Goal: Use online tool/utility: Use online tool/utility

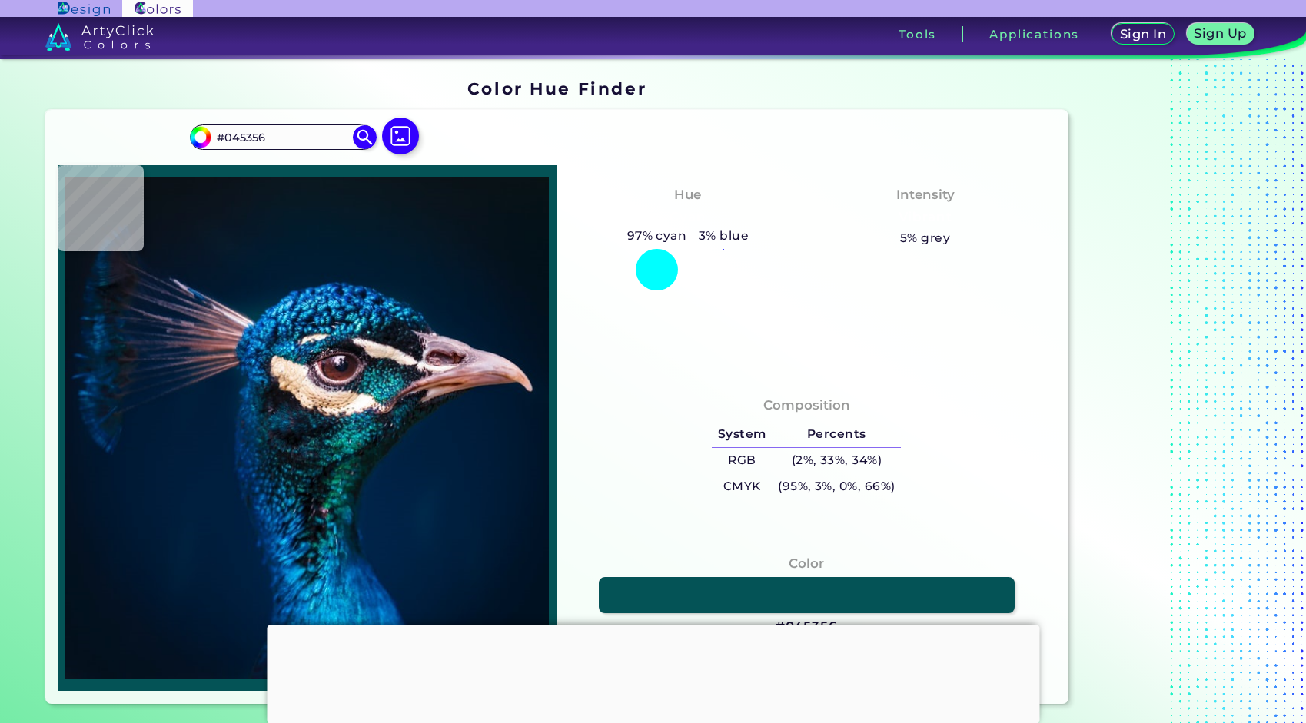
type input "#04111a"
type input "#04111A"
type input "#001b30"
type input "#001B30"
type input "#e8d7d6"
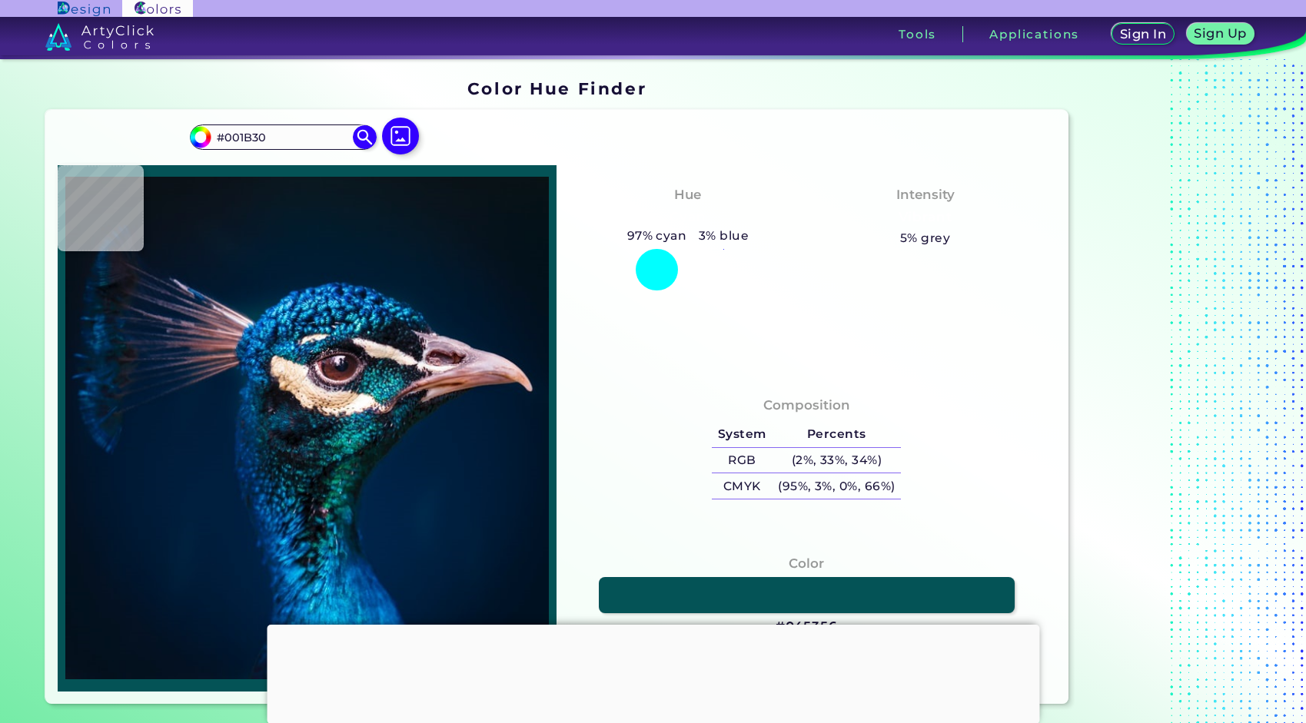
type input "#E8D7D6"
type input "#002245"
type input "#002242"
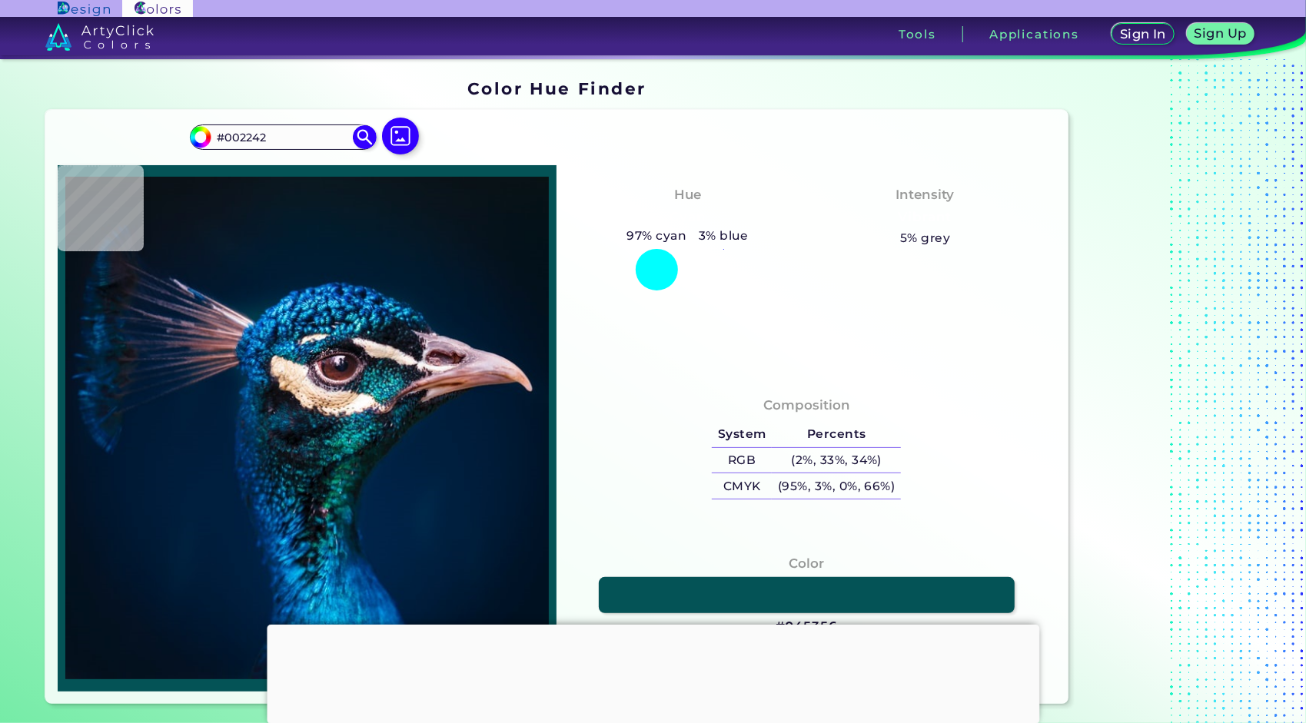
type input "#002041"
type input "#001f41"
type input "#001F41"
type input "#043445"
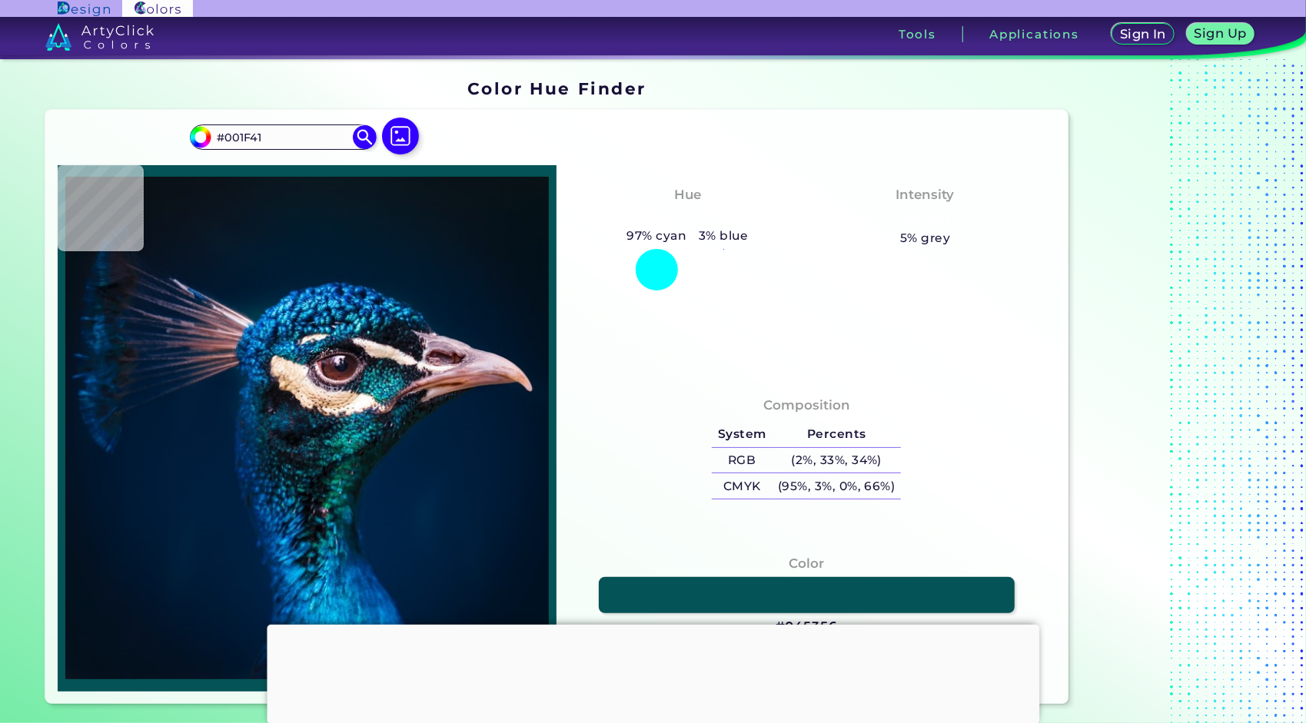
type input "#043445"
type input "#fffffb"
type input "#FFFFFB"
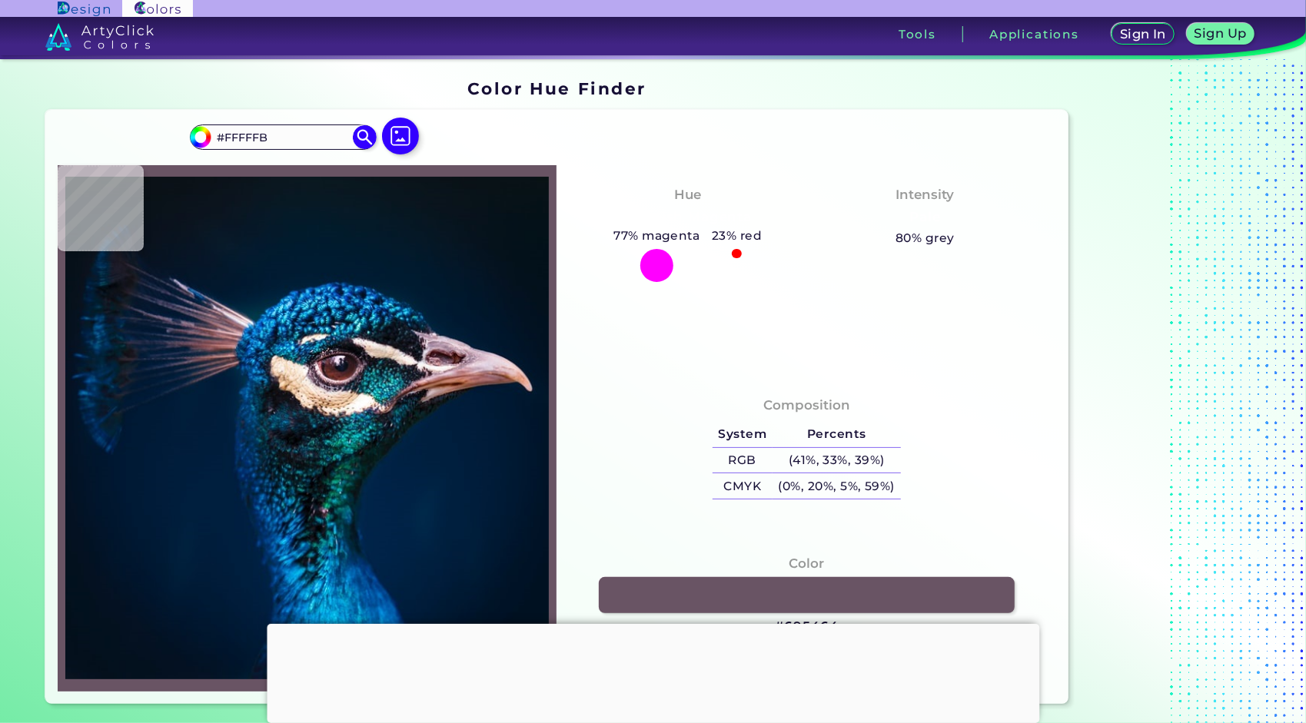
type input "#695464"
type input "#c89b75"
type input "#C89B75"
type input "#0e1117"
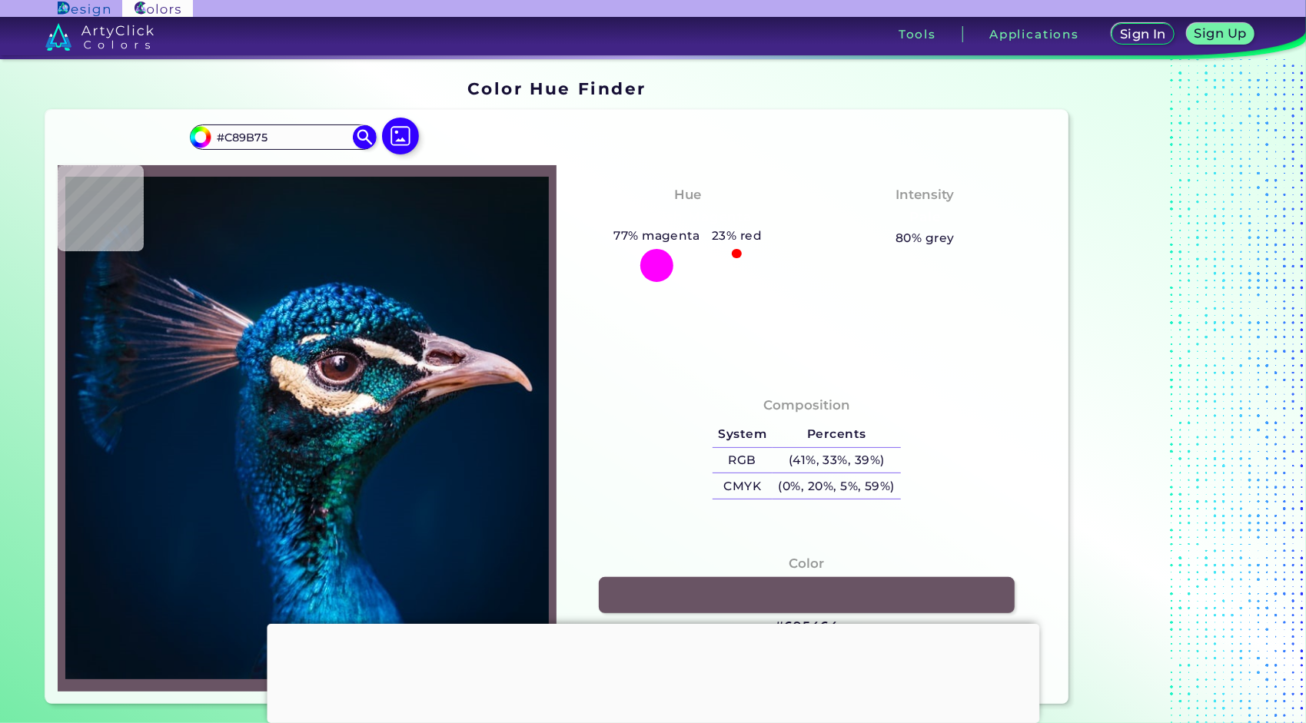
type input "#0E1117"
type input "#131419"
type input "#042a39"
type input "#042A39"
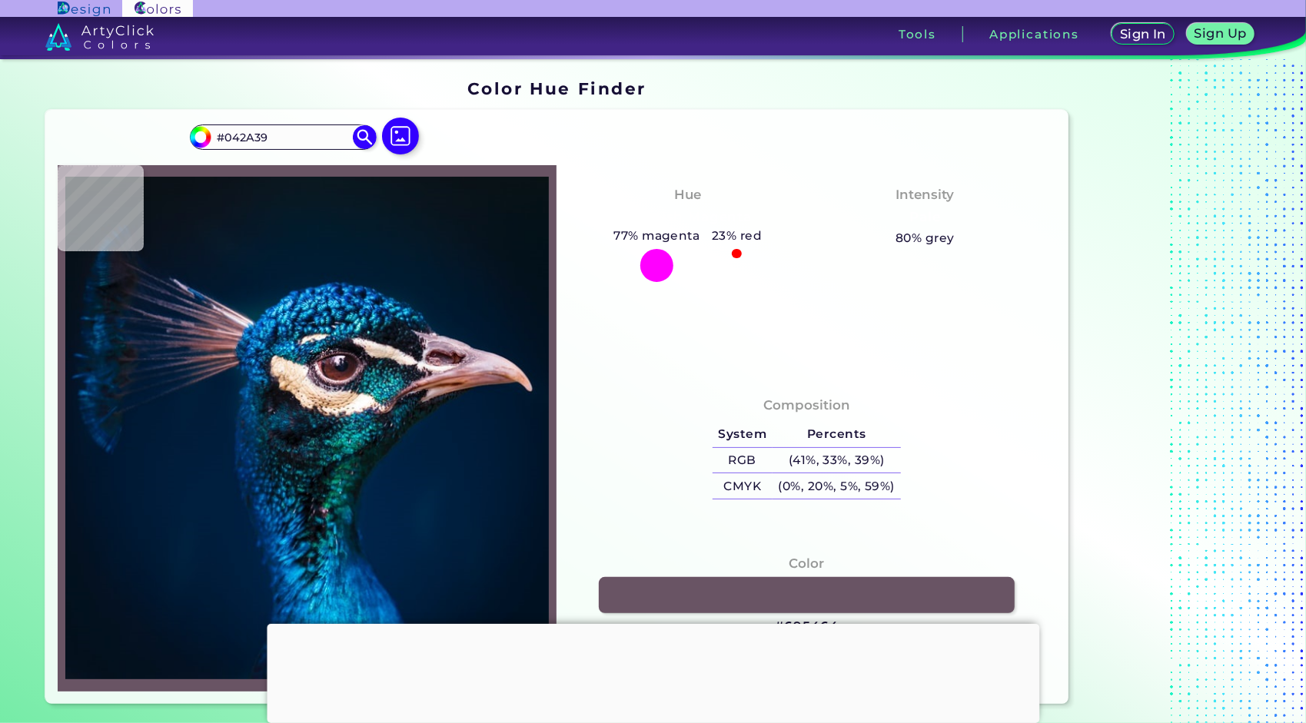
type input "#1a4963"
type input "#1A4963"
type input "#122130"
type input "#083842"
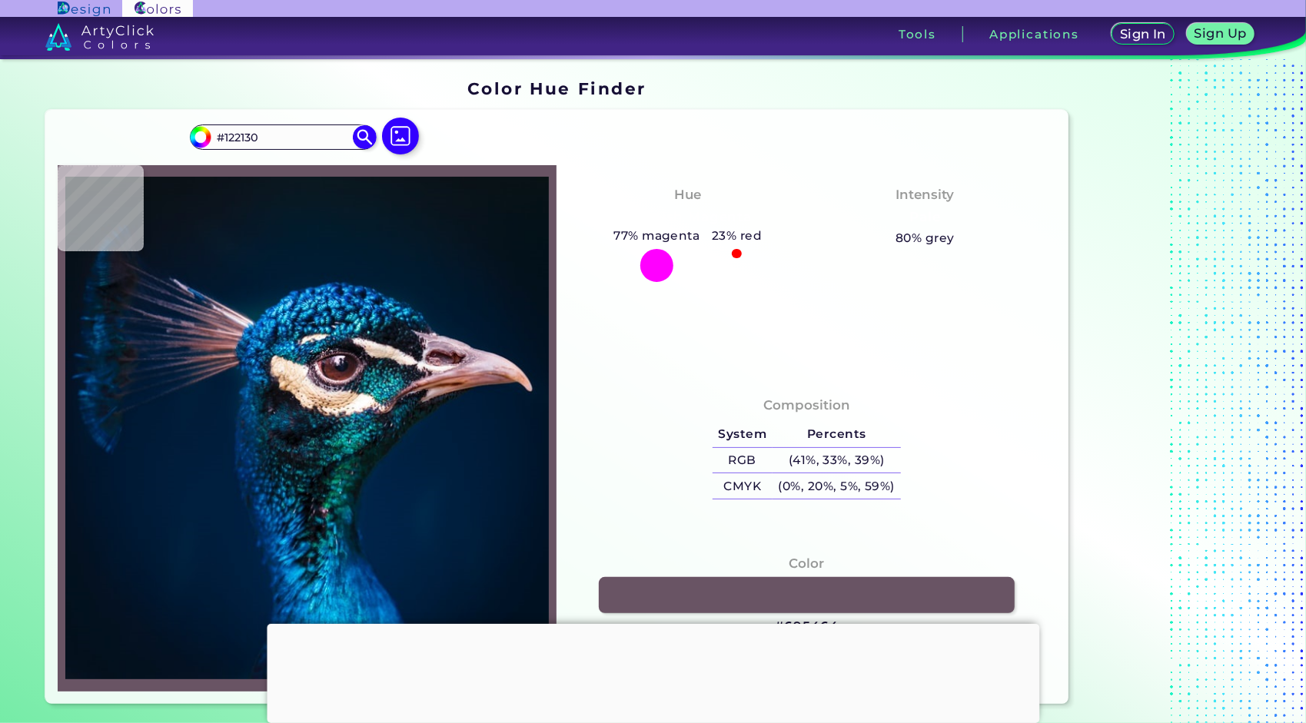
type input "#083842"
type input "#012348"
type input "#002245"
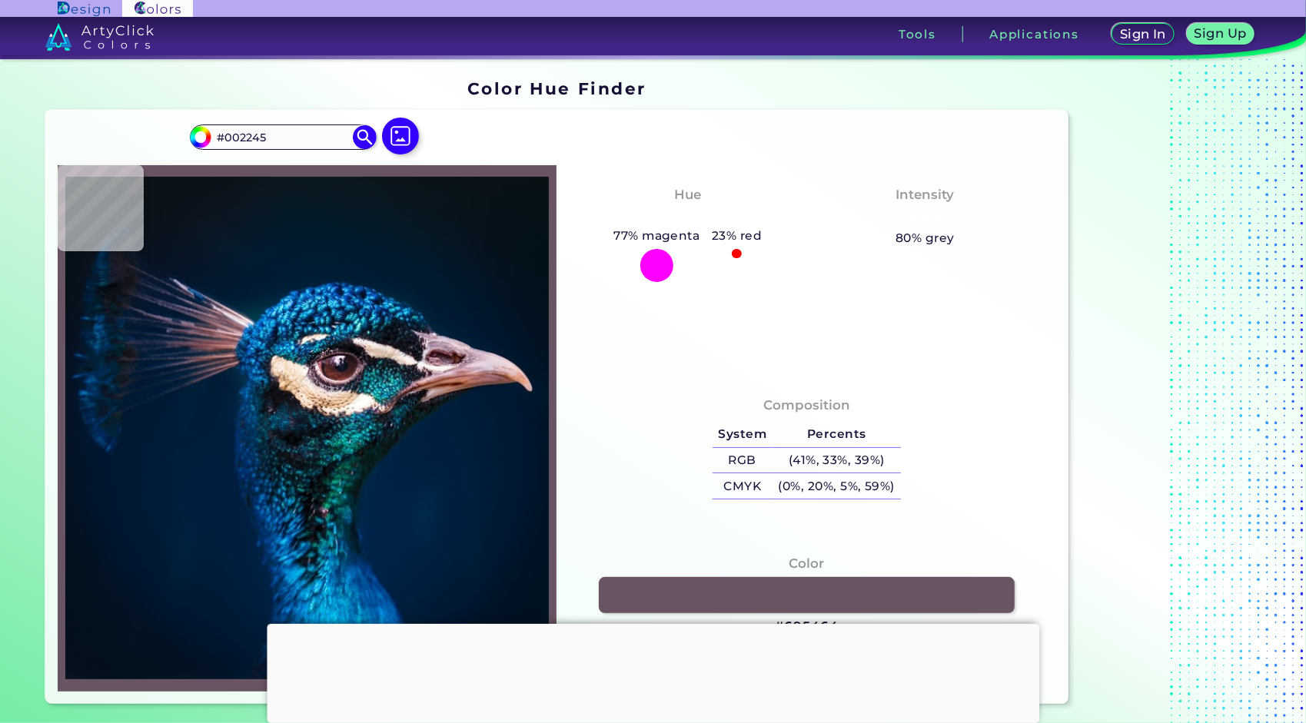
type input "#002247"
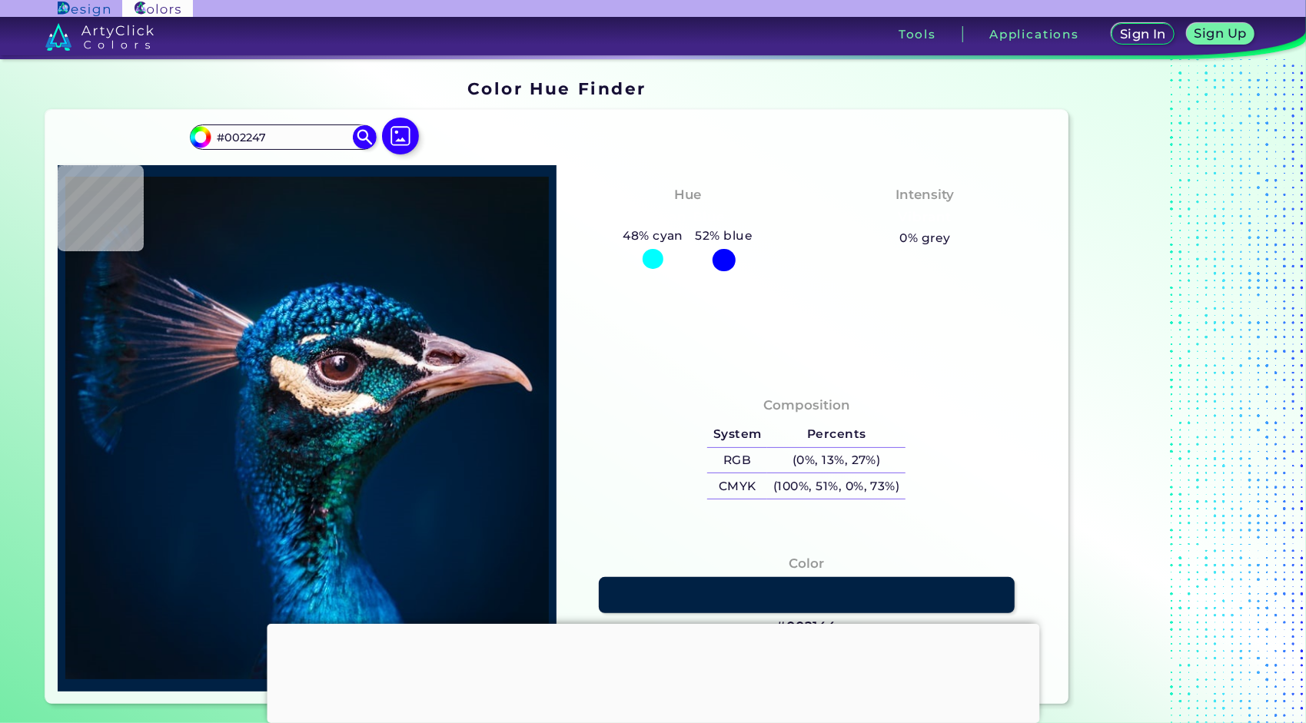
type input "#002144"
type input "#0a2731"
type input "#0A2731"
type input "#003558"
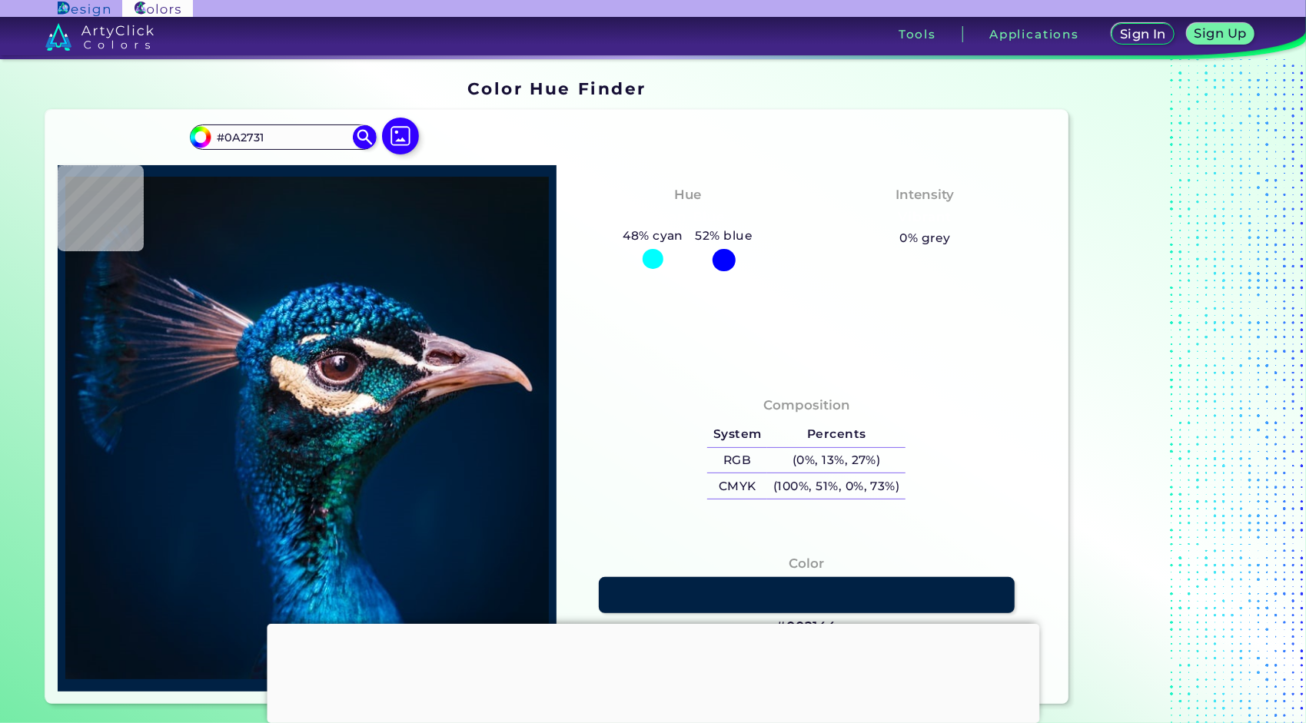
type input "#003558"
type input "#dcc2a7"
type input "#DCC2A7"
type input "#f4d2b6"
type input "#F4D2B6"
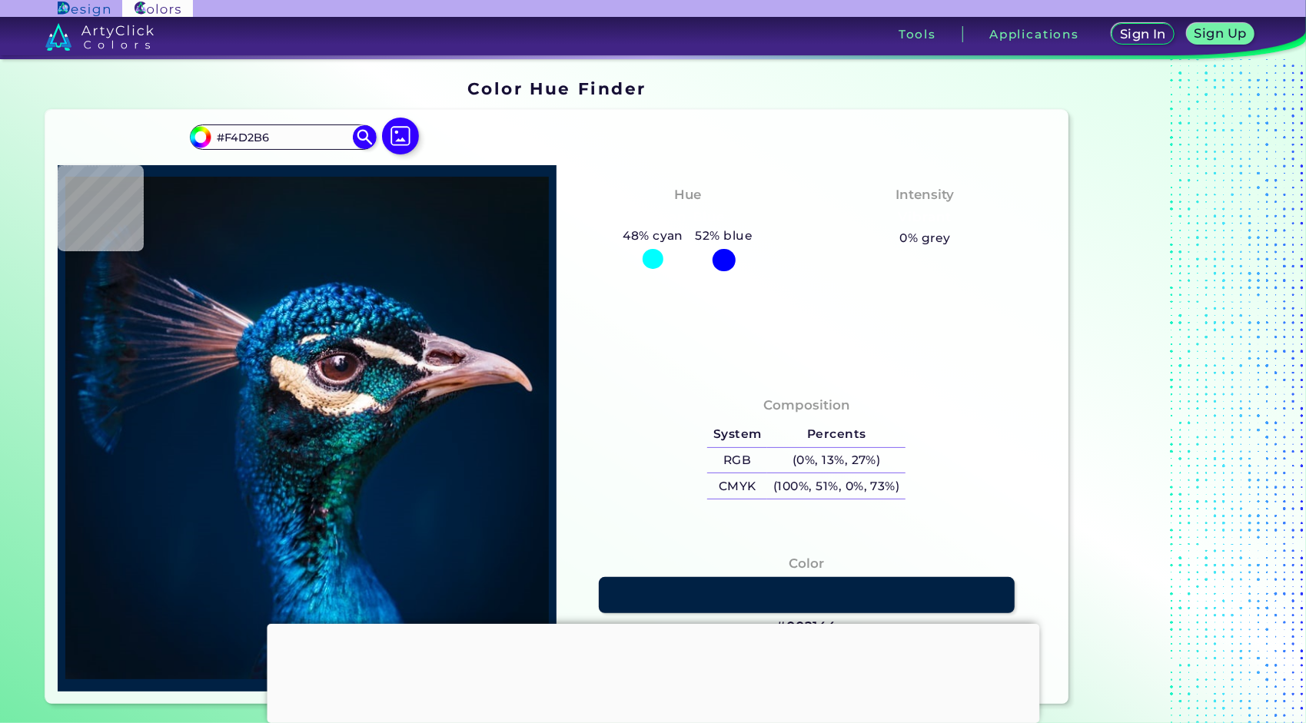
type input "#f7e0d7"
type input "#F7E0D7"
type input "#f5d7ca"
type input "#F5D7CA"
type input "#bf9376"
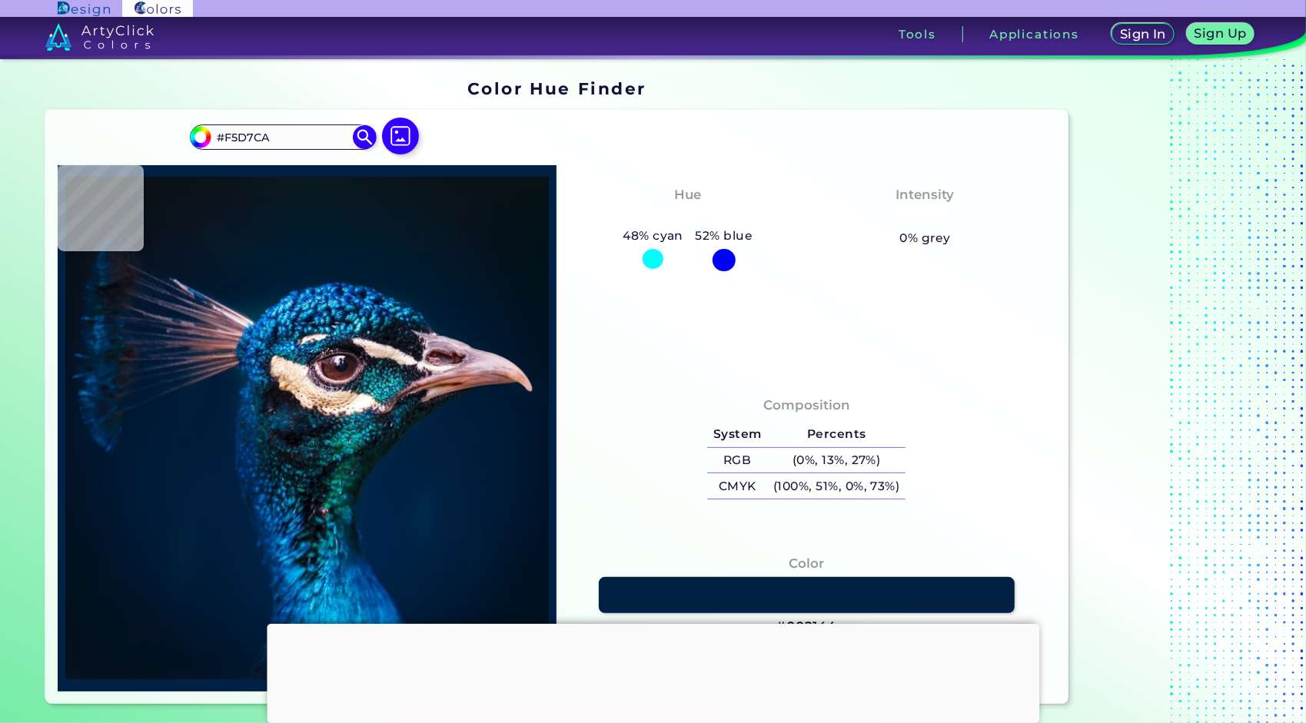
type input "#BF9376"
type input "#fbe3cf"
type input "#FBE3CF"
type input "#1d1d2d"
type input "#1D1D2D"
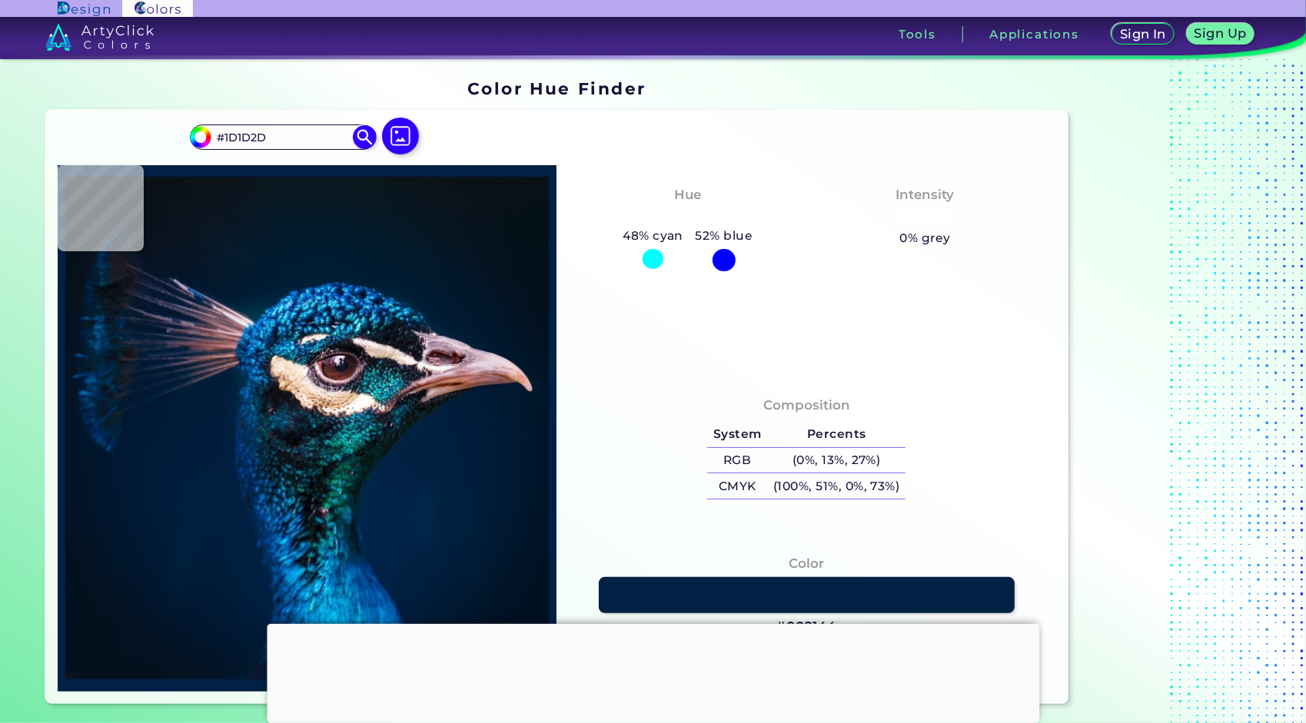
type input "#1f2f4a"
type input "#1F2F4A"
type input "#121b35"
type input "#121B35"
type input "#1e2339"
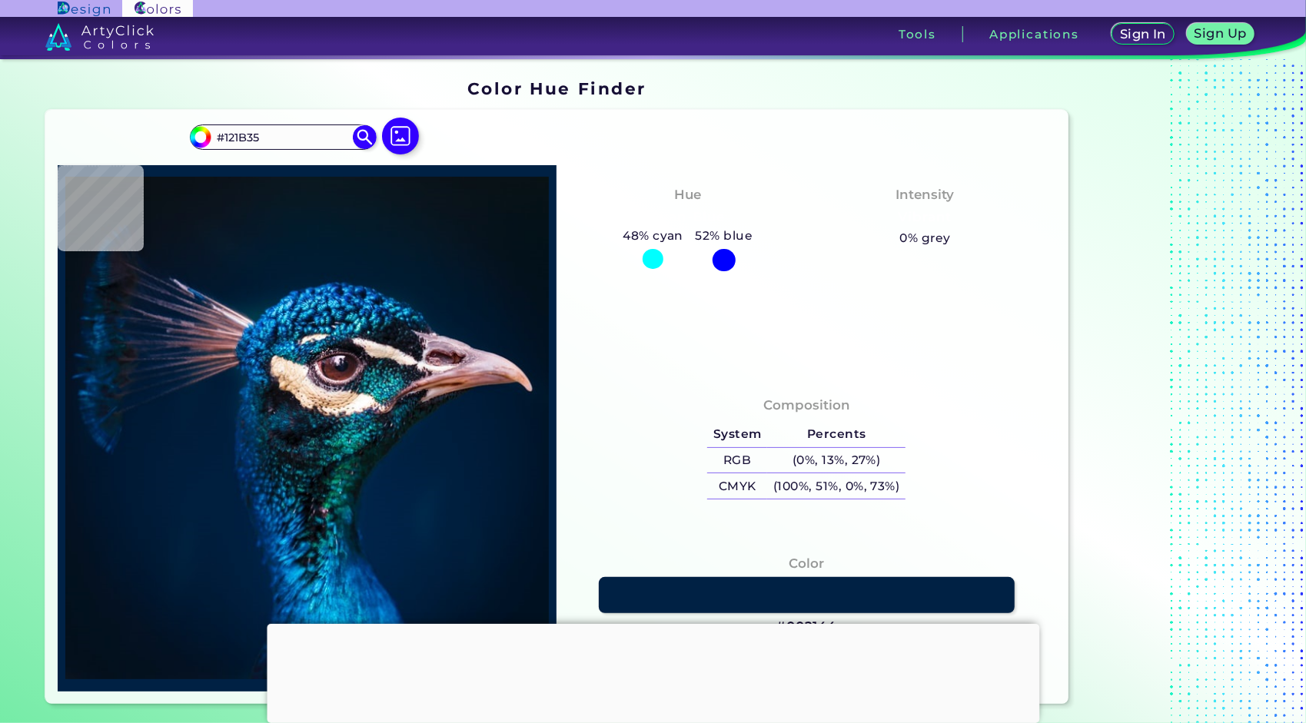
type input "#1E2339"
type input "#173748"
type input "#03273b"
type input "#03273B"
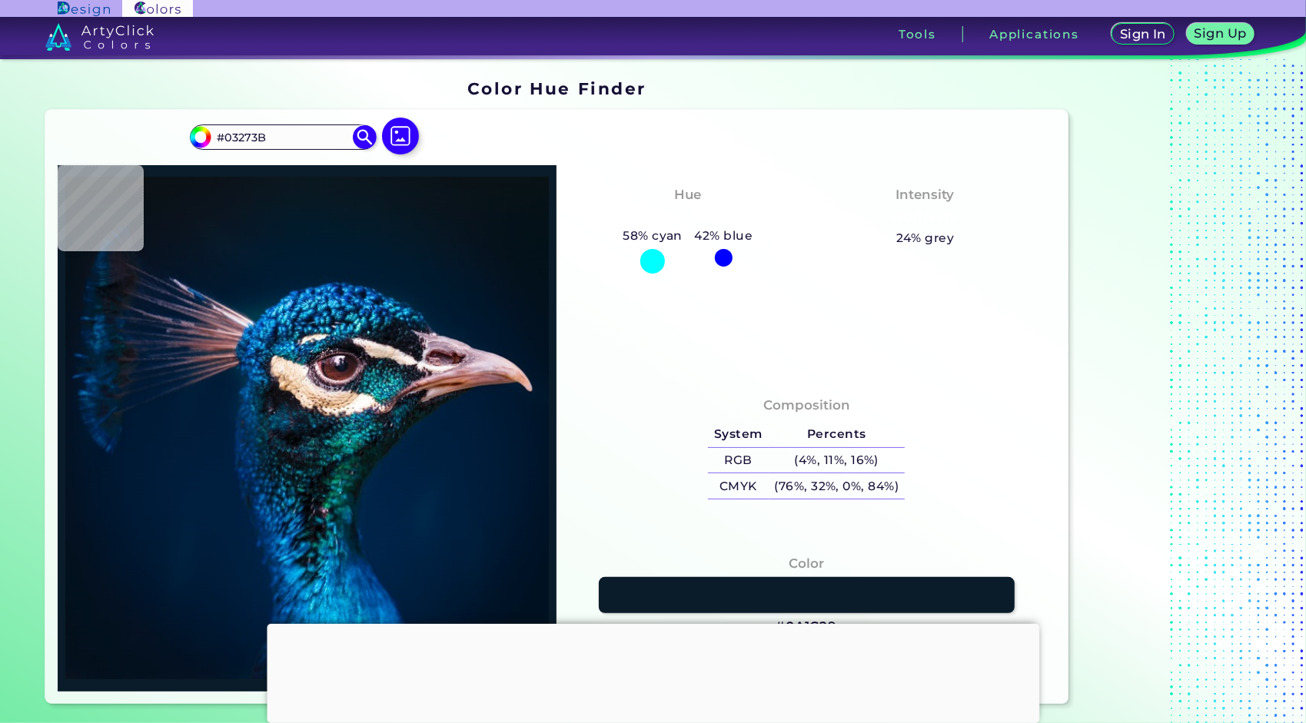
type input "#0a1c29"
type input "#0A1C29"
type input "#050a0e"
type input "#050A0E"
type input "#0a0f14"
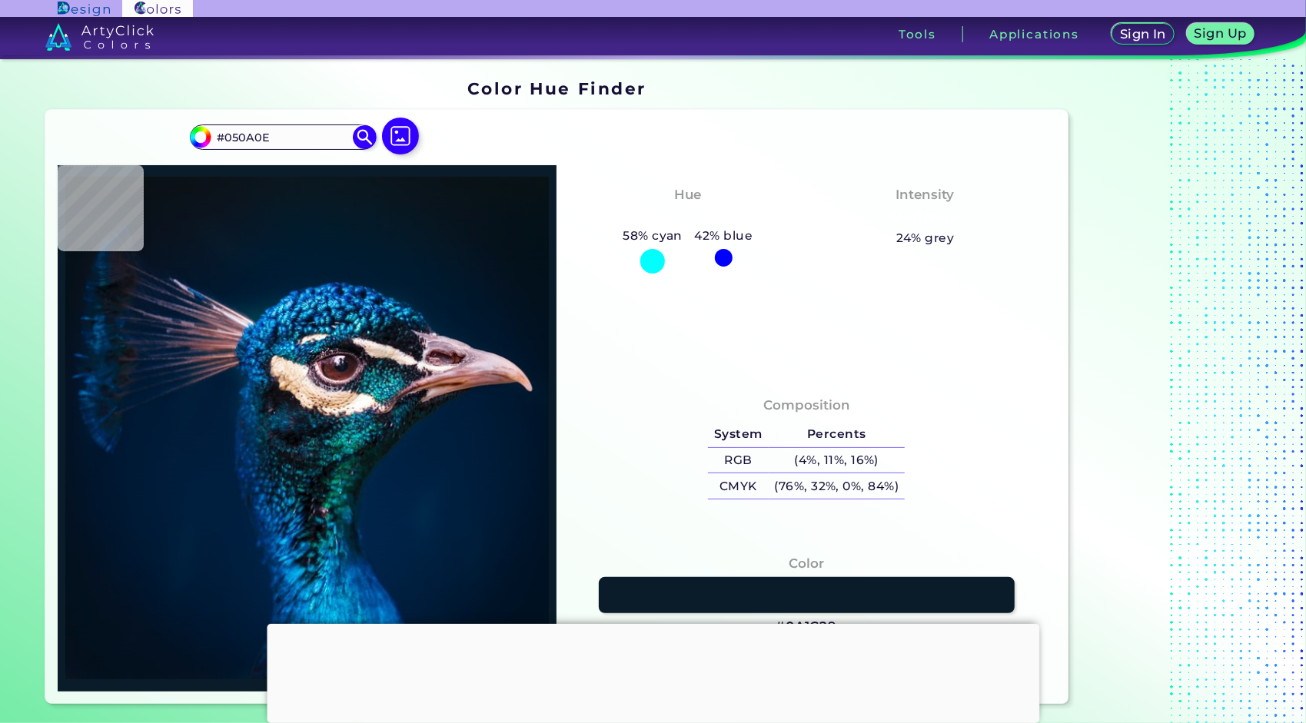
type input "#0A0F14"
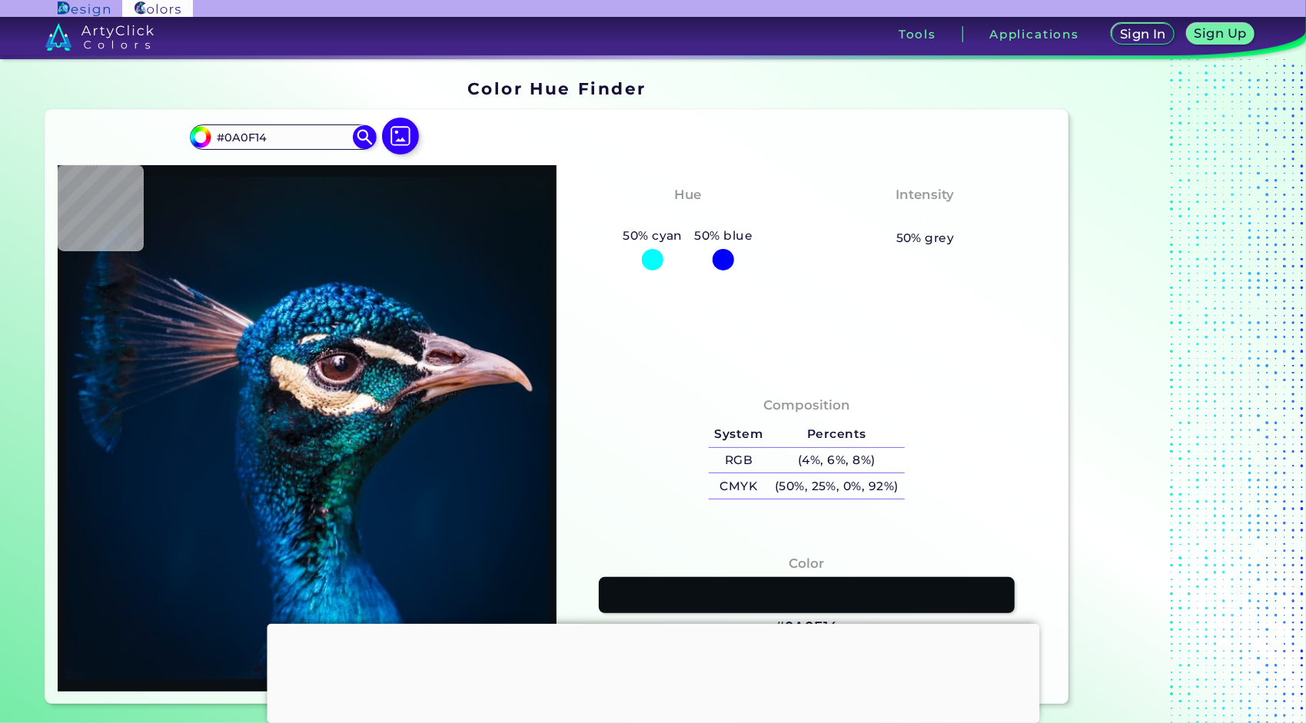
type input "#050e1d"
type input "#050E1D"
type input "#9a9ca1"
type input "#9A9CA1"
type input "#021123"
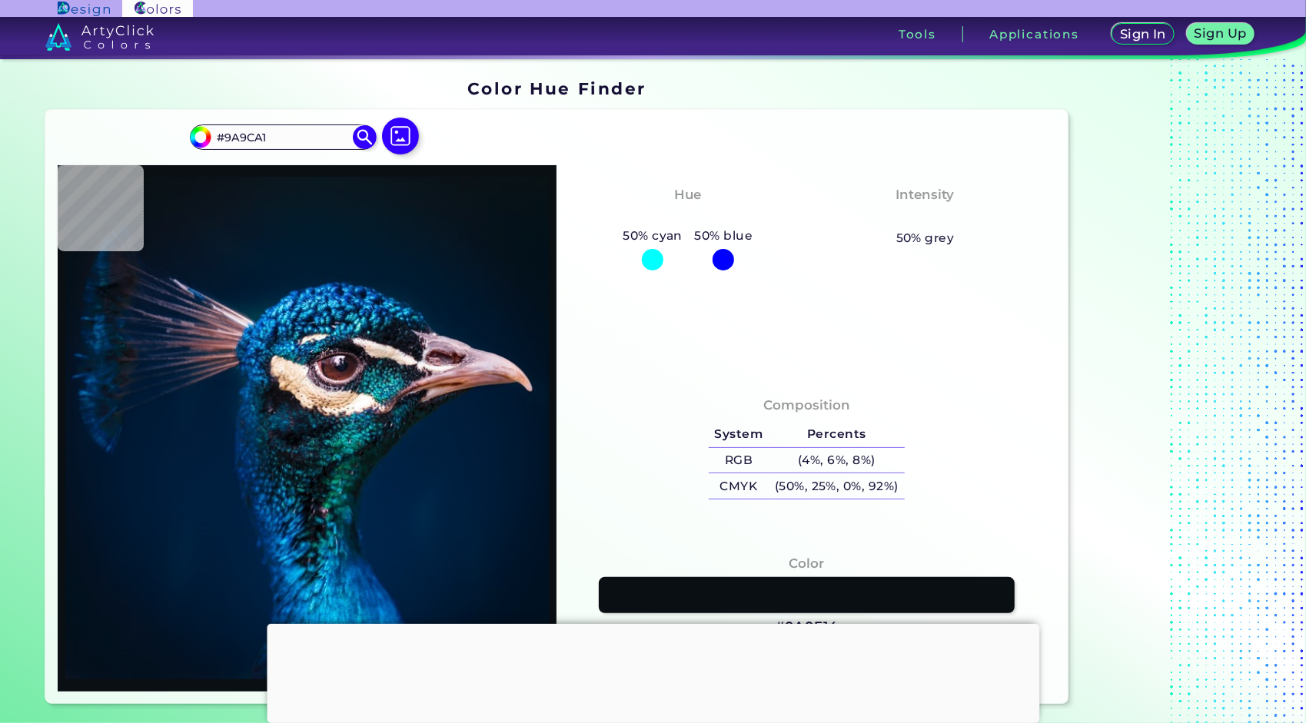
type input "#021123"
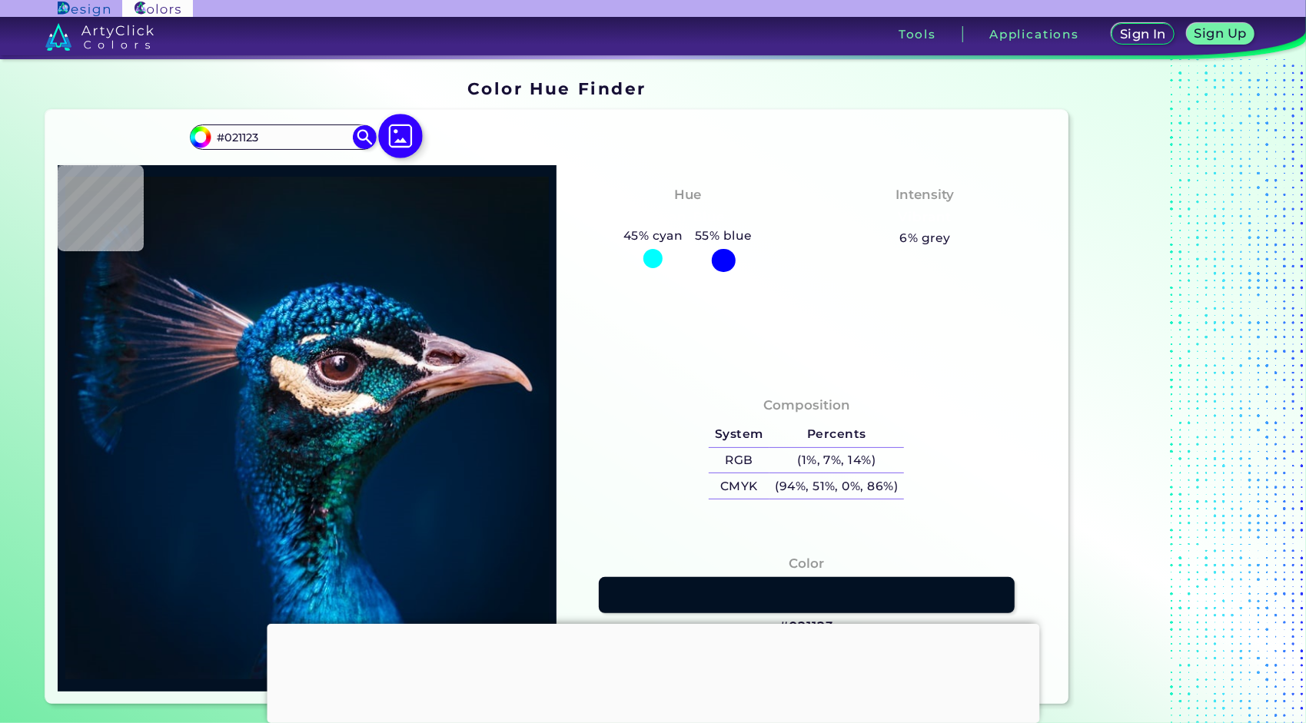
click at [402, 131] on img at bounding box center [400, 136] width 45 height 45
click at [0, 0] on input "file" at bounding box center [0, 0] width 0 height 0
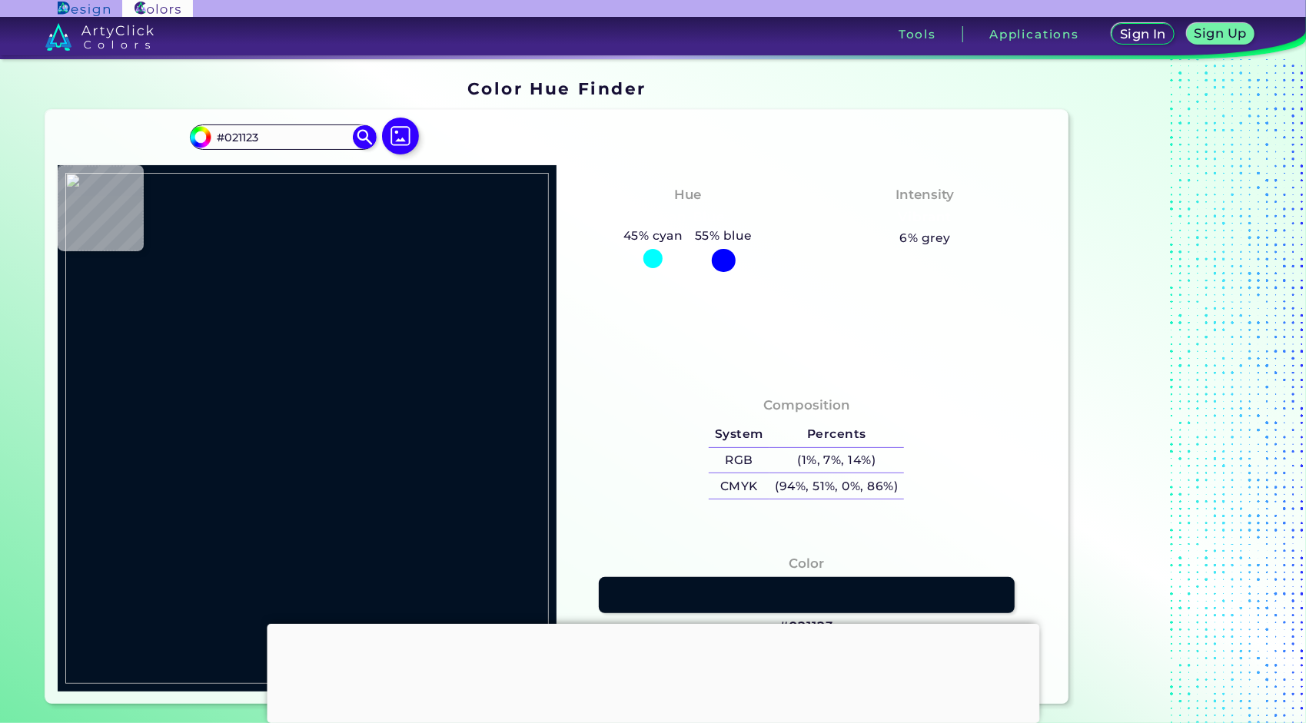
type input "#73cff4"
type input "#73CFF4"
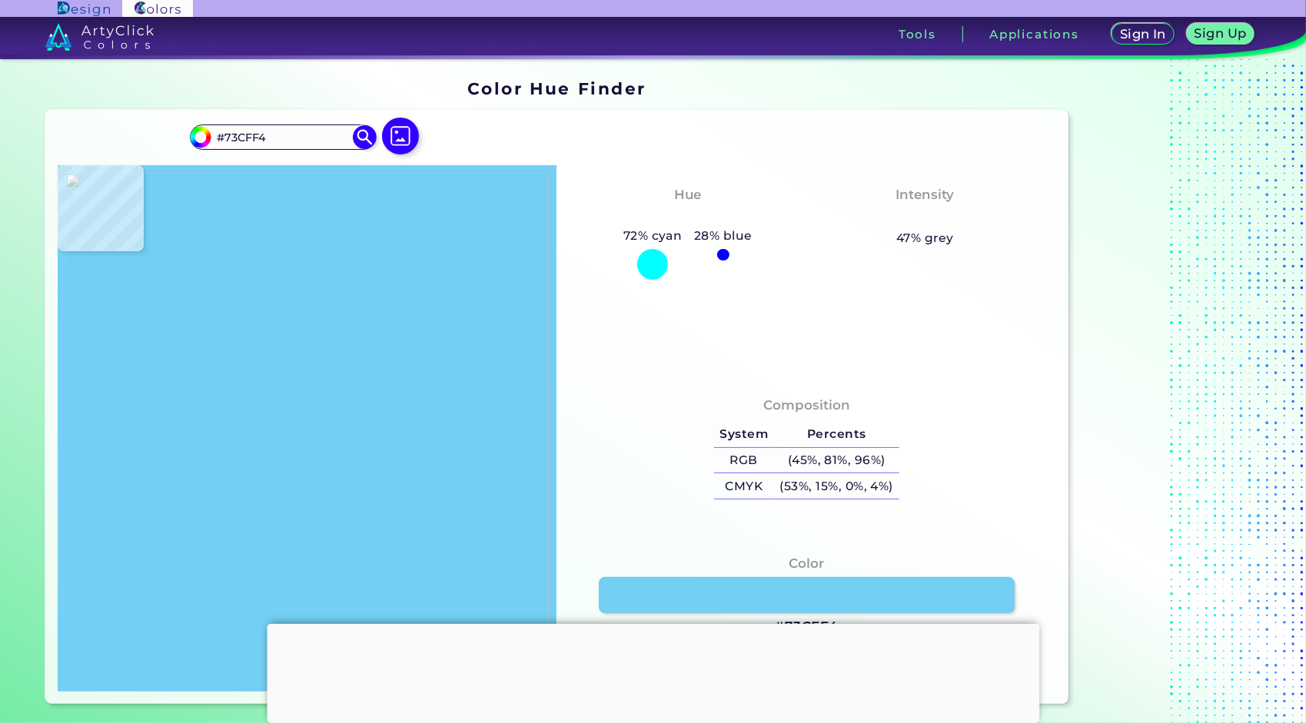
type input "#ffffff"
type input "#FFFFFF"
type input "#eeafc0"
type input "#EEAFC0"
type input "#73cff4"
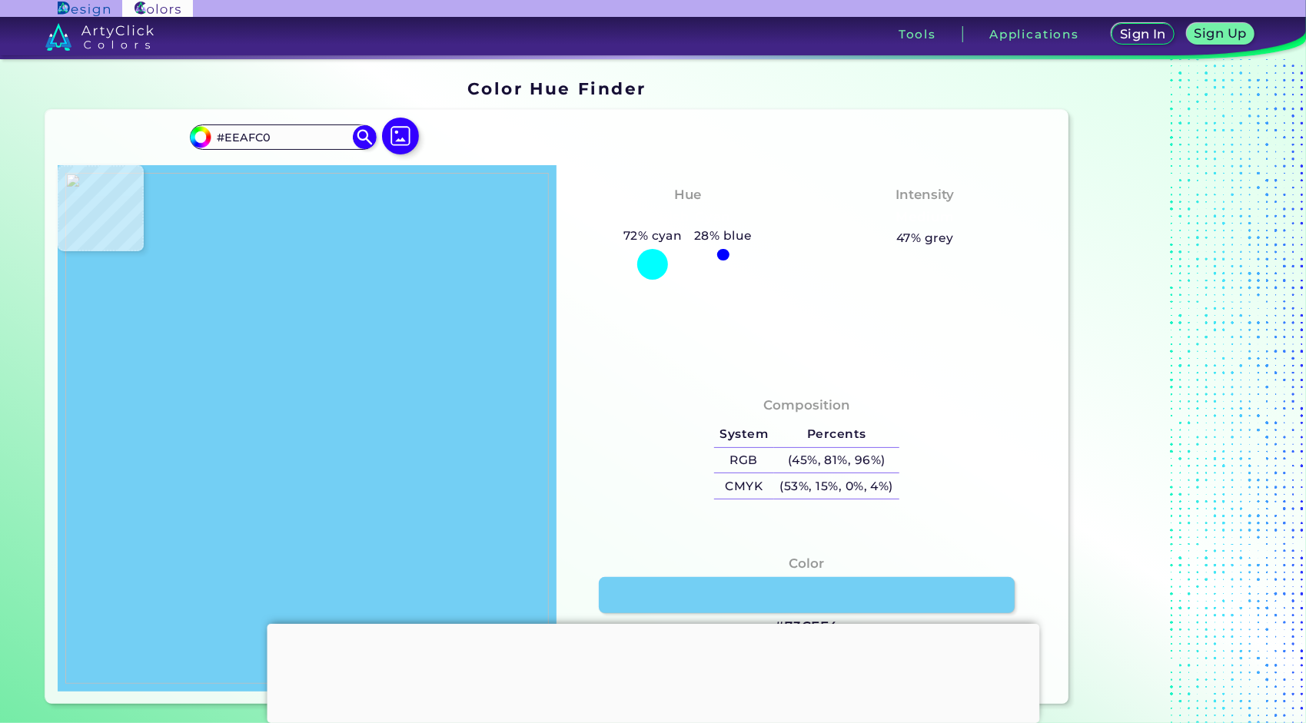
type input "#73CFF4"
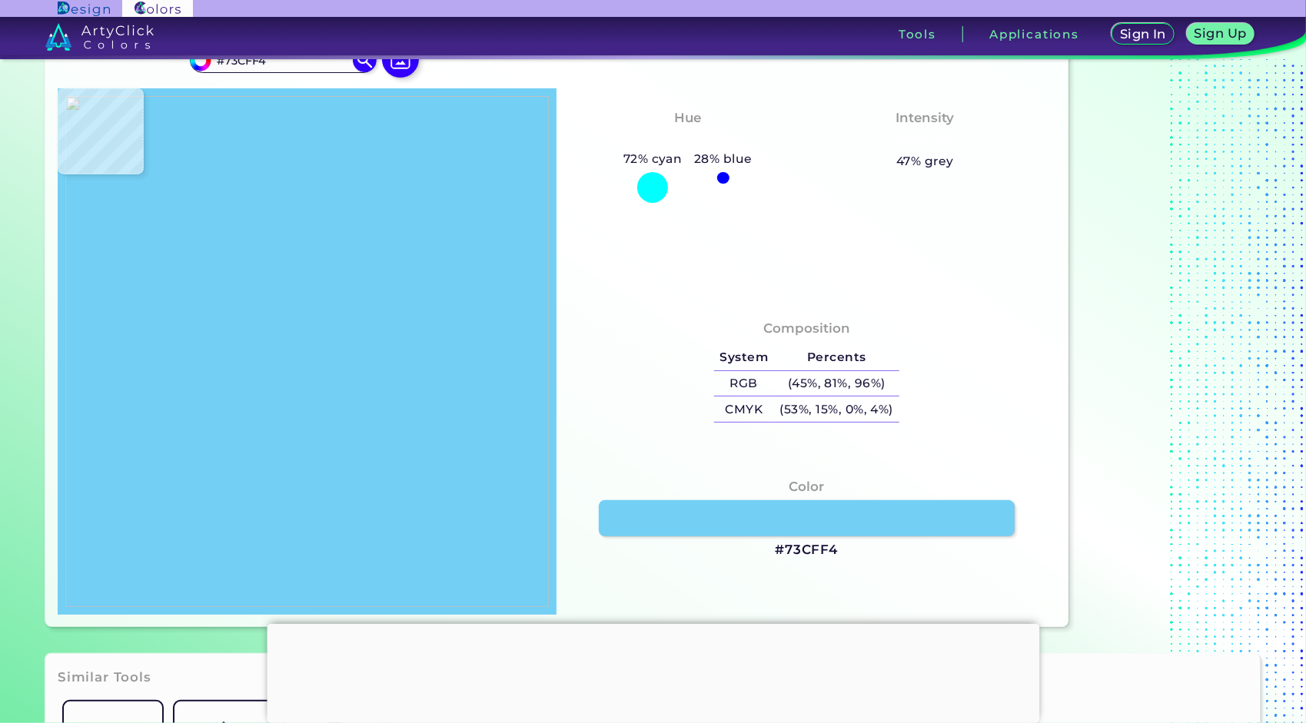
type input "#000000"
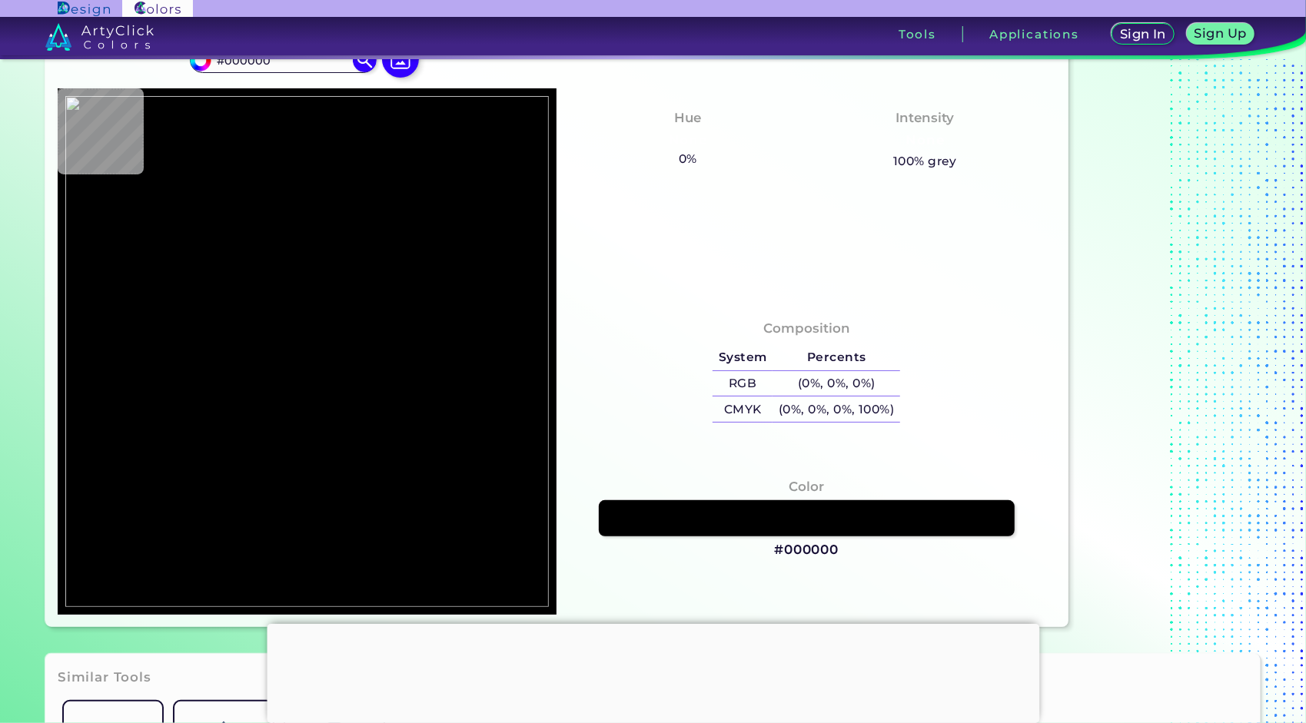
type input "#73cff4"
type input "#73CFF4"
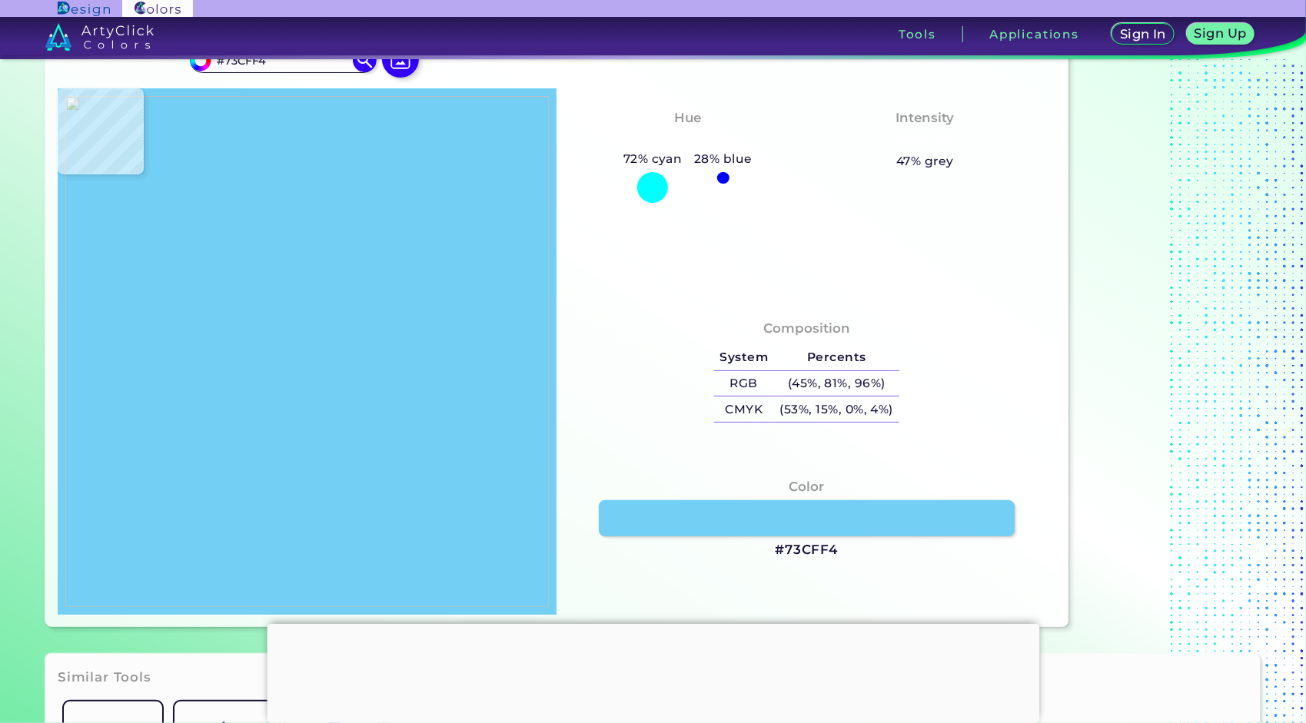
type input "#eeafc0"
type input "#EEAFC0"
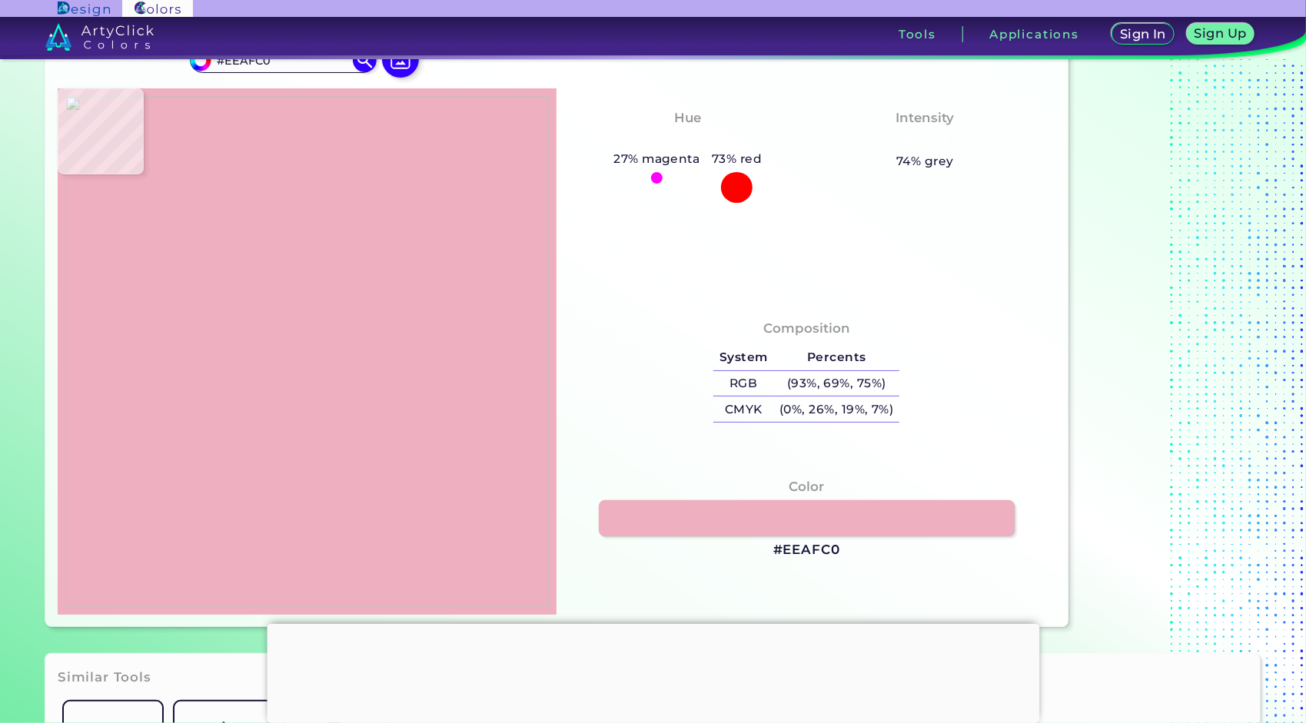
type input "#ffffff"
type input "#FFFFFF"
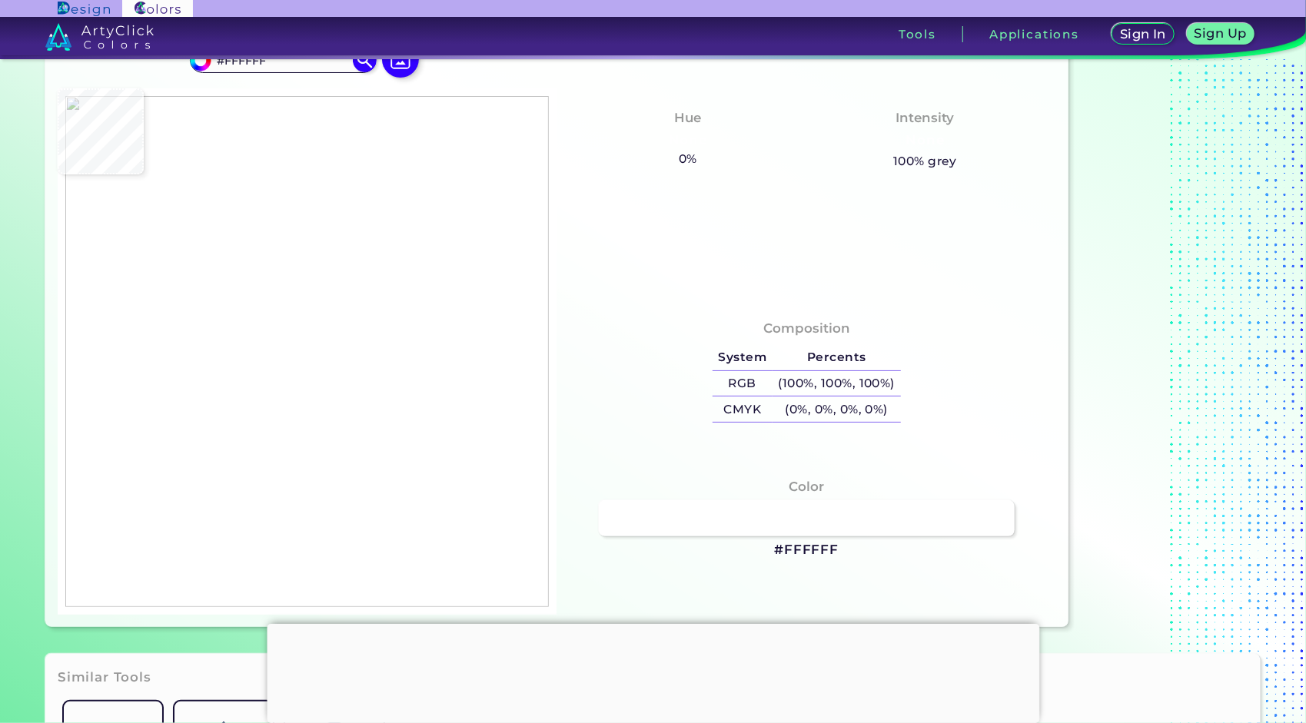
type input "#fefdfc"
type input "#FEFDFC"
type input "#eeafc0"
type input "#EEAFC0"
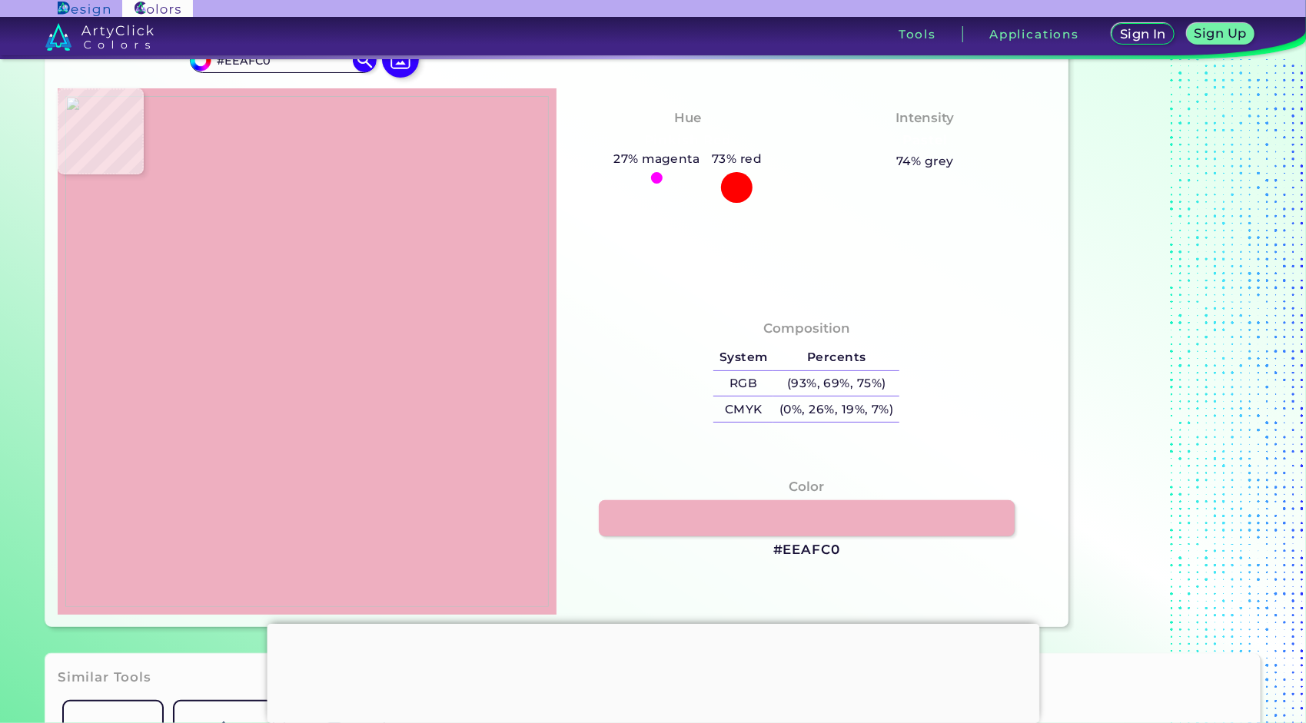
type input "#73cff4"
type input "#73CFF4"
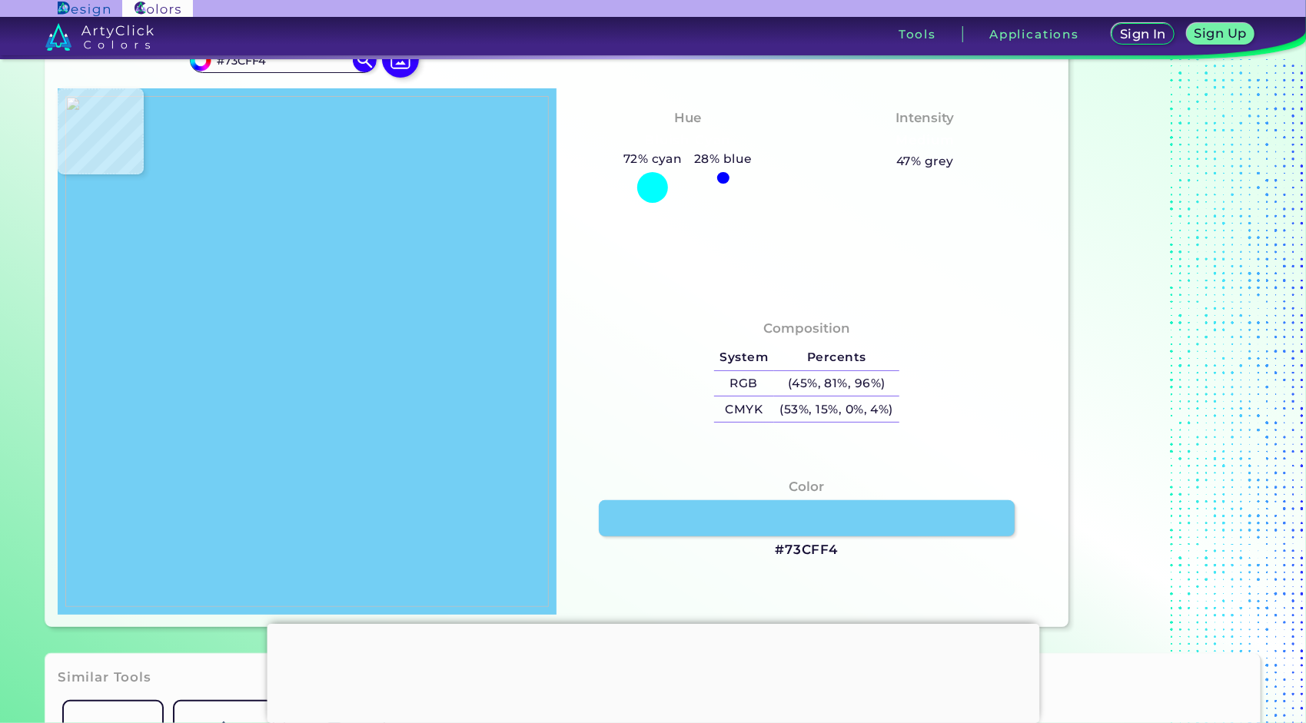
type input "#eeafc0"
type input "#EEAFC0"
type input "#ffffff"
type input "#FFFFFF"
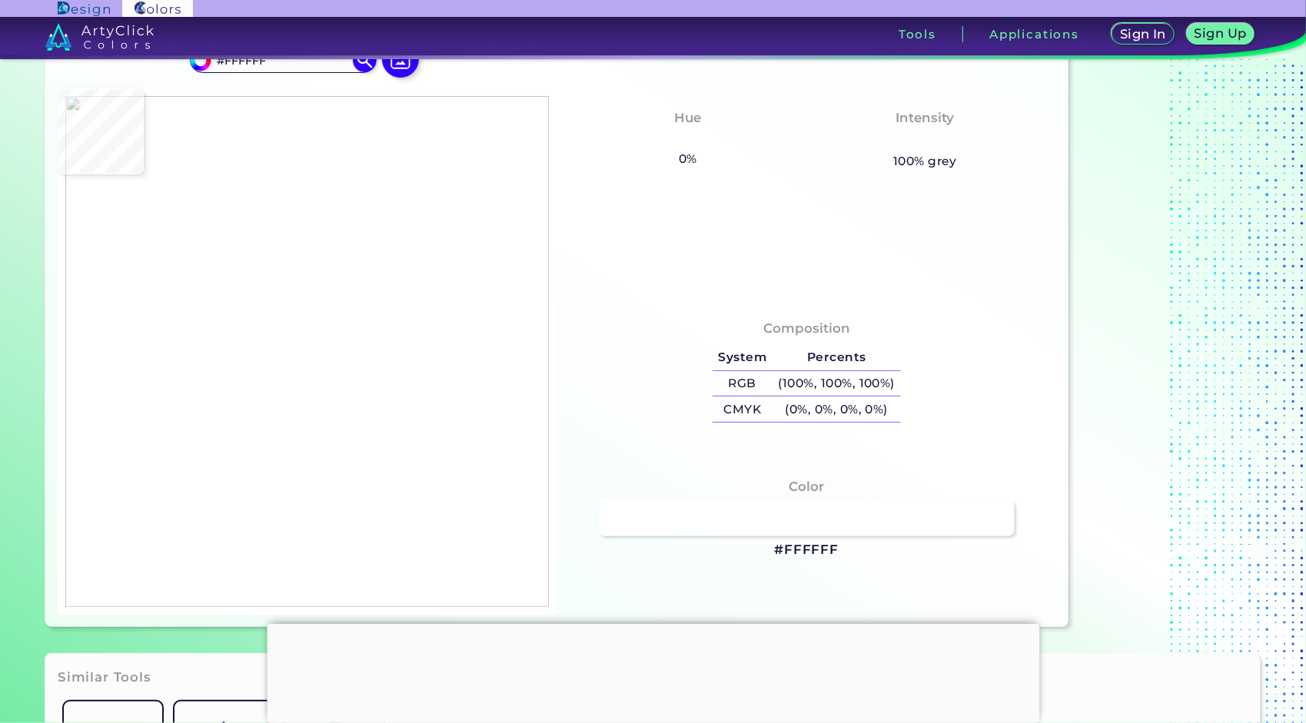
type input "#eeafc0"
type input "#EEAFC0"
type input "#73cff4"
type input "#73CFF4"
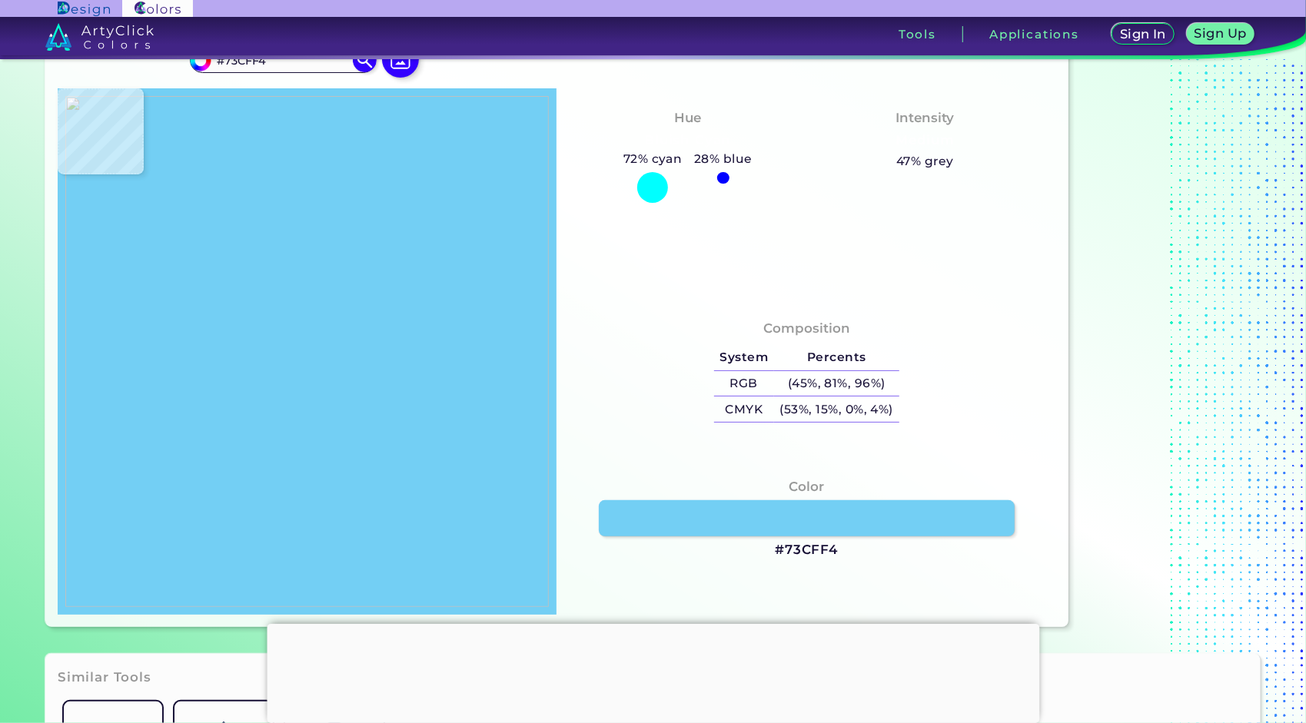
type input "#000000"
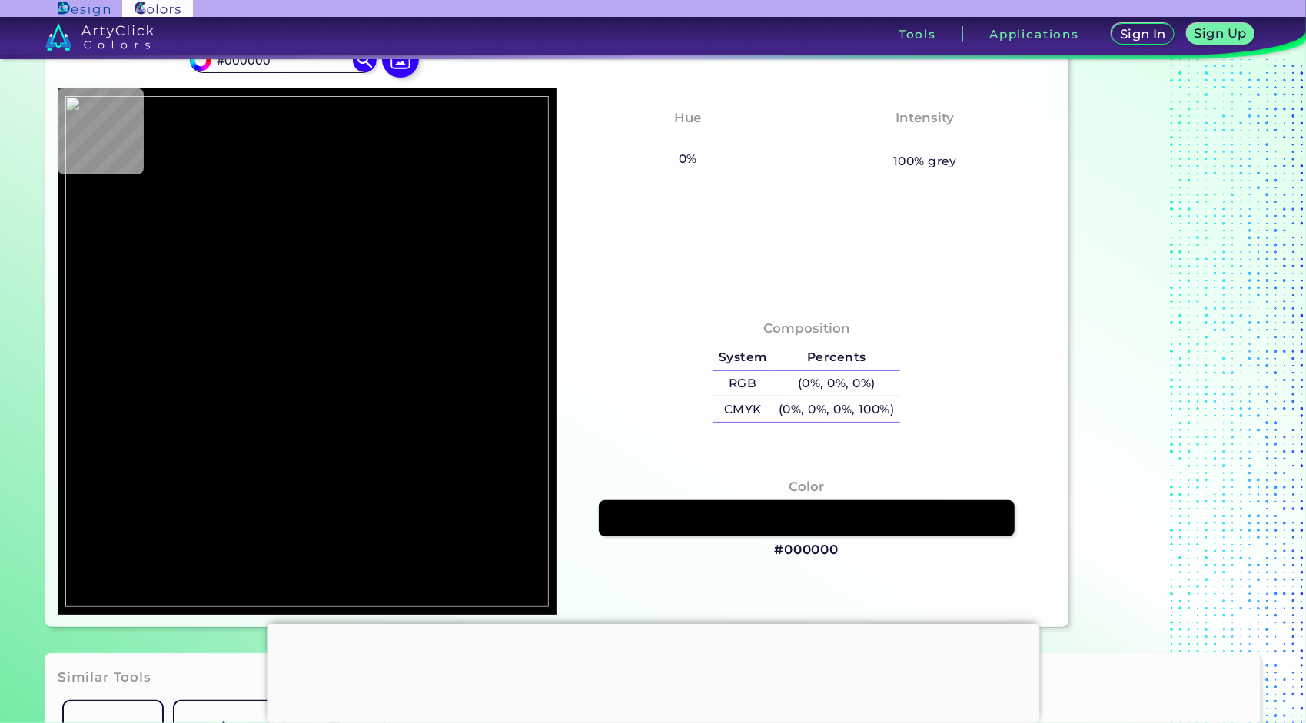
type input "#73cff4"
type input "#73CFF4"
type input "#eeafc0"
type input "#EEAFC0"
type input "#ffffff"
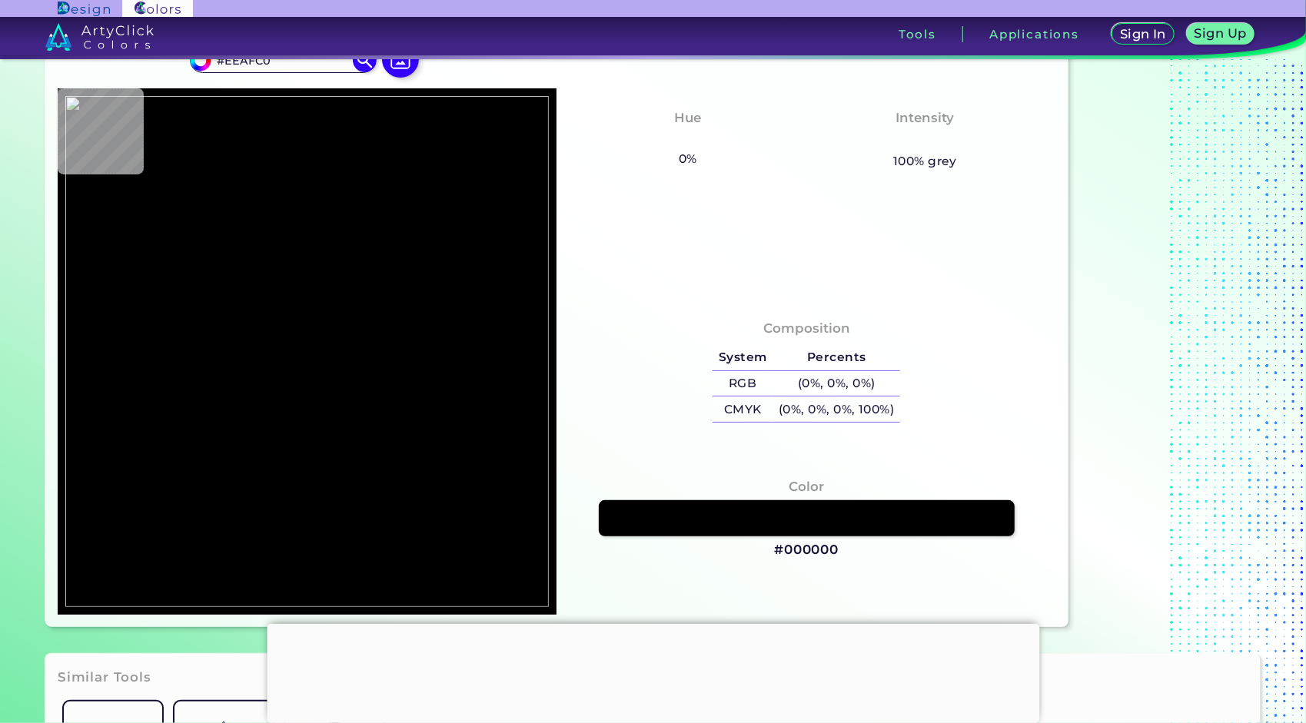
type input "#FFFFFF"
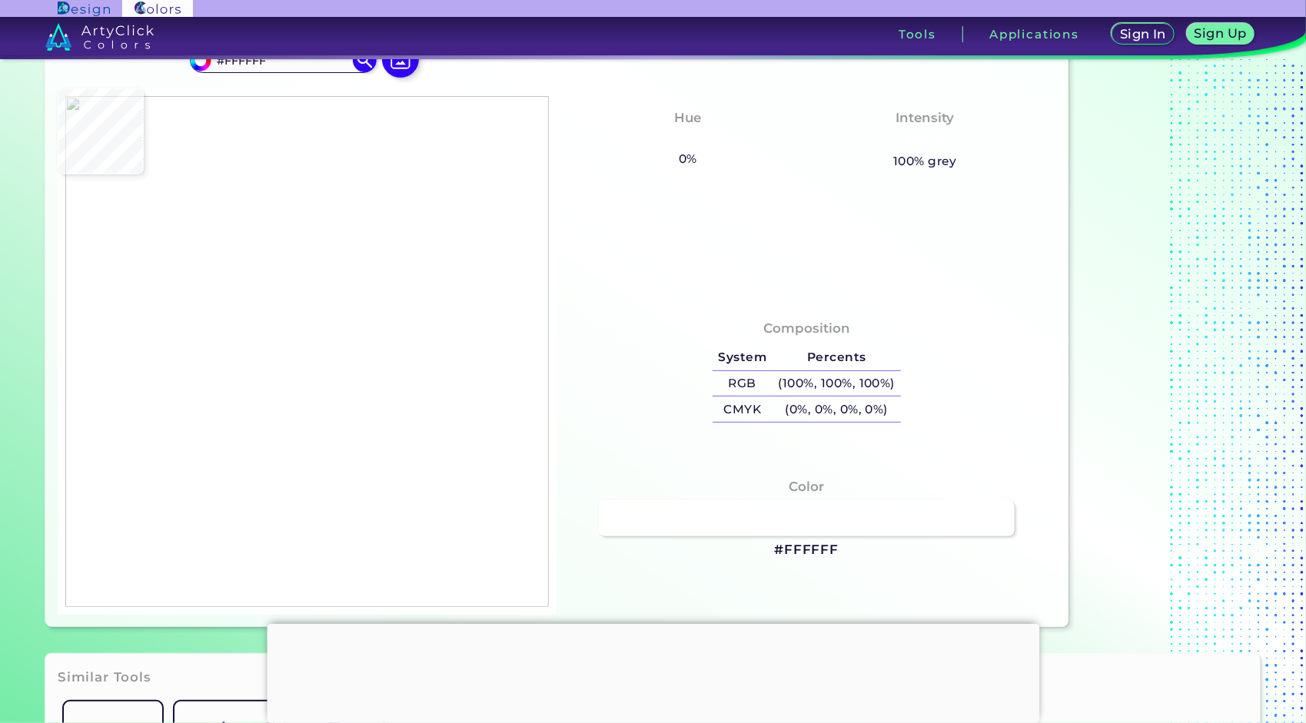
type input "#eeafc0"
type input "#EEAFC0"
type input "#73cff4"
type input "#73CFF4"
type input "#000000"
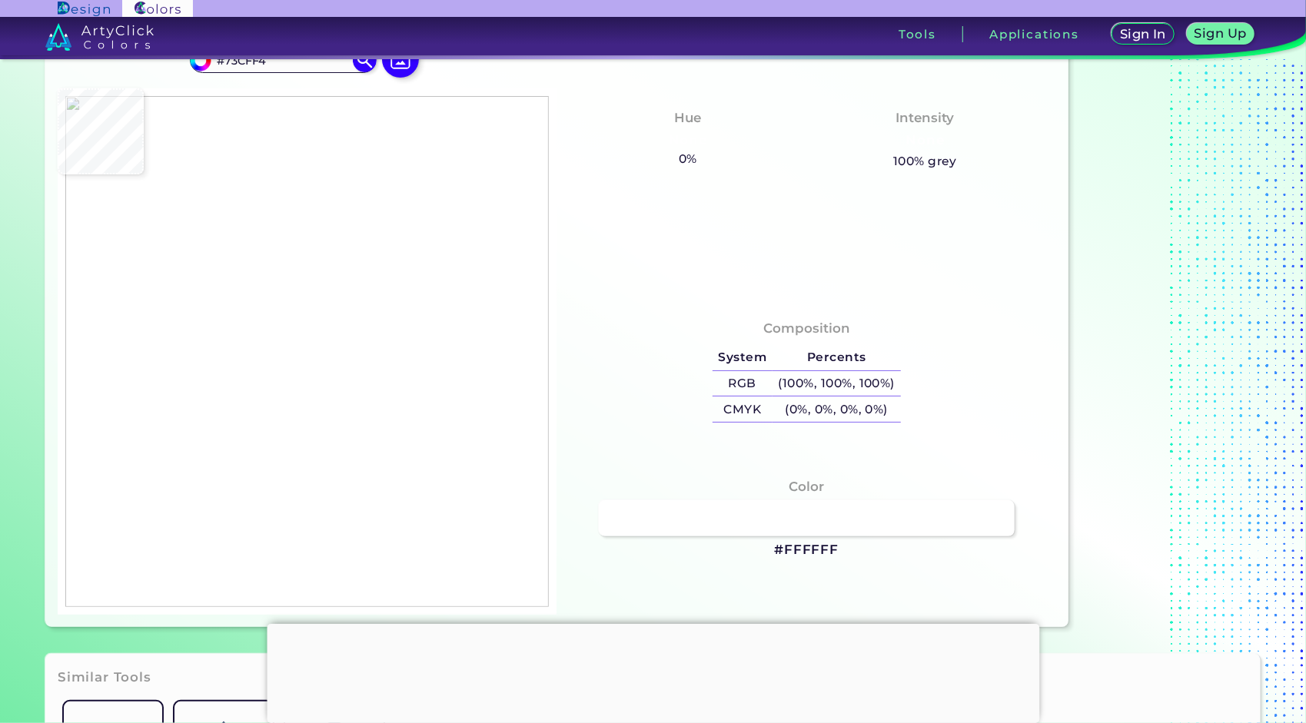
type input "#000000"
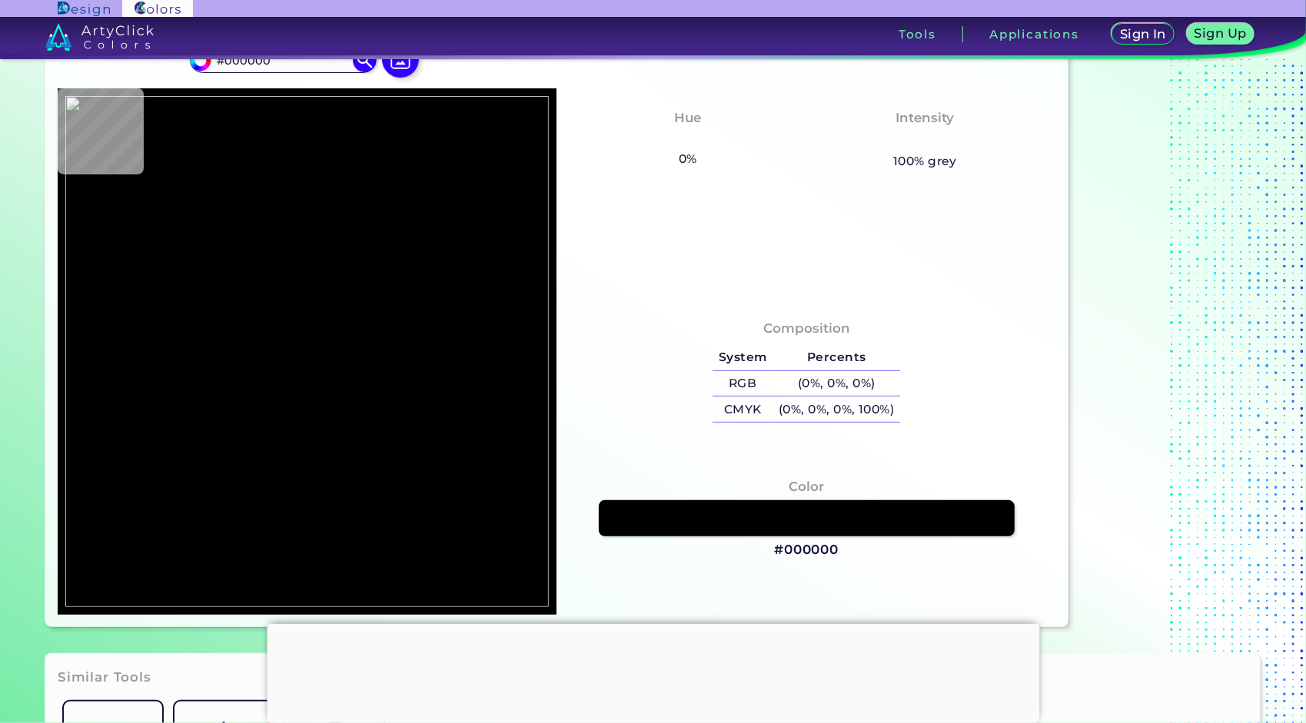
type input "#73cff4"
type input "#73CFF4"
type input "#eeafc0"
type input "#EEAFC0"
type input "#ffffff"
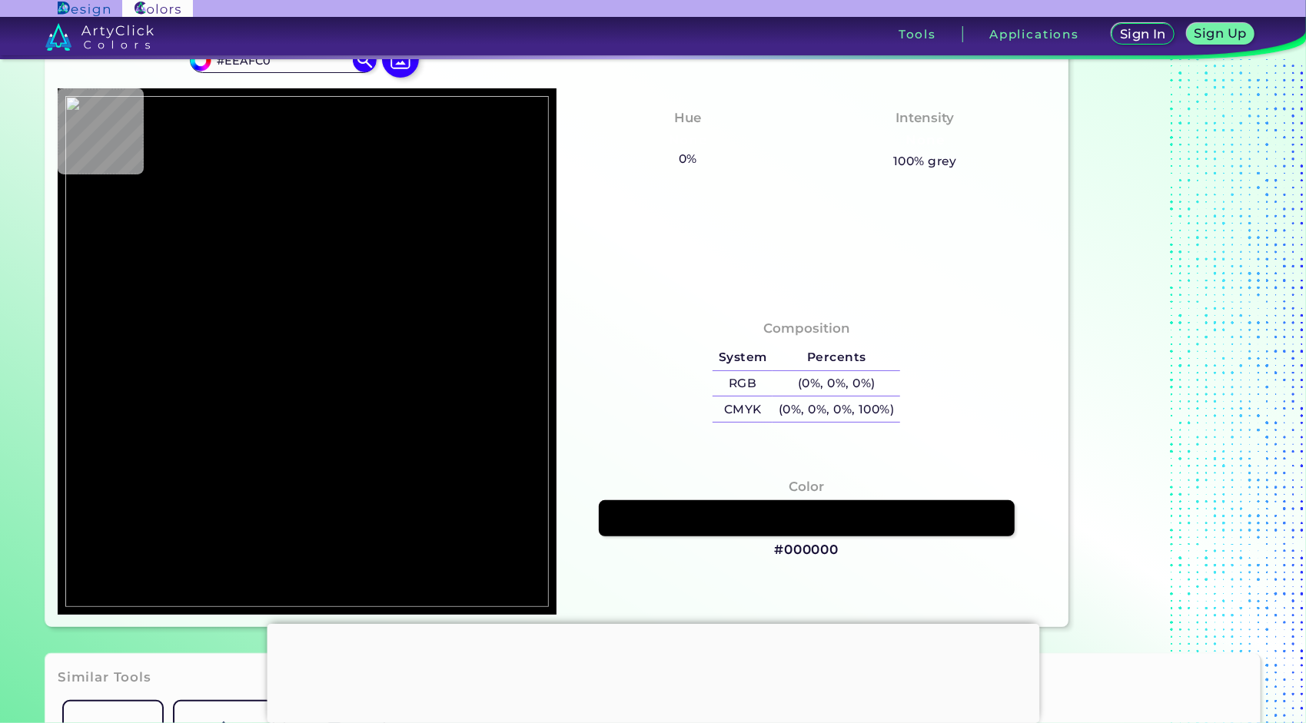
type input "#FFFFFF"
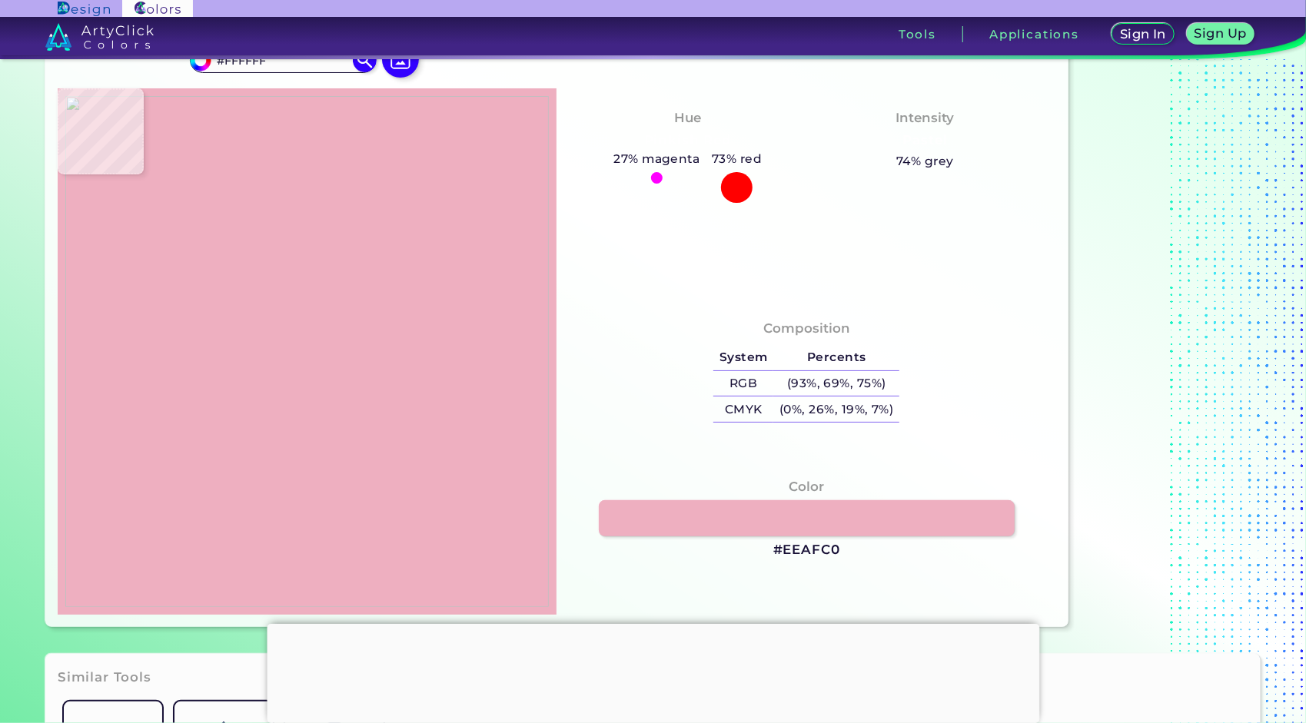
type input "#eeafc0"
type input "#EEAFC0"
type input "#73cff4"
type input "#73CFF4"
type input "#000000"
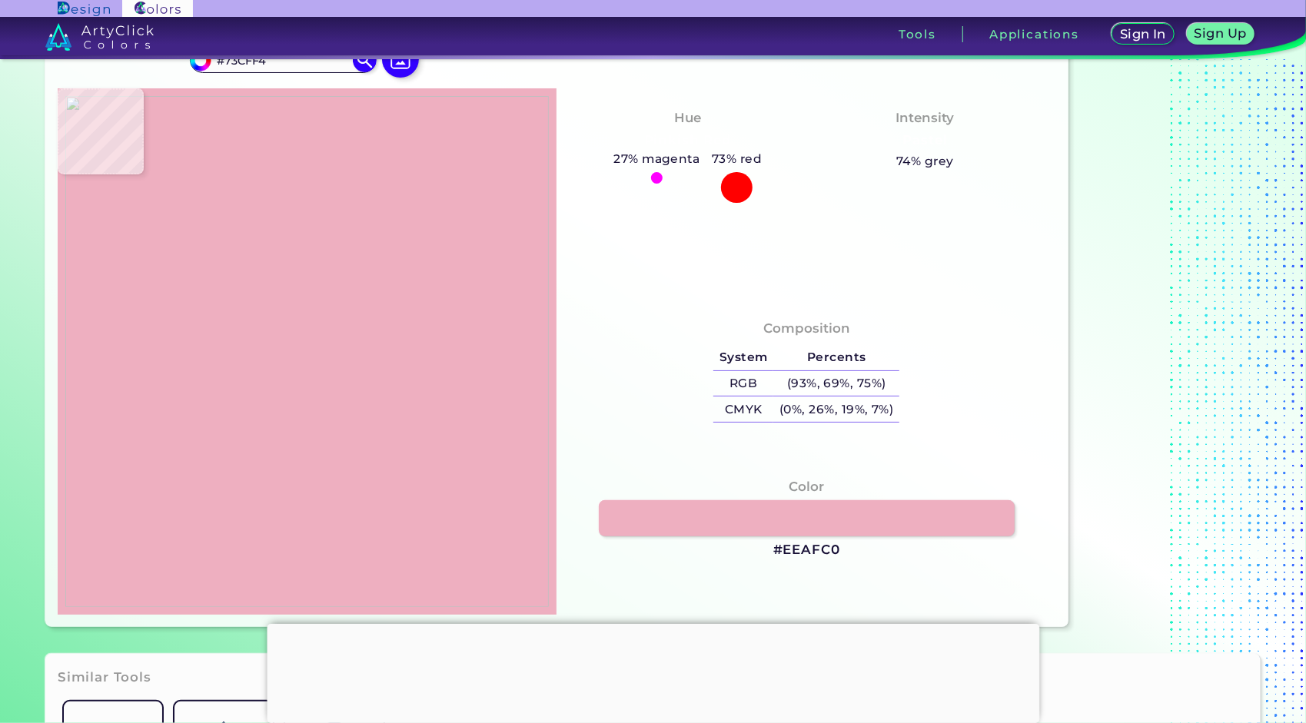
type input "#000000"
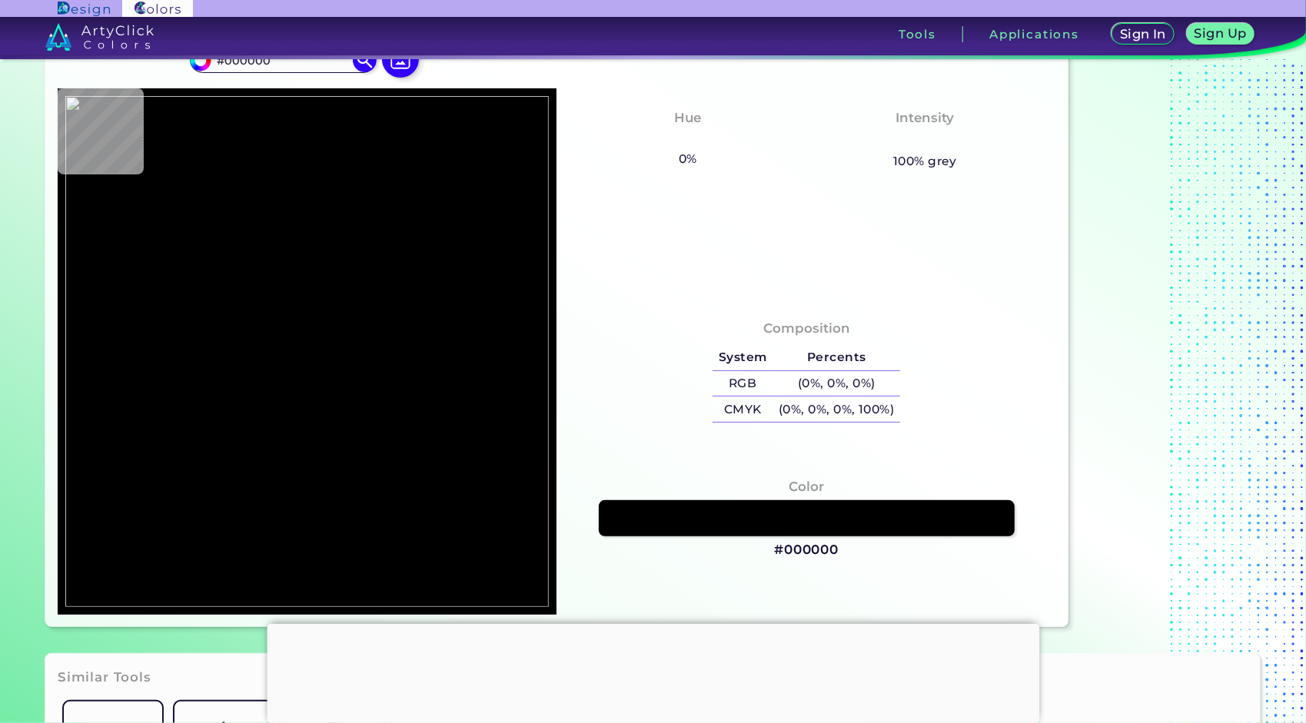
type input "#73cff4"
type input "#73CFF4"
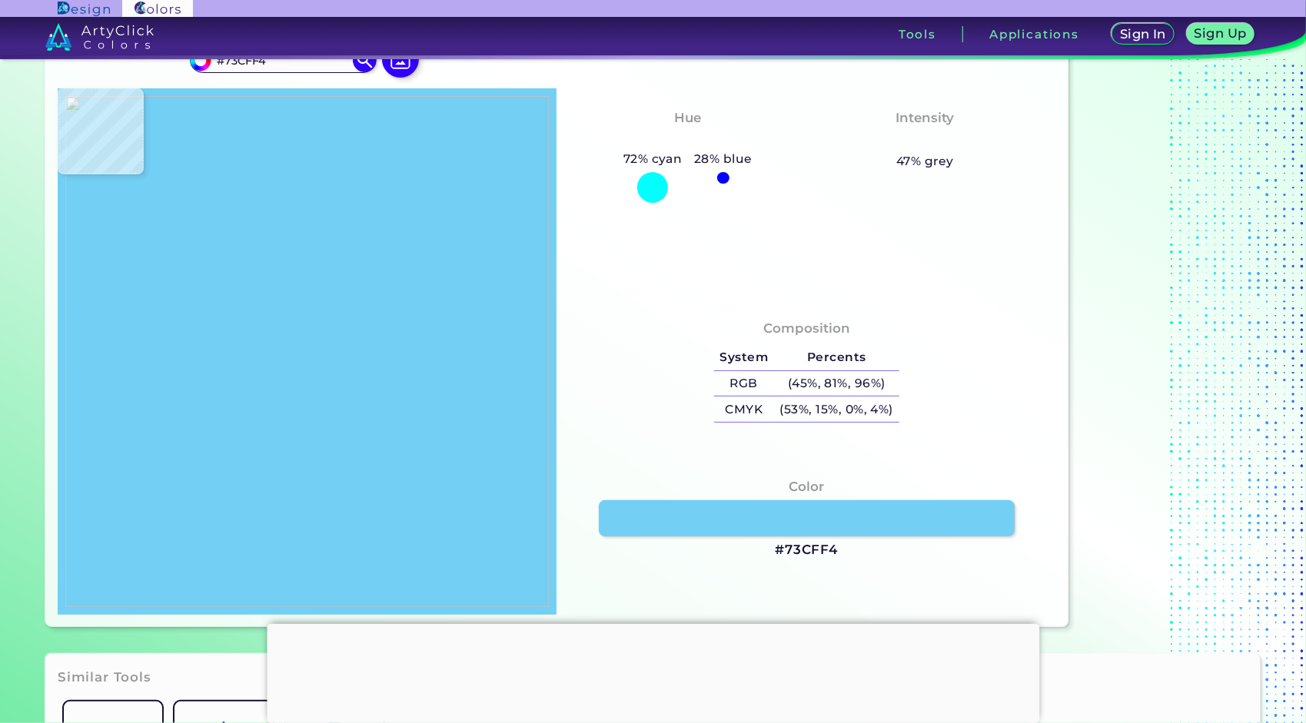
click at [355, 241] on img at bounding box center [307, 351] width 484 height 511
drag, startPoint x: 859, startPoint y: 550, endPoint x: 844, endPoint y: 556, distance: 15.6
click at [844, 556] on div "Color #73CFF4" at bounding box center [806, 519] width 475 height 98
copy div "#73CFF4"
click at [413, 301] on img at bounding box center [307, 351] width 484 height 511
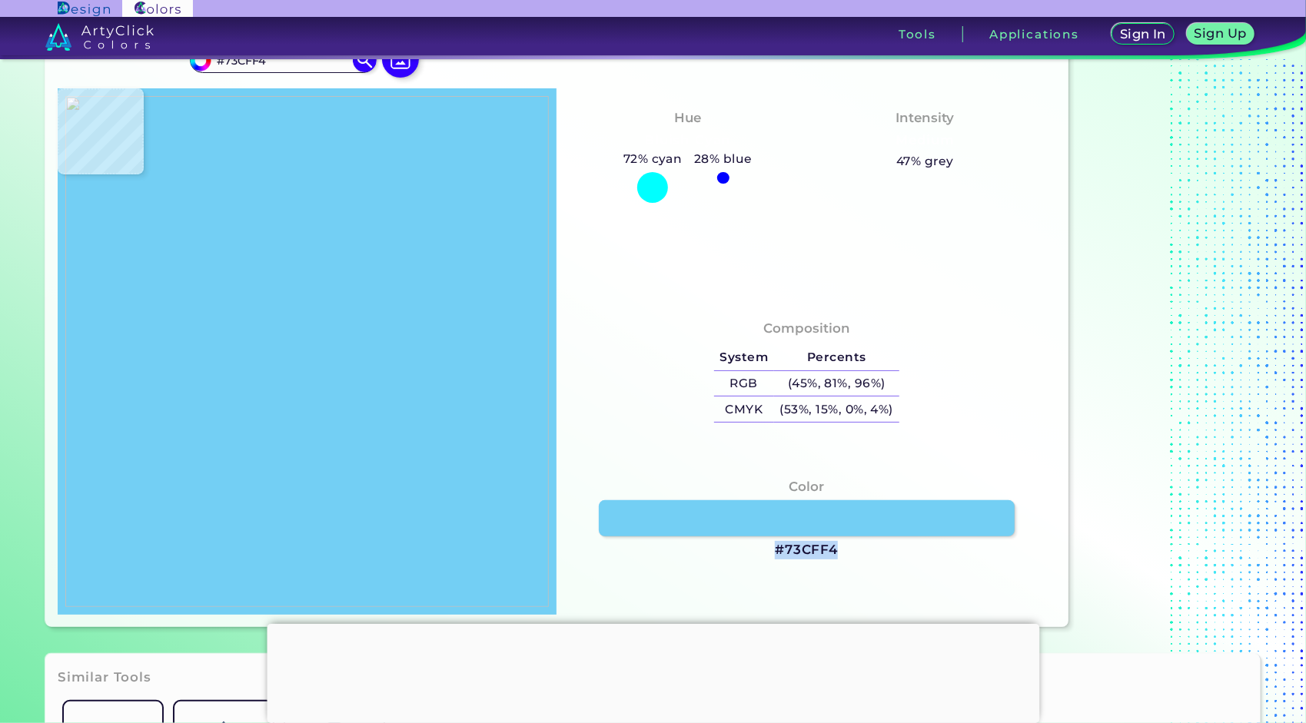
type input "#eeafc0"
type input "#EEAFC0"
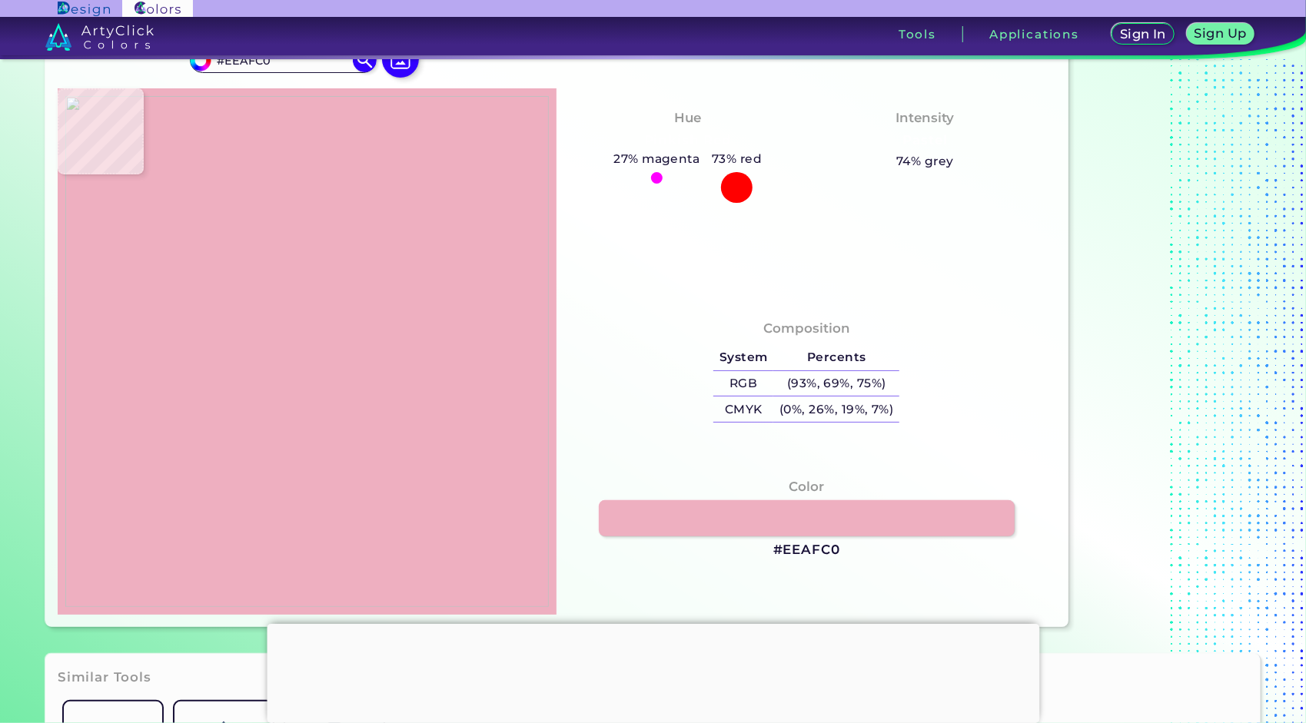
type input "#ffffff"
type input "#FFFFFF"
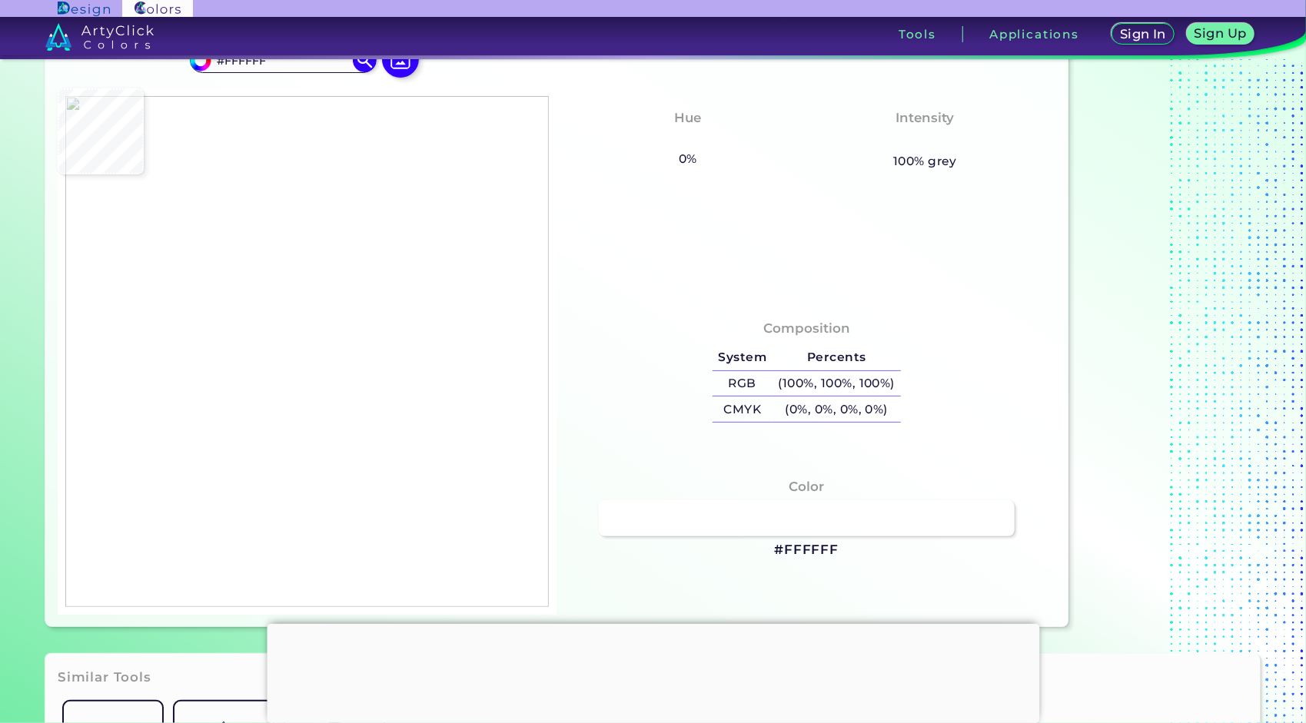
type input "#fffeff"
type input "#FFFEFF"
type input "#eeafc0"
type input "#EEAFC0"
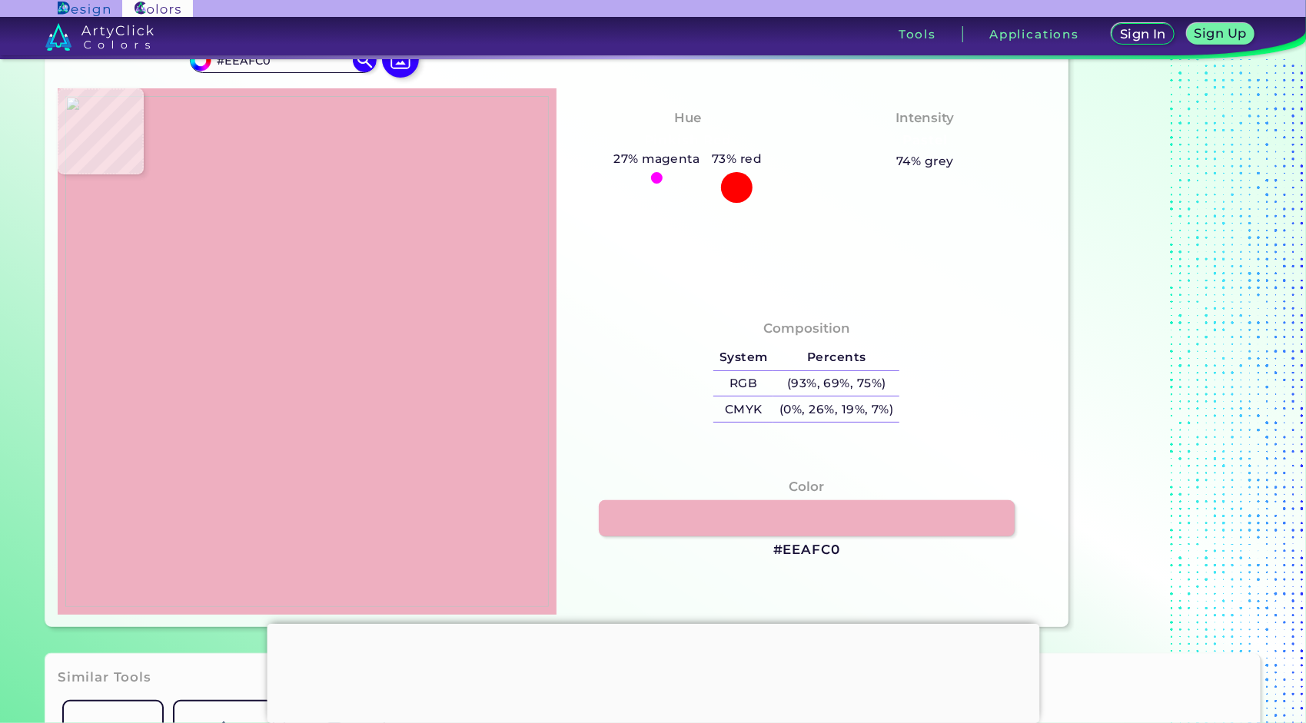
click at [446, 304] on img at bounding box center [307, 351] width 484 height 511
drag, startPoint x: 846, startPoint y: 553, endPoint x: 710, endPoint y: 547, distance: 136.2
click at [710, 547] on div "Color #EEAFC0" at bounding box center [806, 519] width 475 height 98
copy div "#EEAFC0"
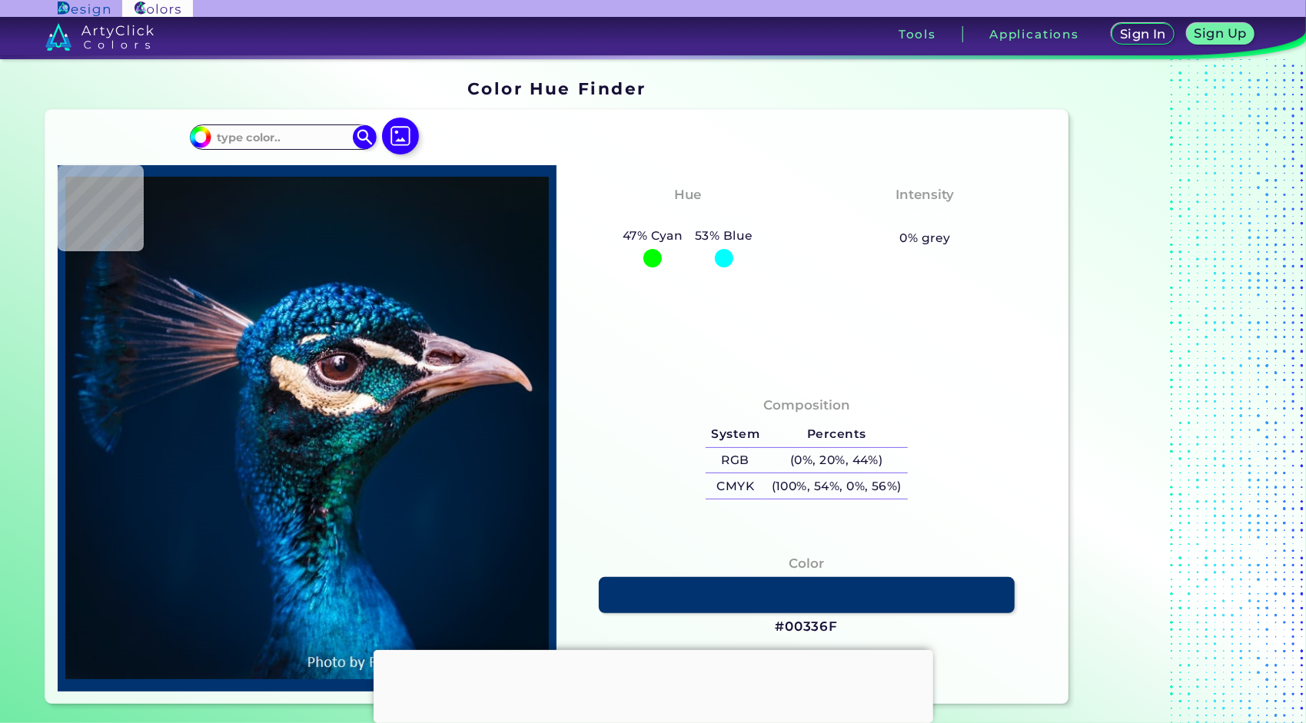
type input "#0c131b"
type input "#0C131B"
type input "#0a1622"
type input "#0A1622"
type input "#081623"
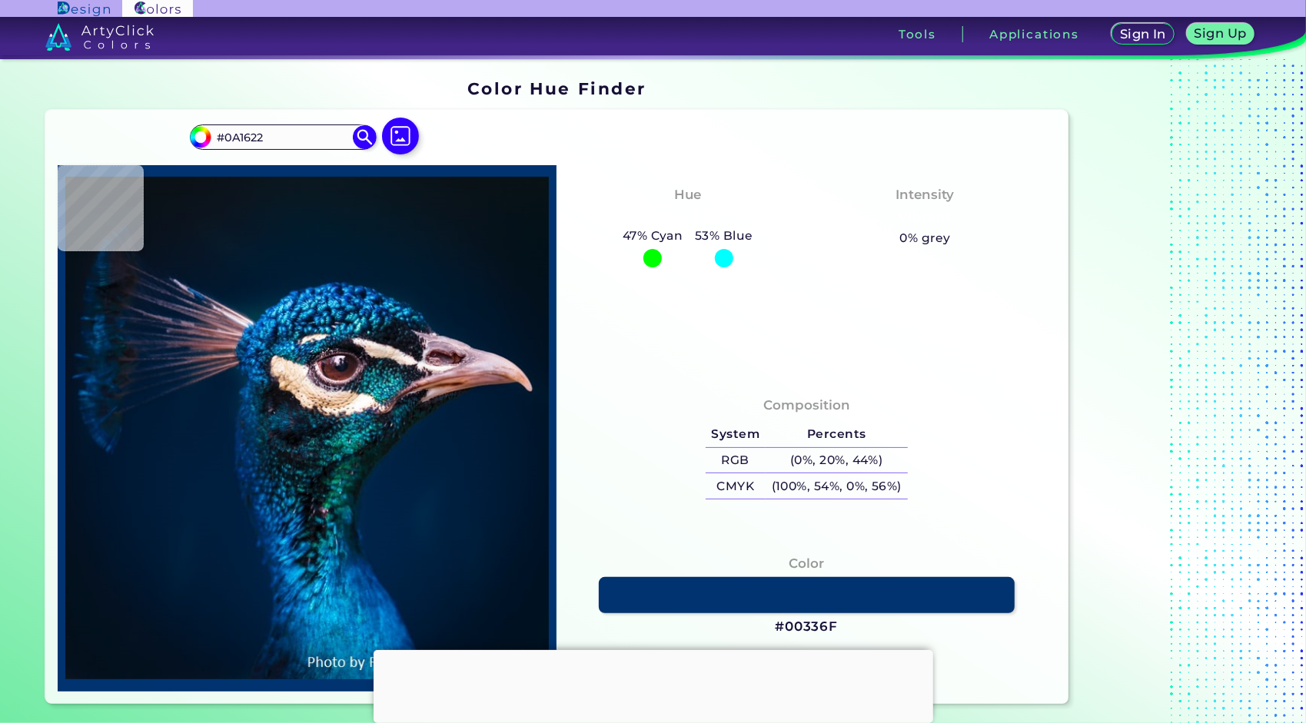
type input "#081623"
type input "#081528"
type input "#12213b"
type input "#12213B"
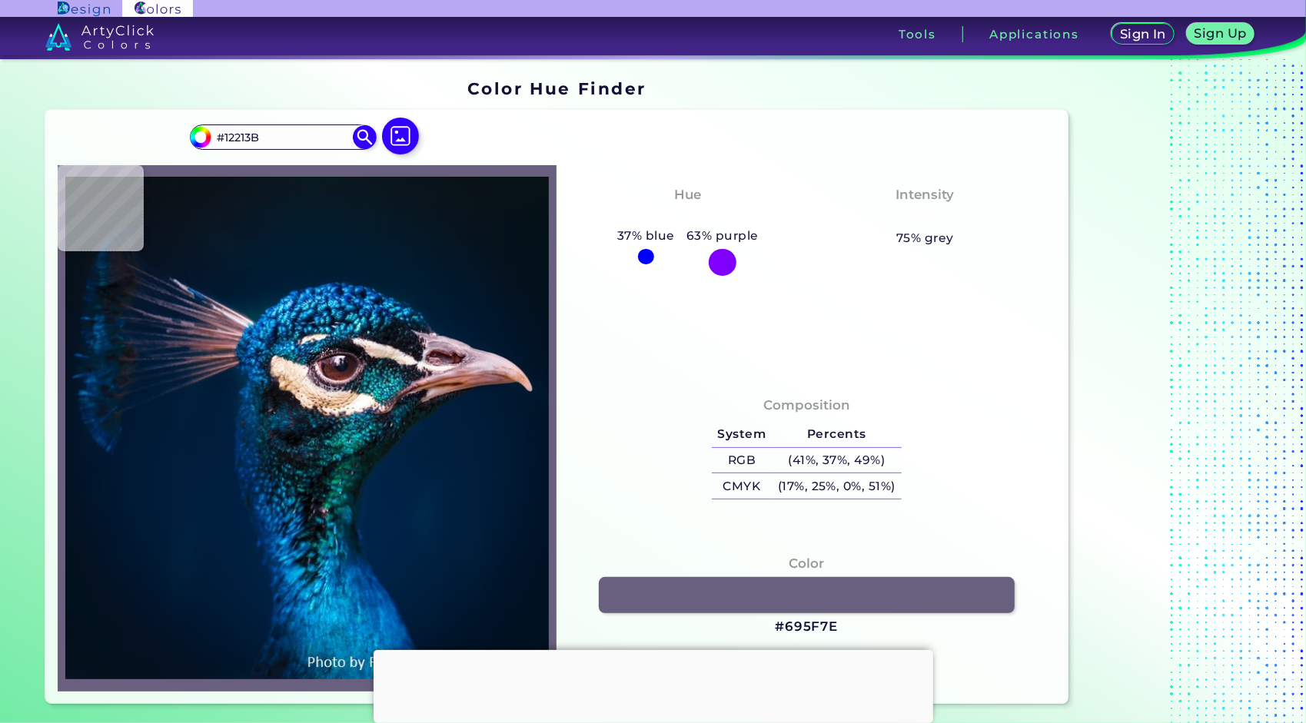
type input "#695f7e"
type input "#695F7E"
type input "#0d203c"
type input "#0D203C"
type input "#0a1929"
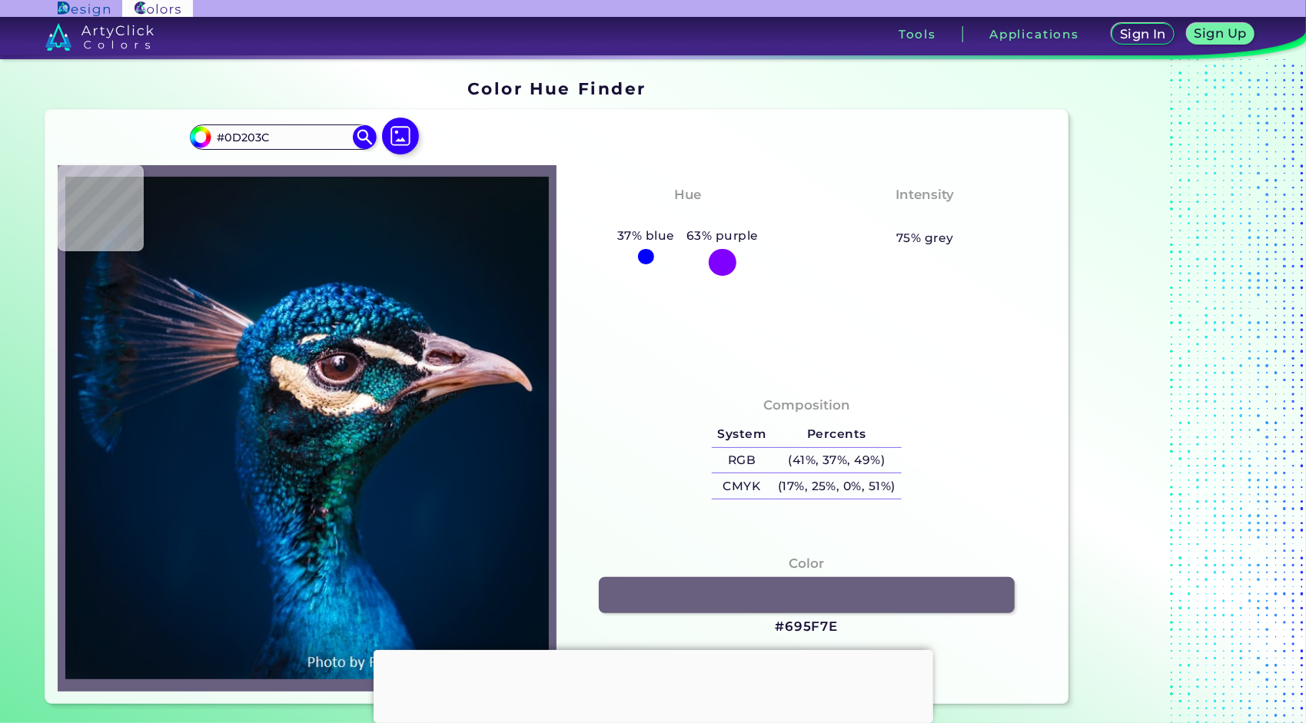
type input "#0A1929"
type input "#1c2335"
type input "#1C2335"
type input "#1e2434"
type input "#1E2434"
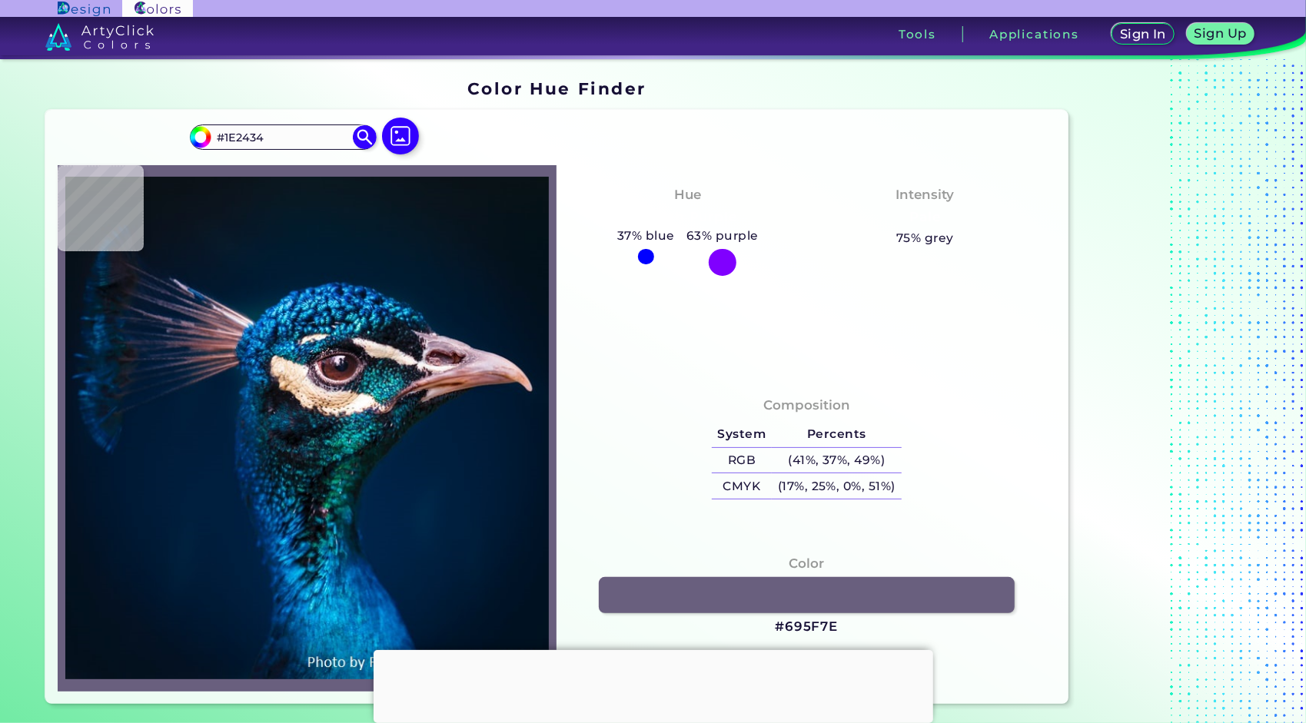
type input "#212639"
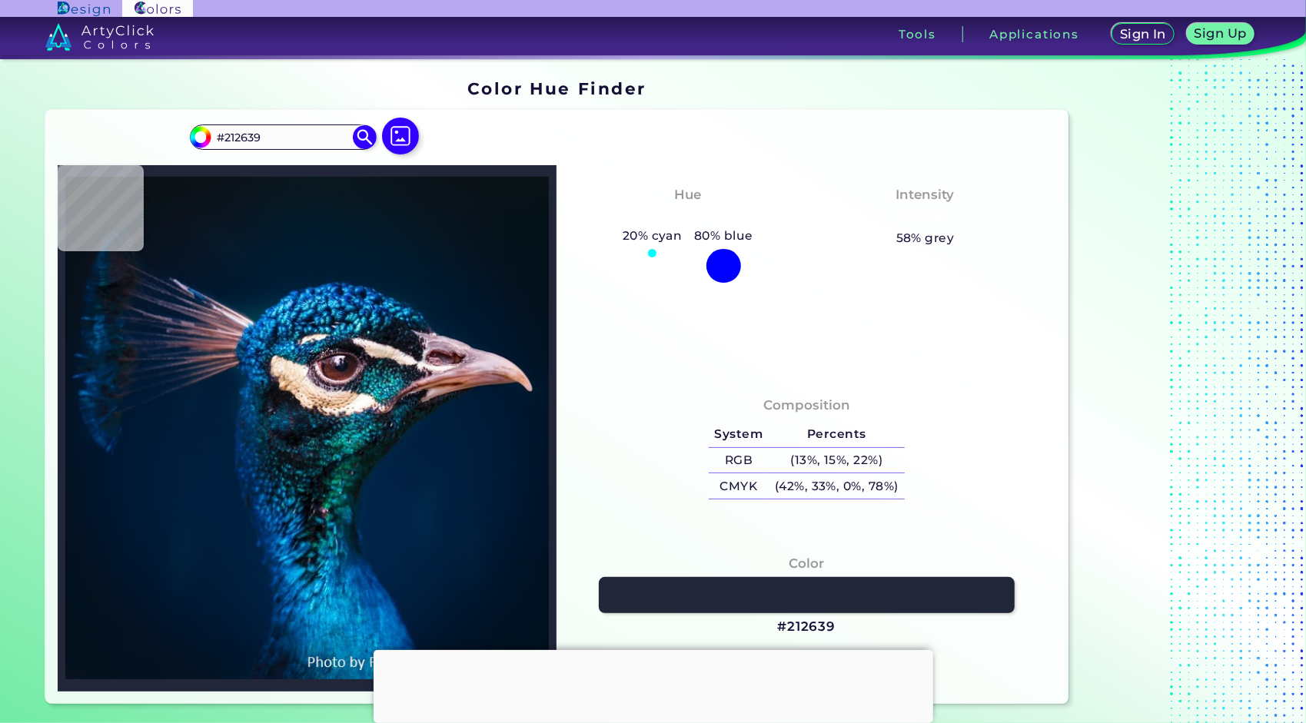
type input "#1a2432"
type input "#1A2432"
type input "#091c2d"
type input "#091C2D"
type input "#021a36"
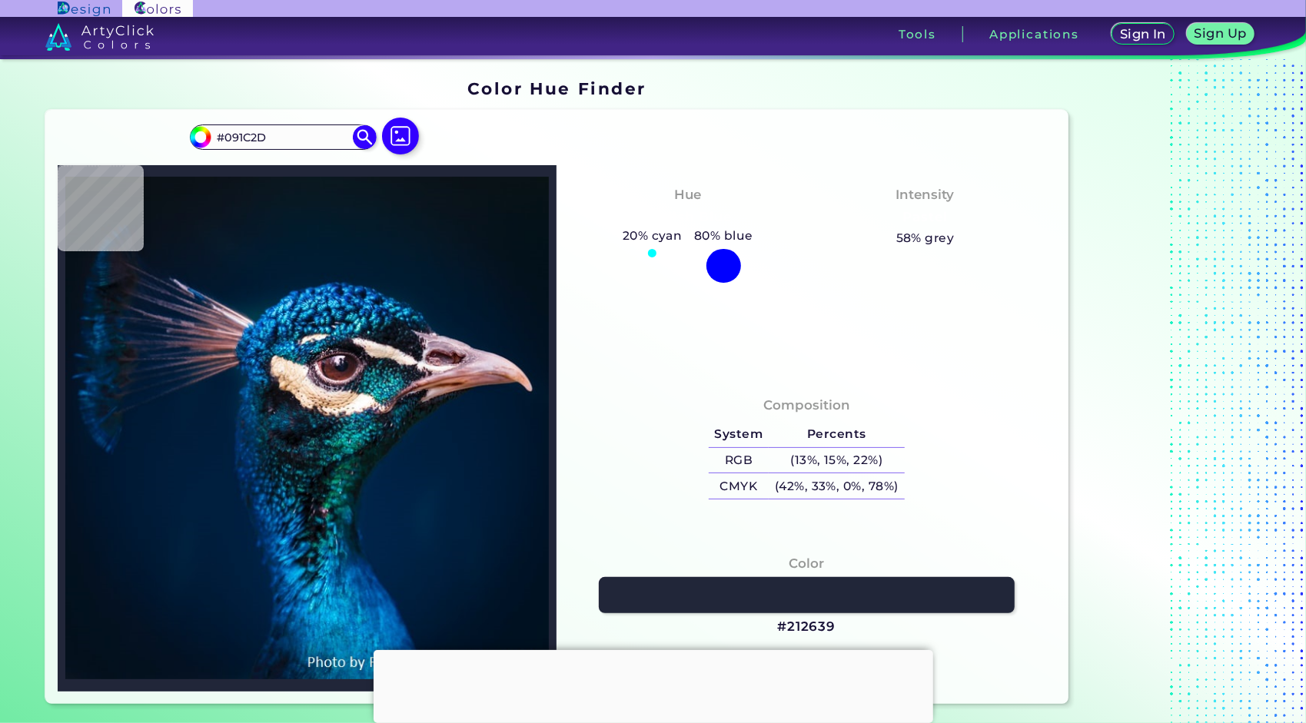
type input "#021A36"
type input "#202f4d"
type input "#202F4D"
type input "#021a34"
type input "#021A34"
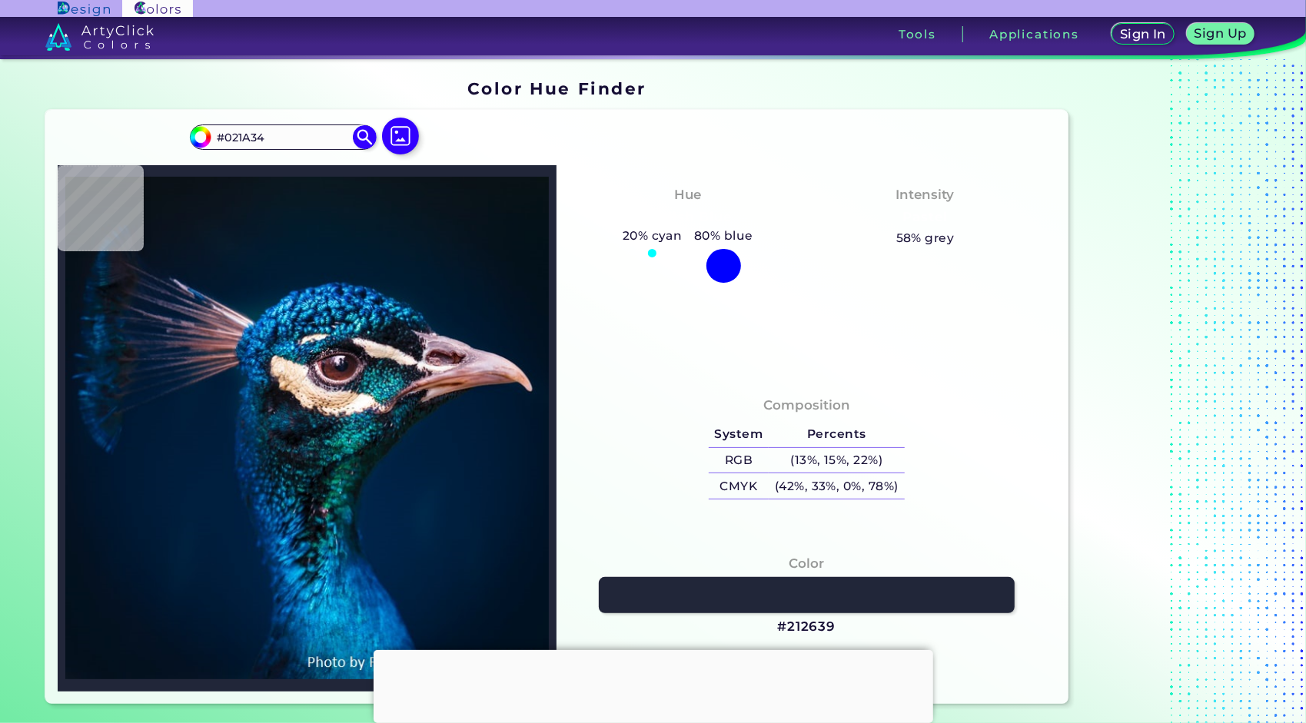
type input "#03172d"
type input "#03172D"
type input "#071828"
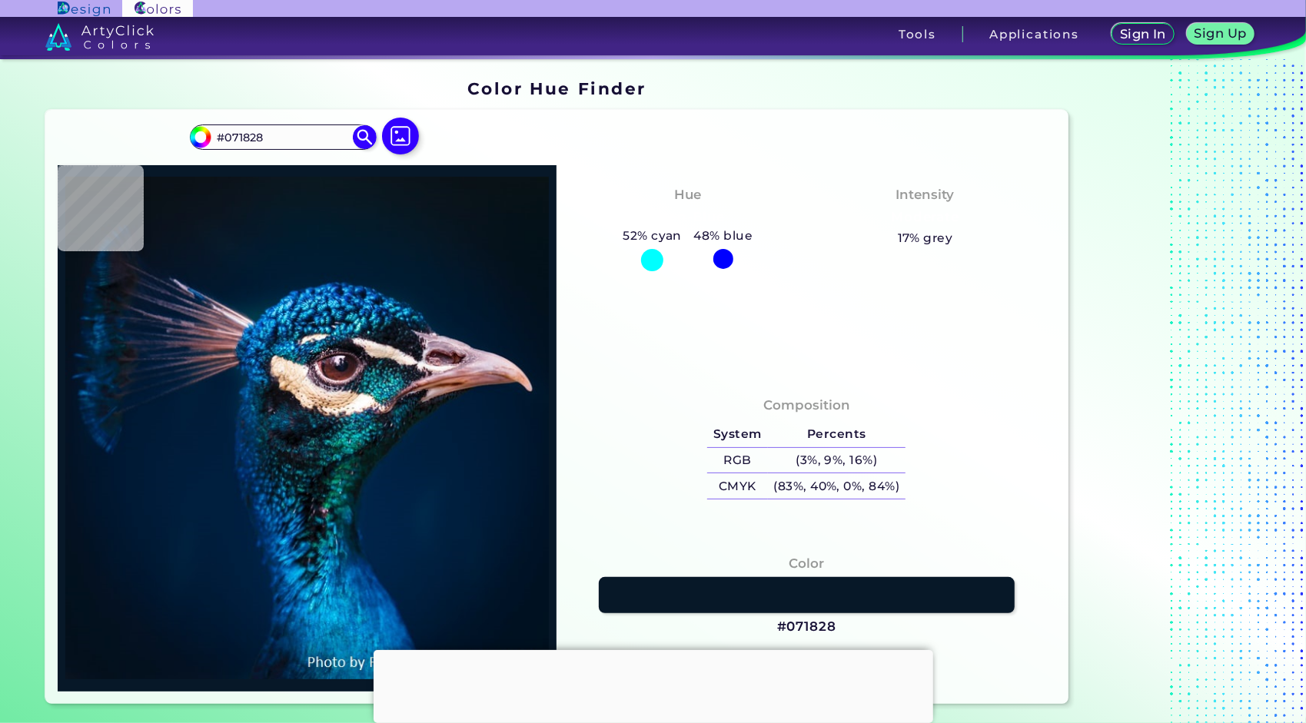
type input "#001121"
type input "#00142c"
type input "#00142C"
type input "#001d3b"
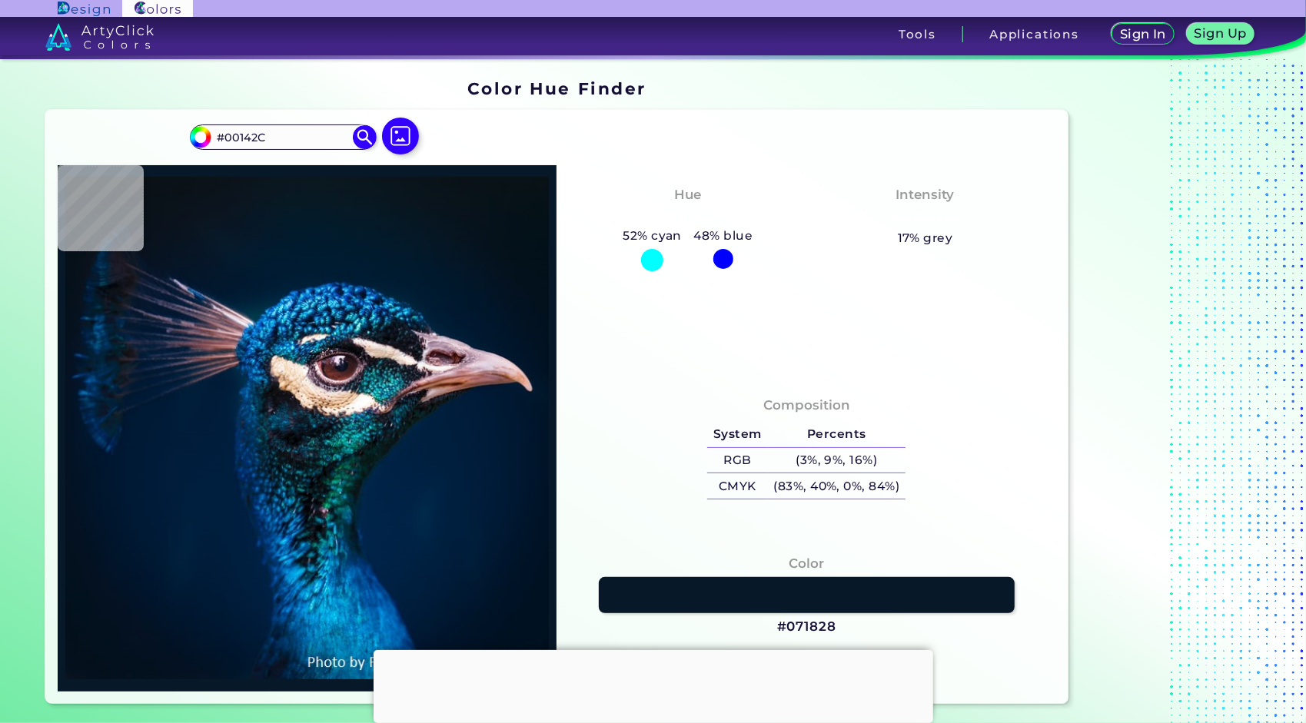
type input "#001D3B"
type input "#001f3e"
type input "#001F3E"
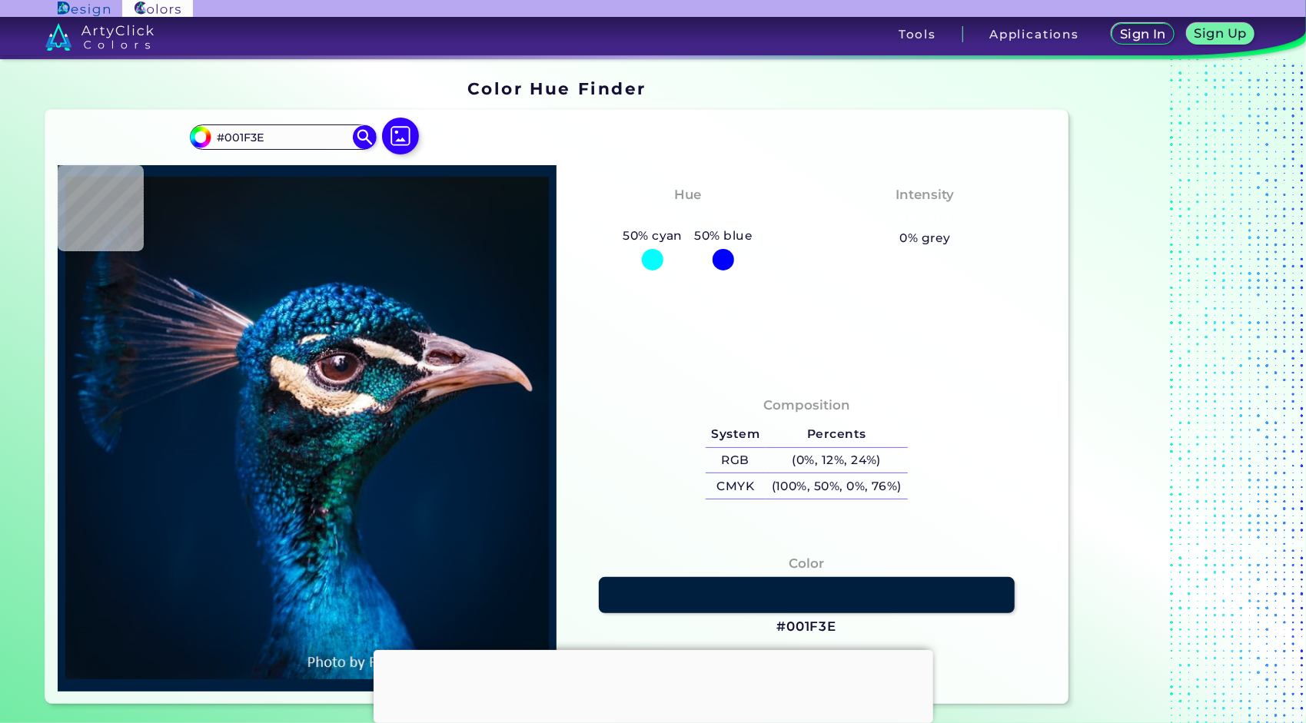
type input "#011c39"
type input "#011C39"
type input "#05121a"
type input "#05121A"
type input "#004472"
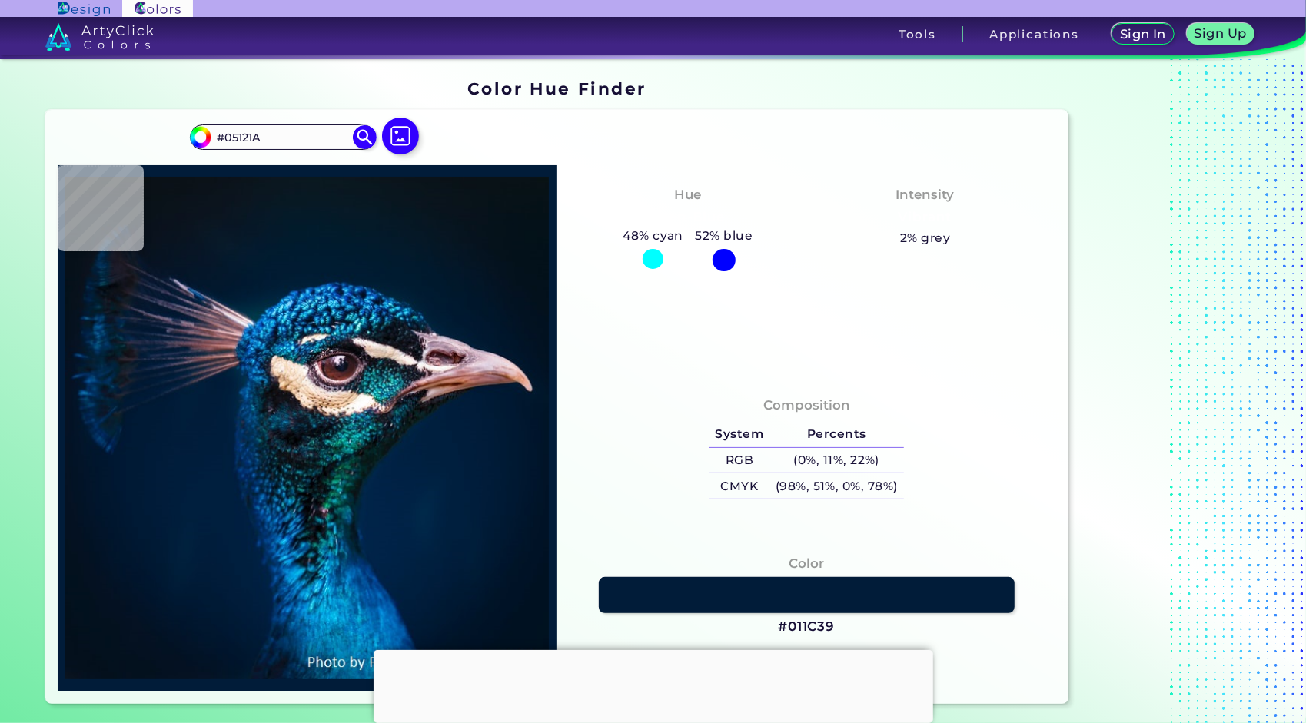
type input "#004472"
type input "#876f7c"
type input "#876F7C"
type input "#094964"
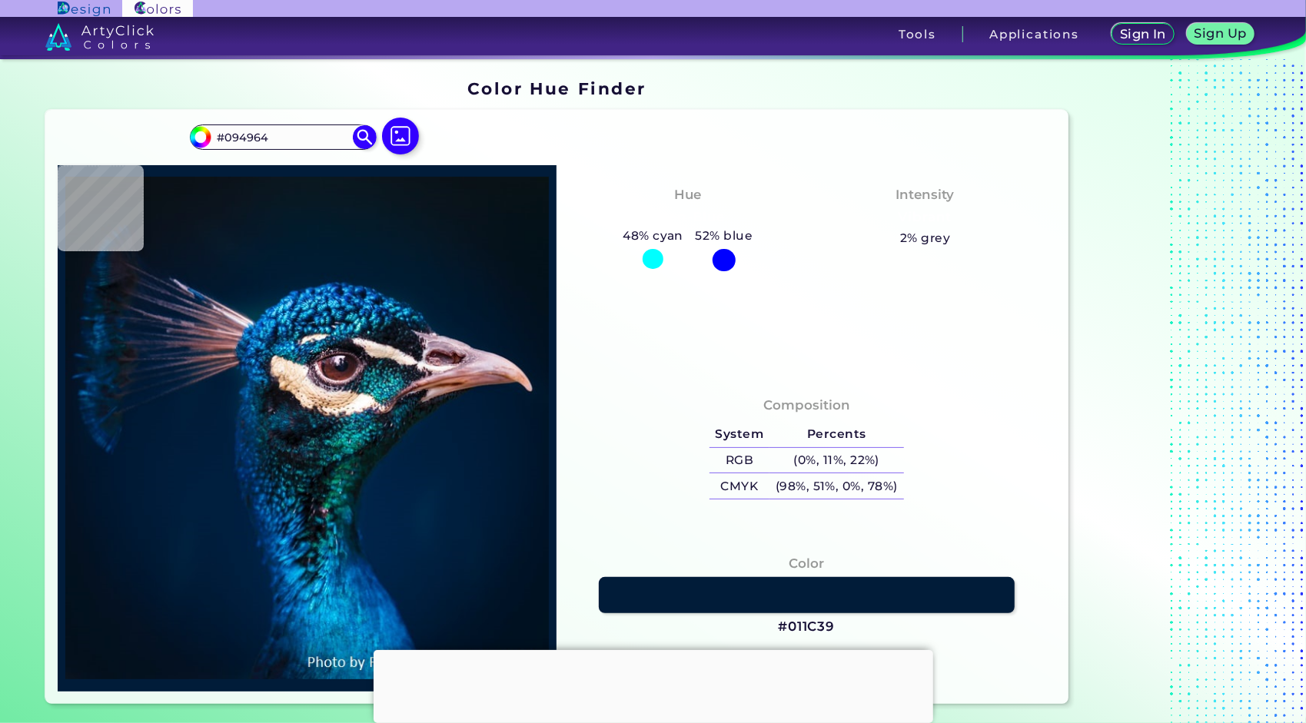
type input "#012344"
type input "#001f3e"
type input "#001F3E"
type input "#03284d"
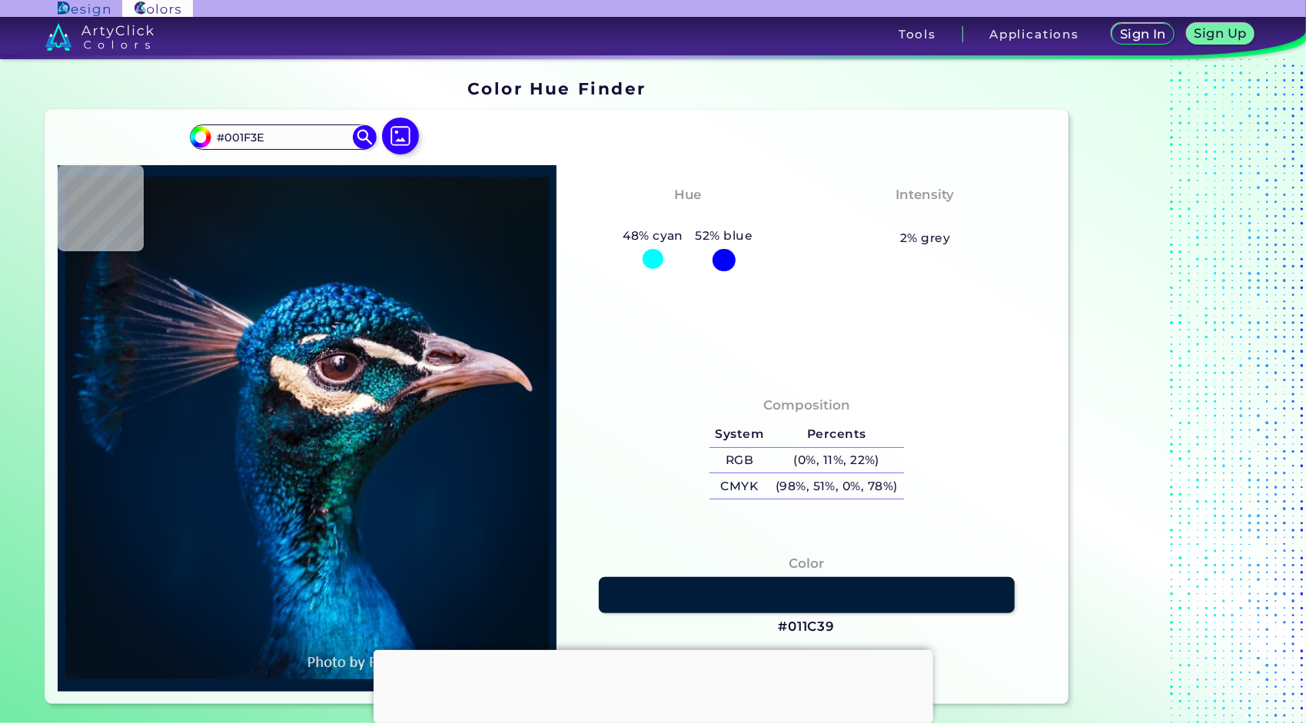
type input "#03284D"
type input "#053b66"
type input "#053B66"
type input "#0c2f43"
type input "#0C2F43"
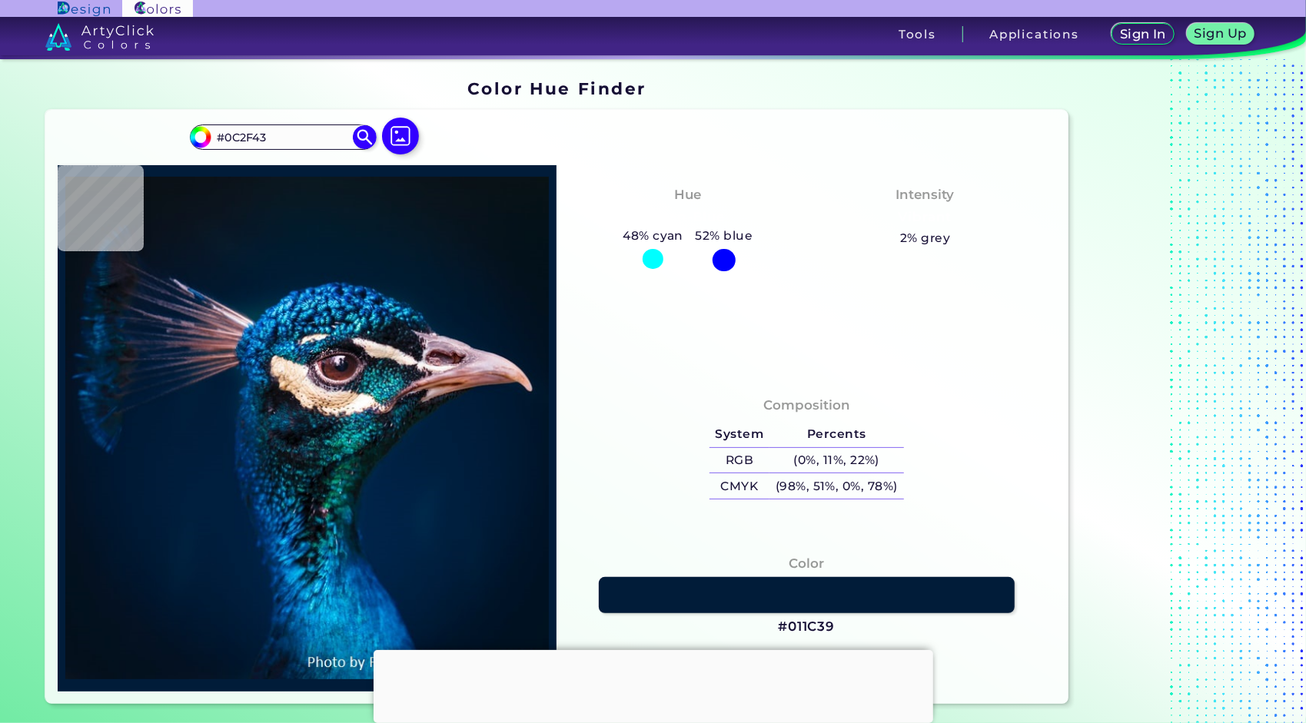
type input "#af9685"
type input "#AF9685"
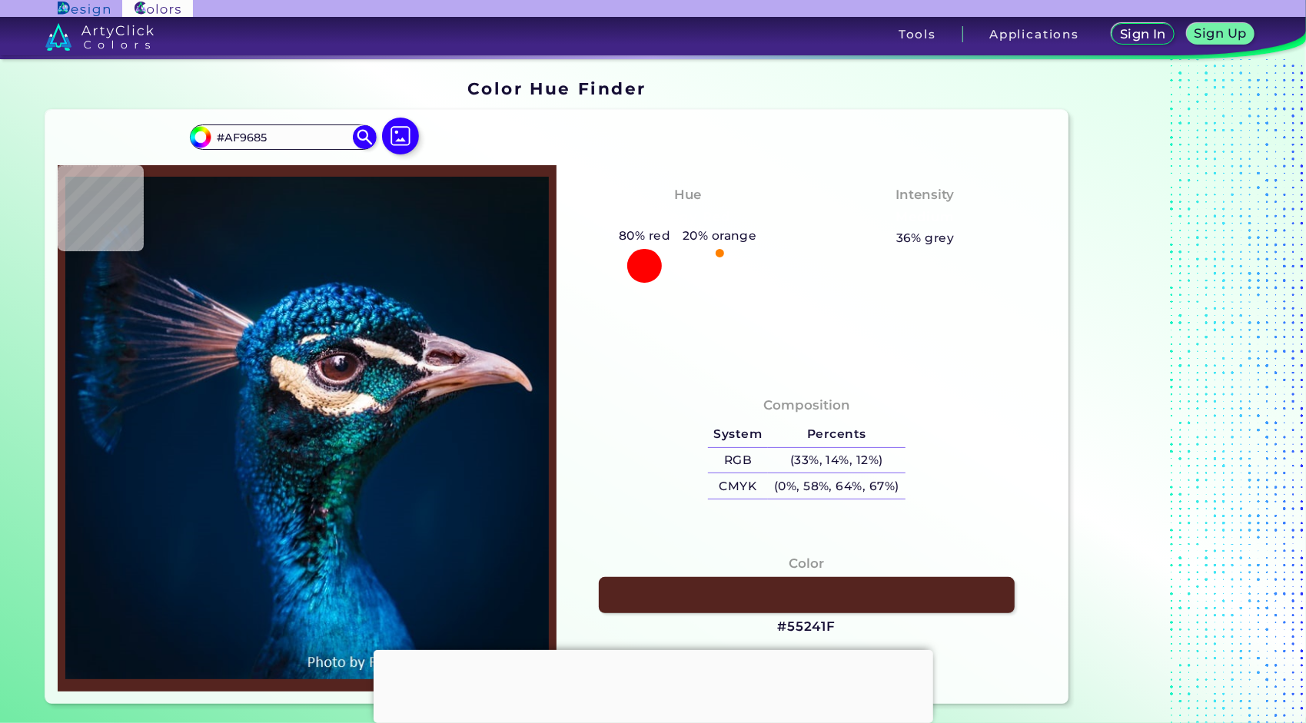
type input "#55241f"
type input "#55241F"
type input "#3a2d36"
type input "#3A2D36"
type input "#113953"
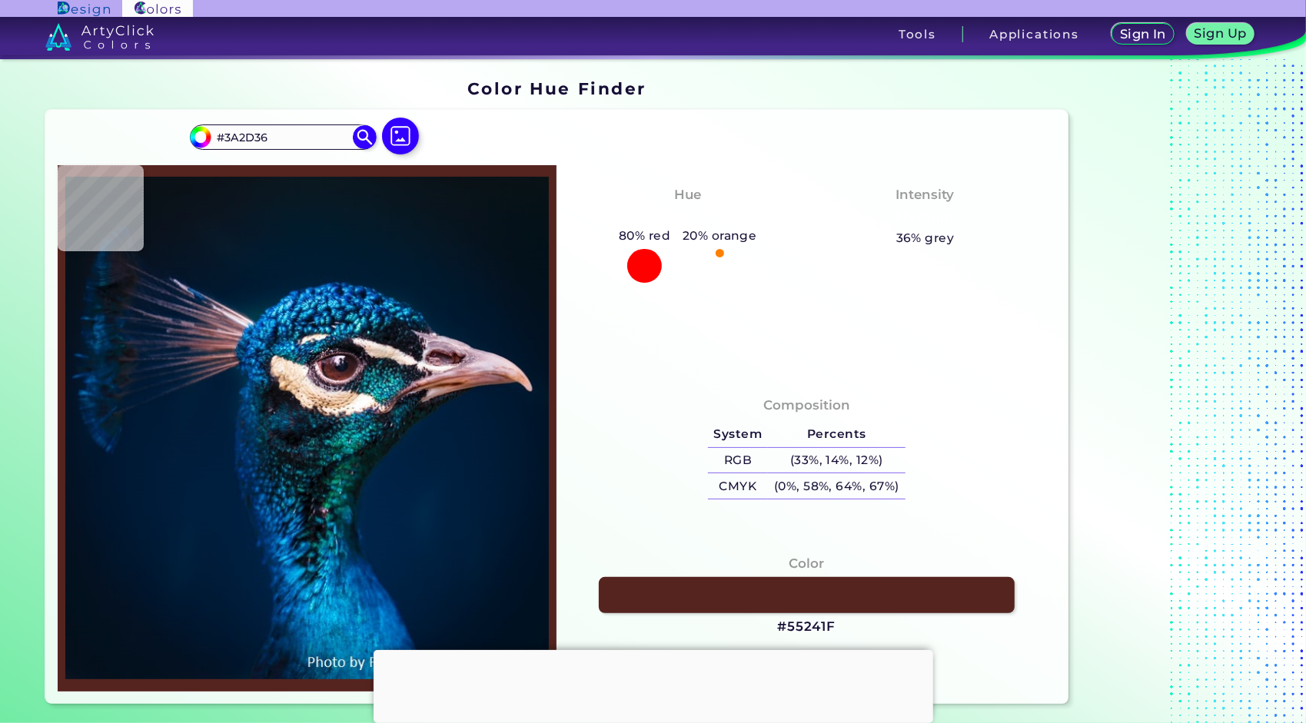
type input "#113953"
type input "#08657e"
type input "#08657E"
type input "#08637c"
type input "#08637C"
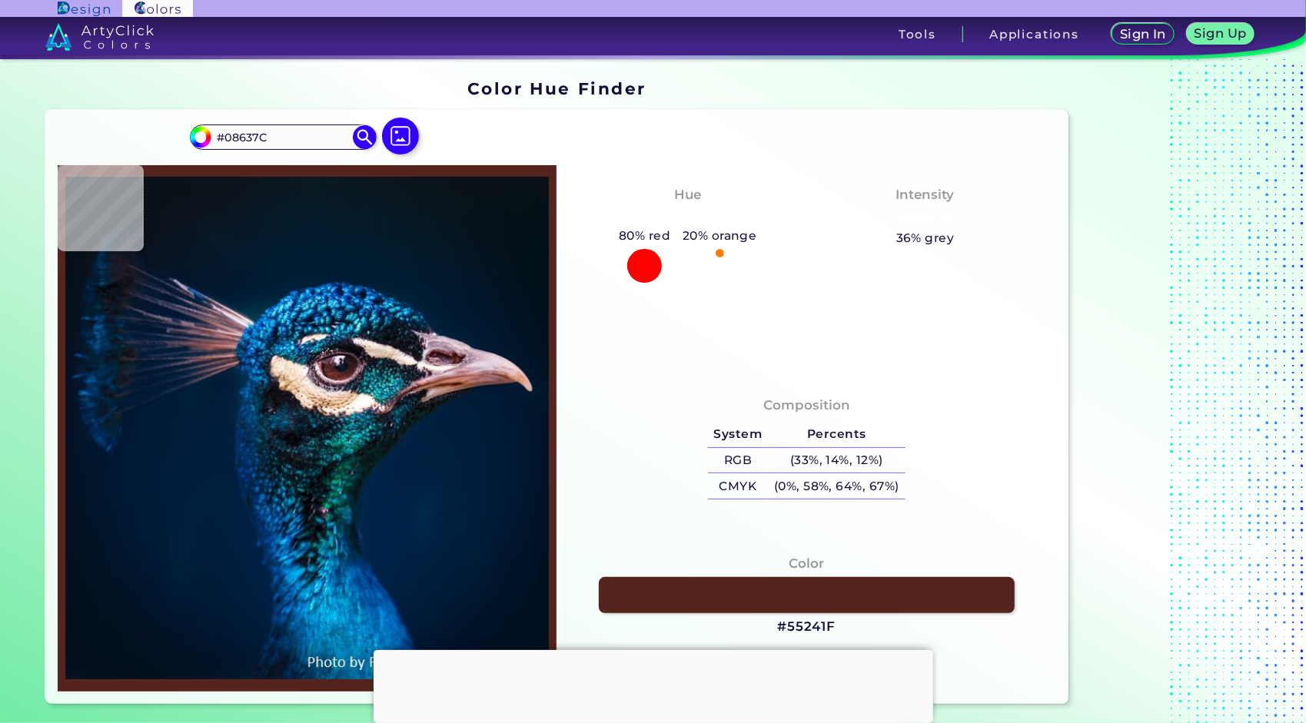
type input "#014a72"
type input "#014A72"
type input "#0f1530"
type input "#0F1530"
type input "#051232"
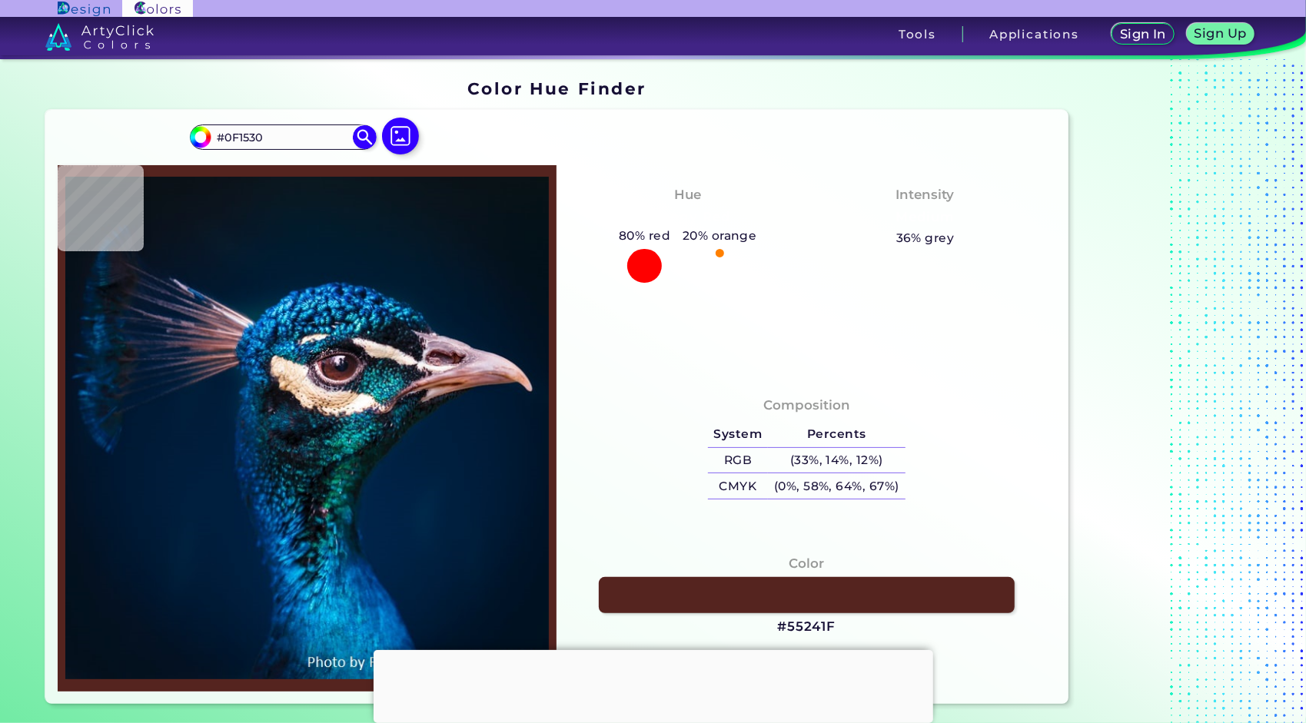
type input "#051232"
type input "#0d1837"
type input "#0D1837"
type input "#033e65"
type input "#033E65"
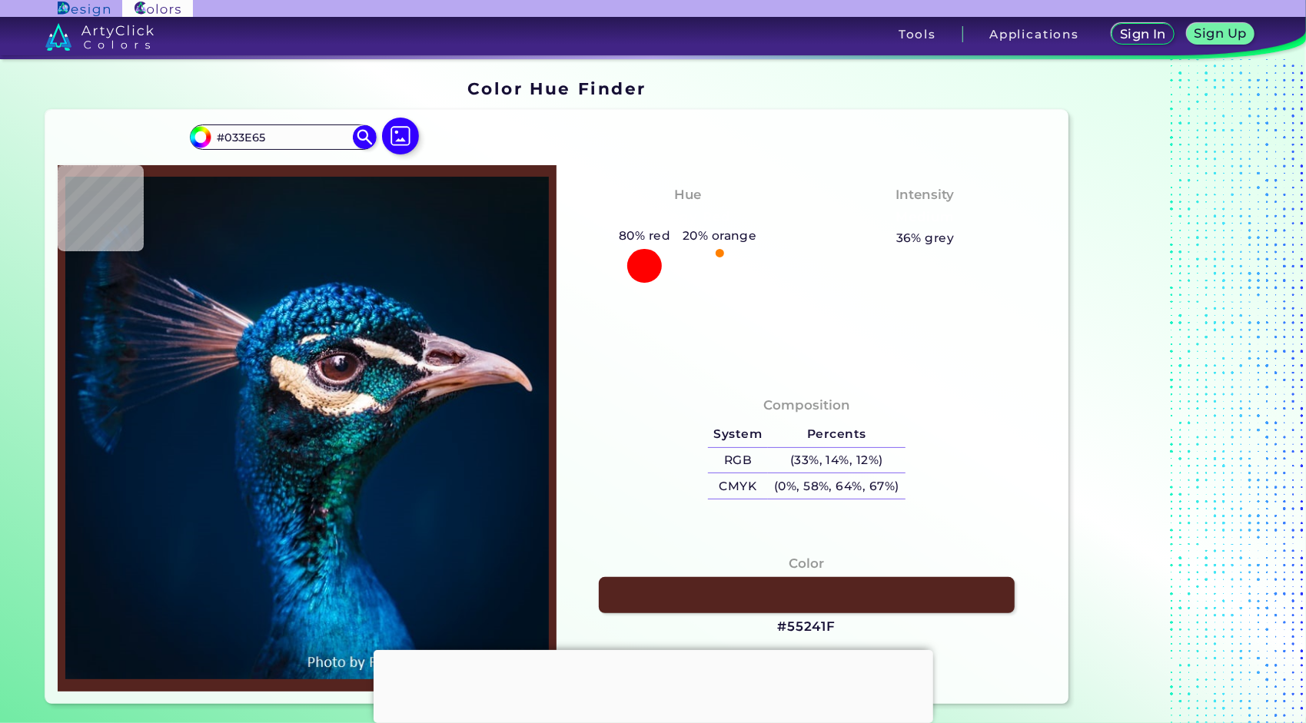
type input "#97f9fc"
type input "#97F9FC"
type input "#26425b"
type input "#26425B"
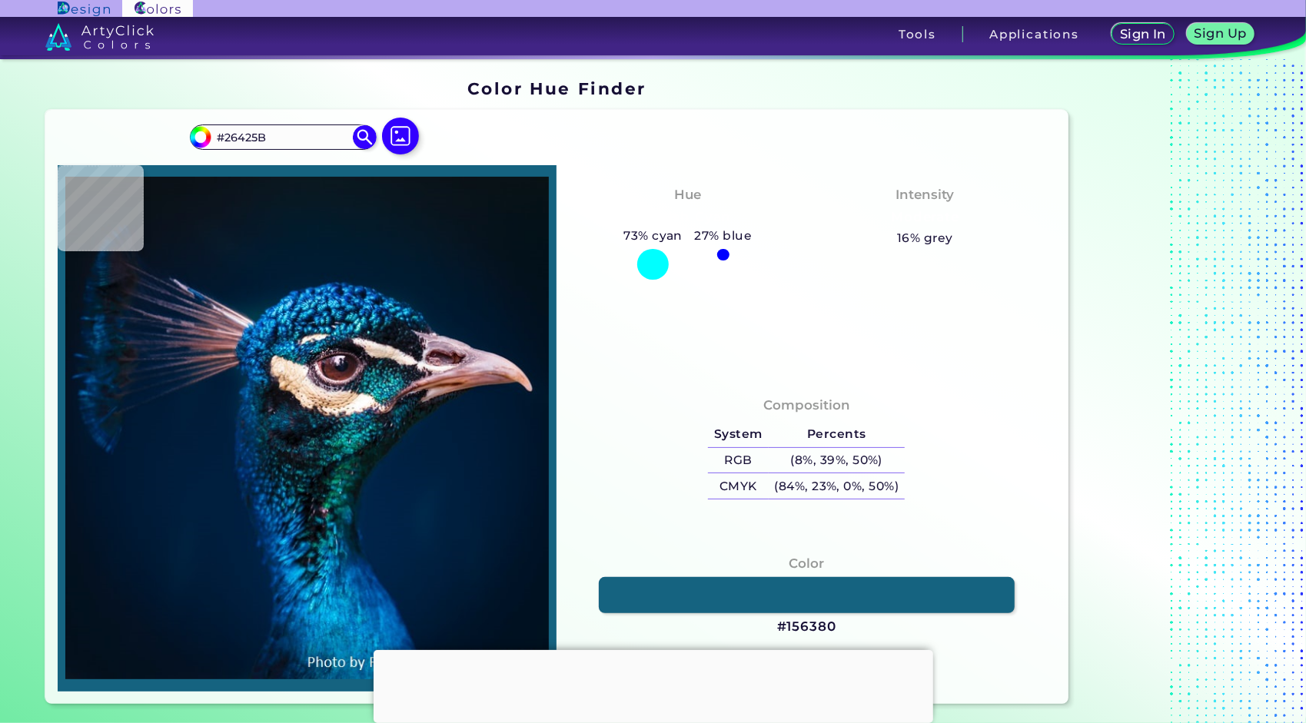
type input "#156380"
type input "#1591cd"
type input "#1591CD"
type input "#5e8eaf"
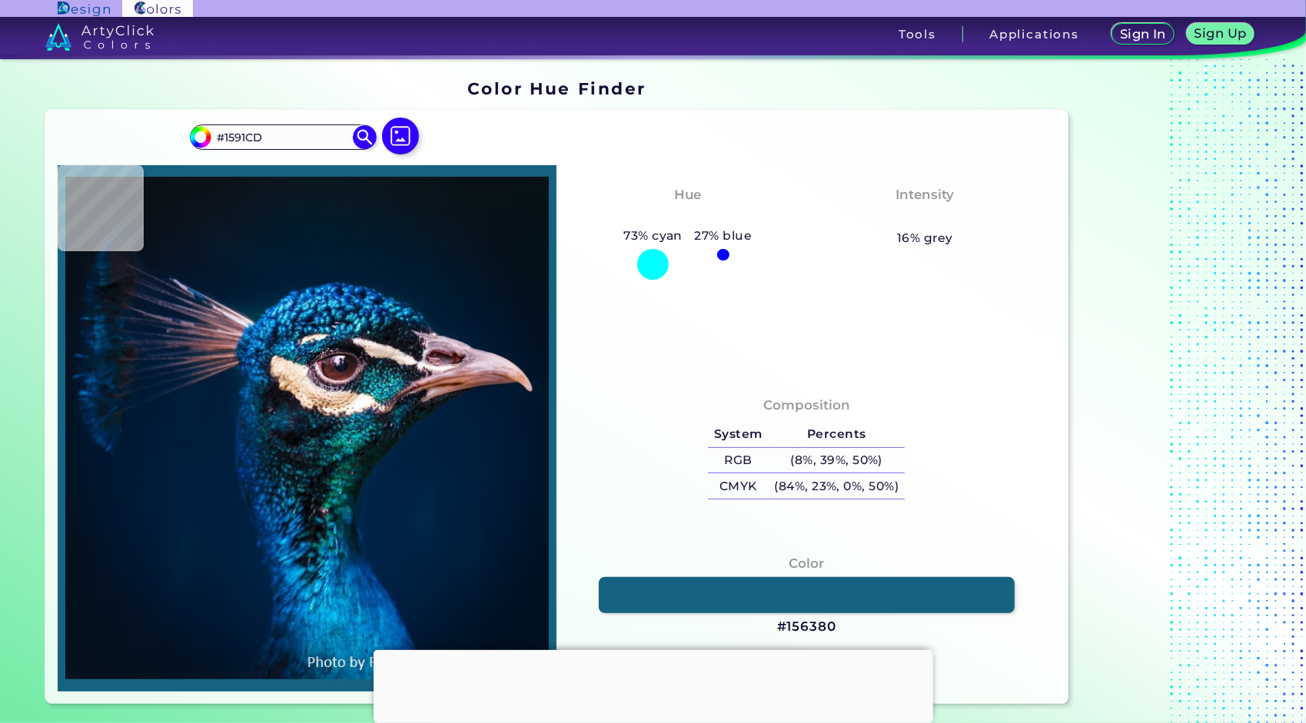
type input "#5E8EAF"
type input "#001624"
type input "#045065"
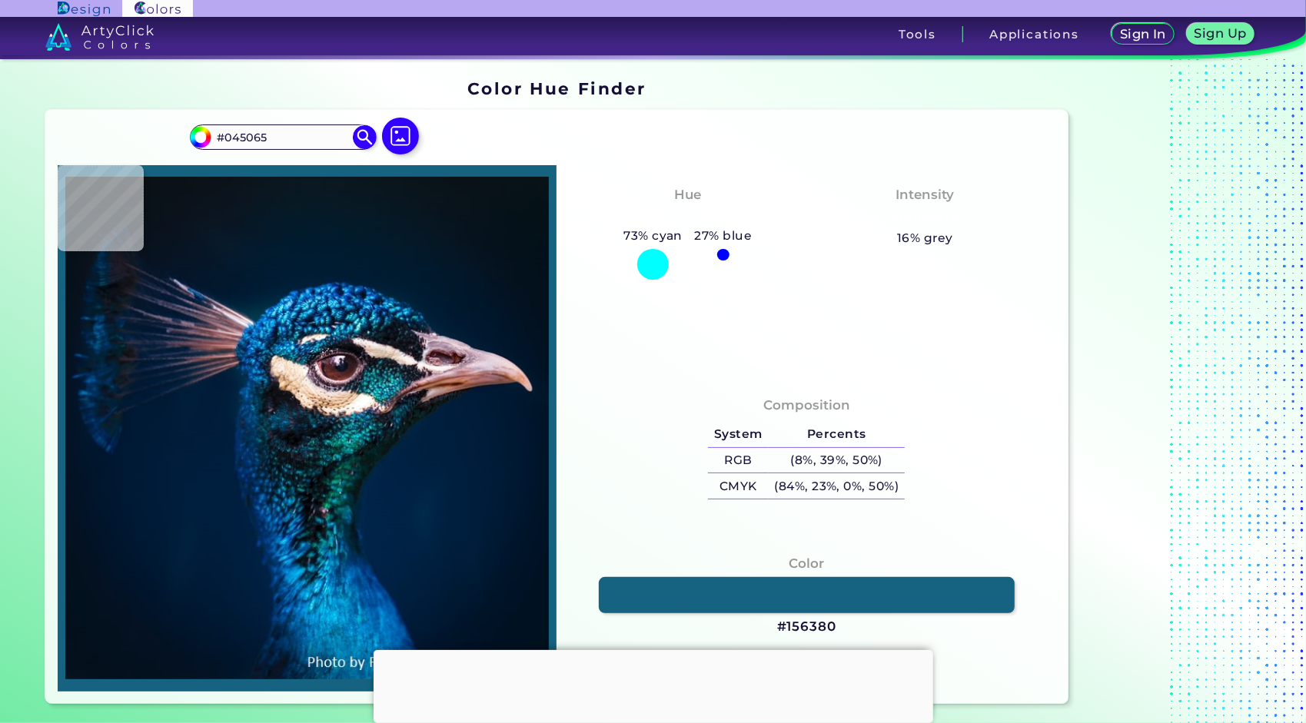
type input "#26425b"
type input "#26425B"
type input "#005471"
type input "#2a6699"
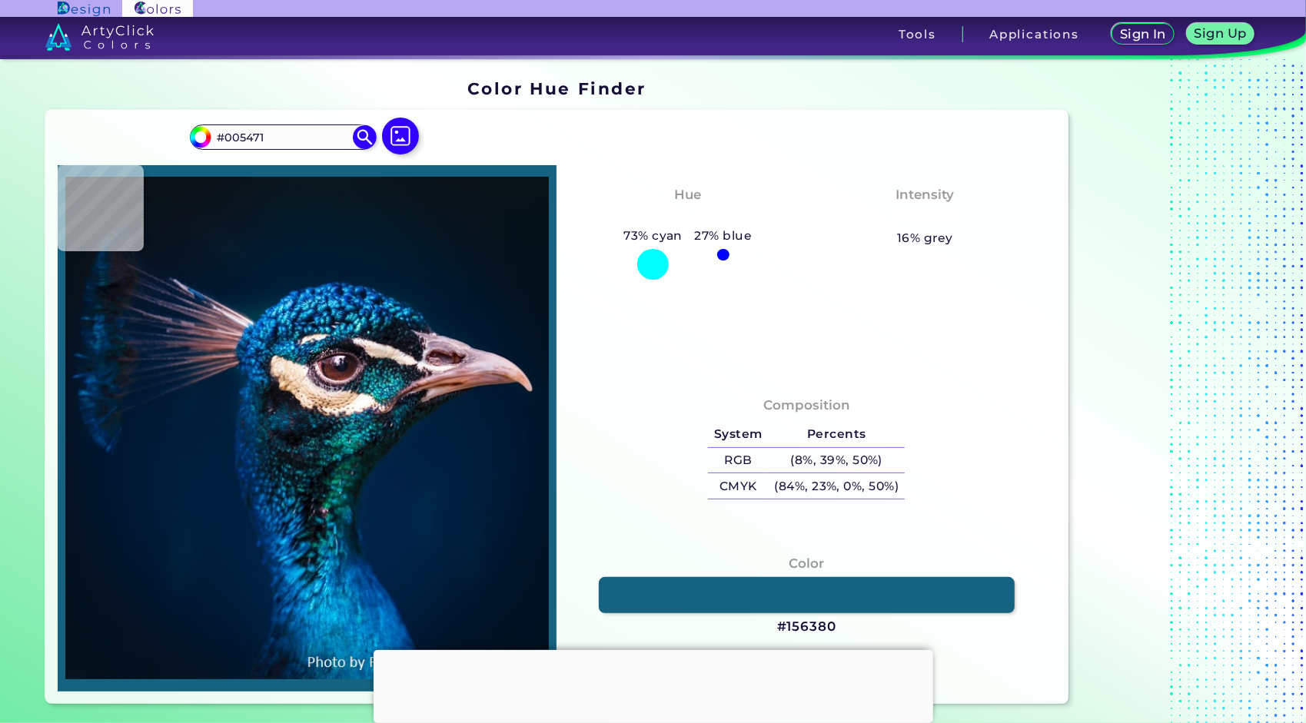
type input "#2A6699"
type input "#0a5ba3"
type input "#0A5BA3"
type input "#268fbd"
type input "#268FBD"
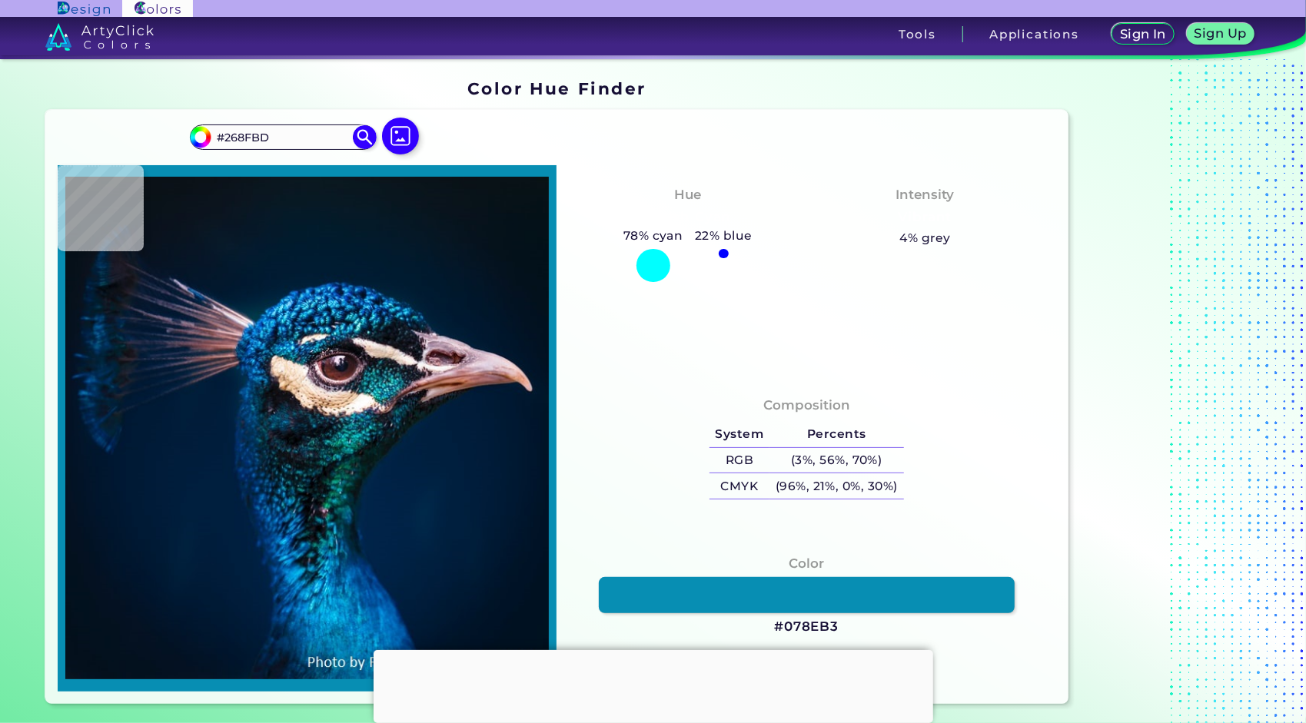
type input "#078eb3"
type input "#078EB3"
type input "#1480ae"
type input "#1480AE"
type input "#4378a6"
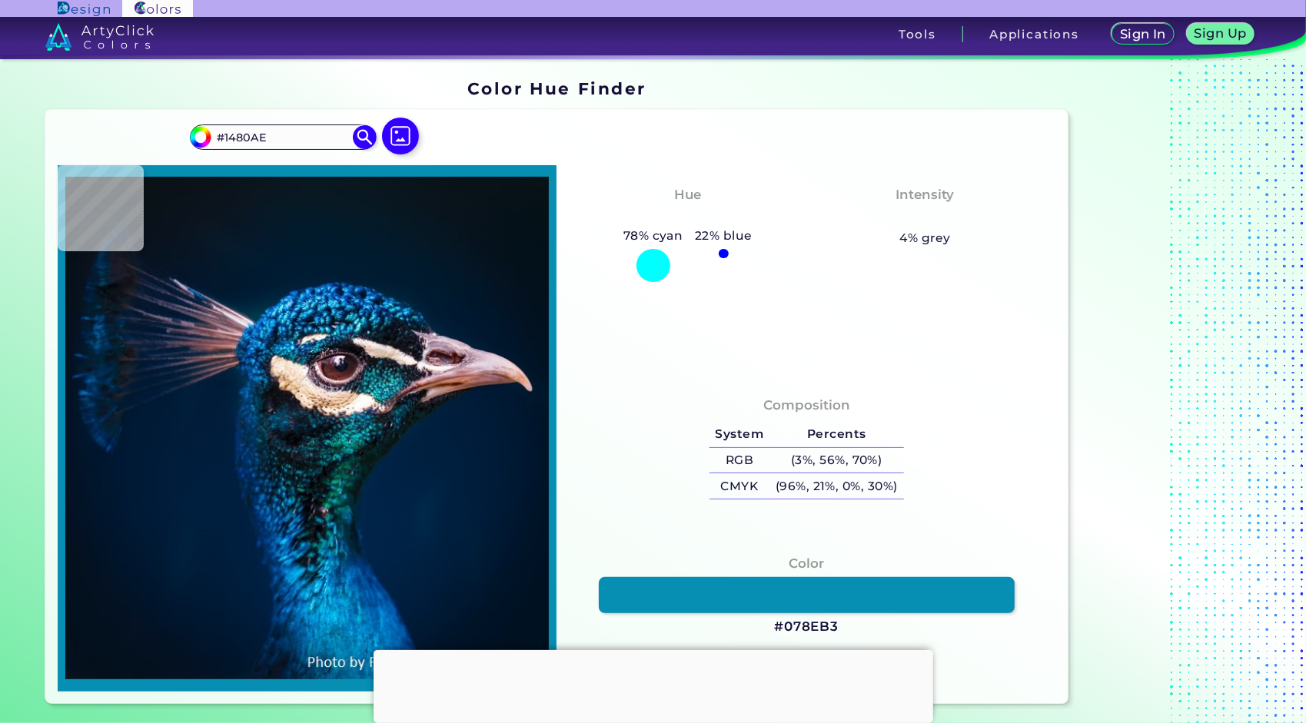
type input "#4378A6"
type input "#e7d8c1"
type input "#E7D8C1"
type input "#02577e"
type input "#02577E"
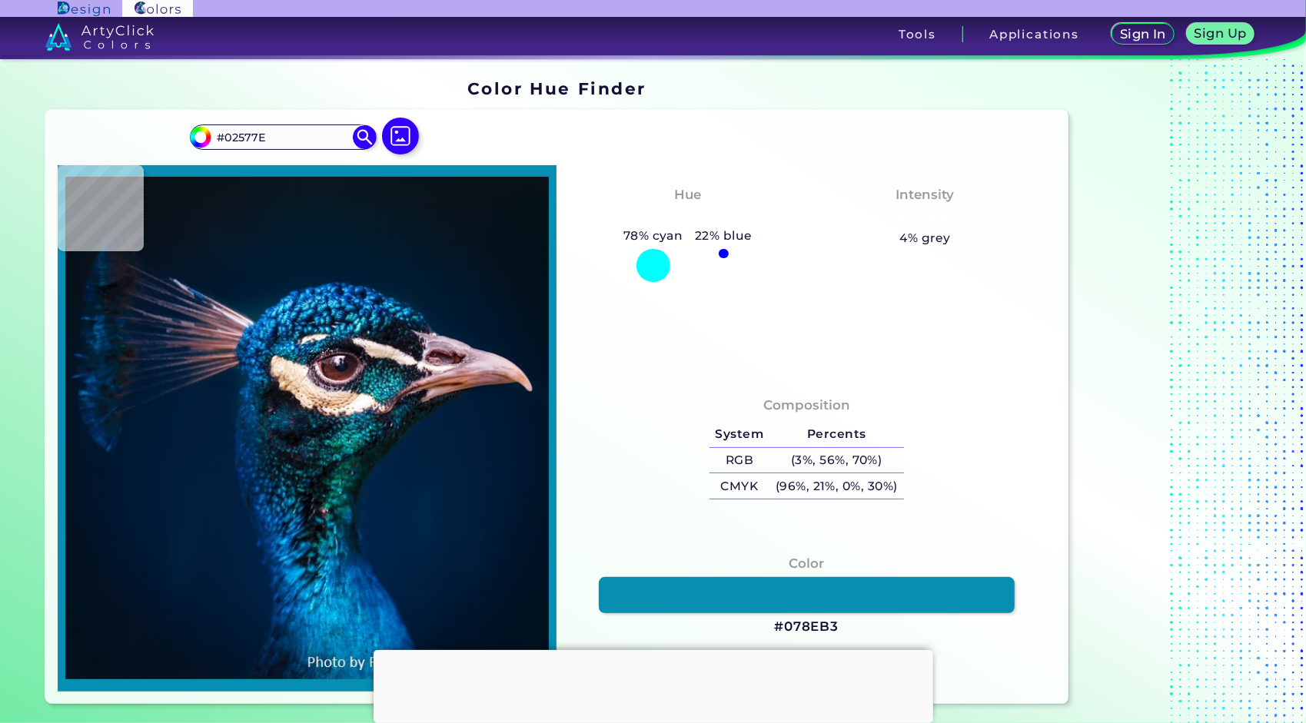
type input "#35759a"
type input "#35759A"
type input "#41a2d8"
type input "#41A2D8"
type input "#0c1a2f"
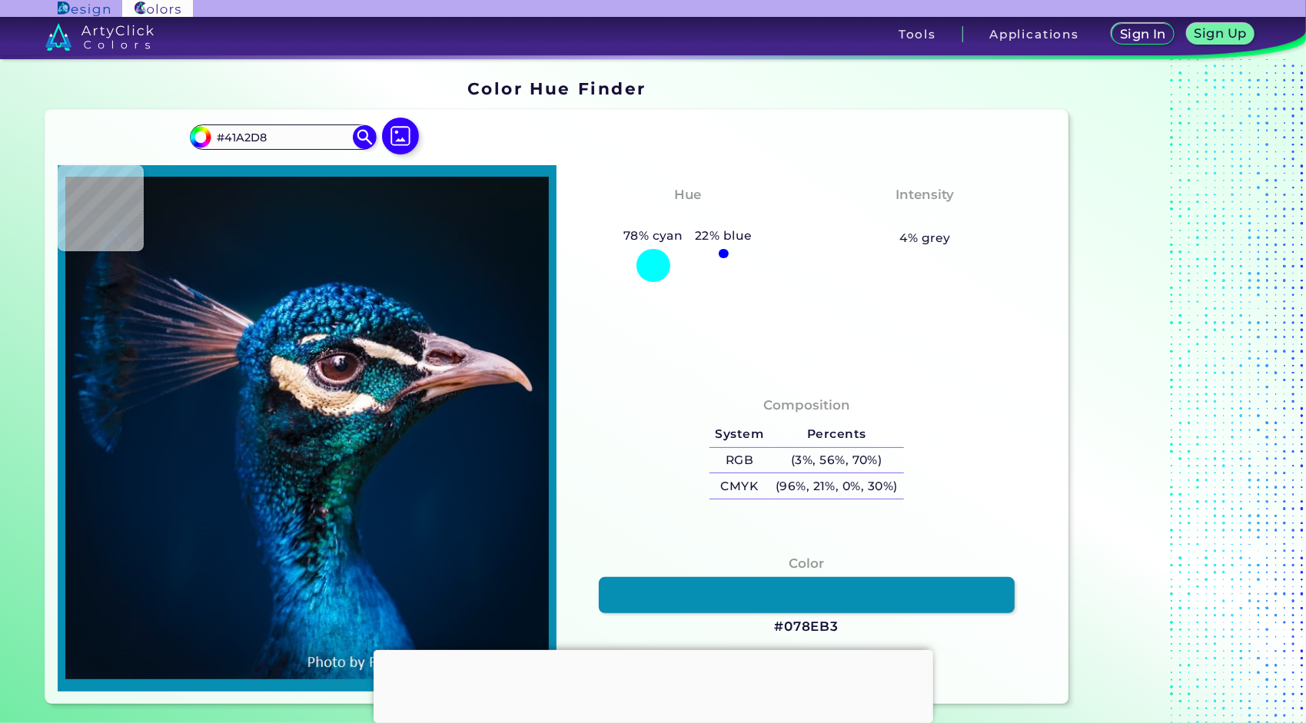
type input "#0C1A2F"
type input "#0b3b63"
type input "#0B3B63"
type input "#28629a"
type input "#28629A"
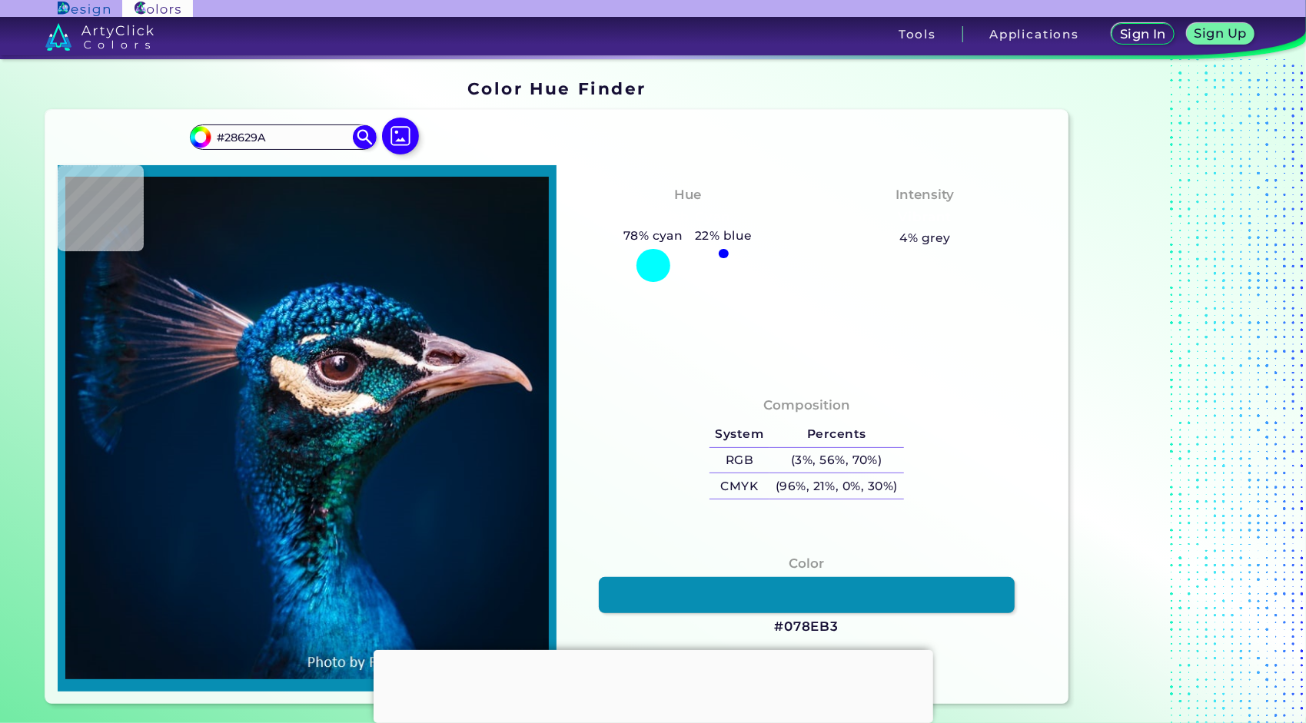
type input "#39a5e3"
type input "#39A5E3"
type input "#1583d8"
type input "#1583D8"
type input "#0b5292"
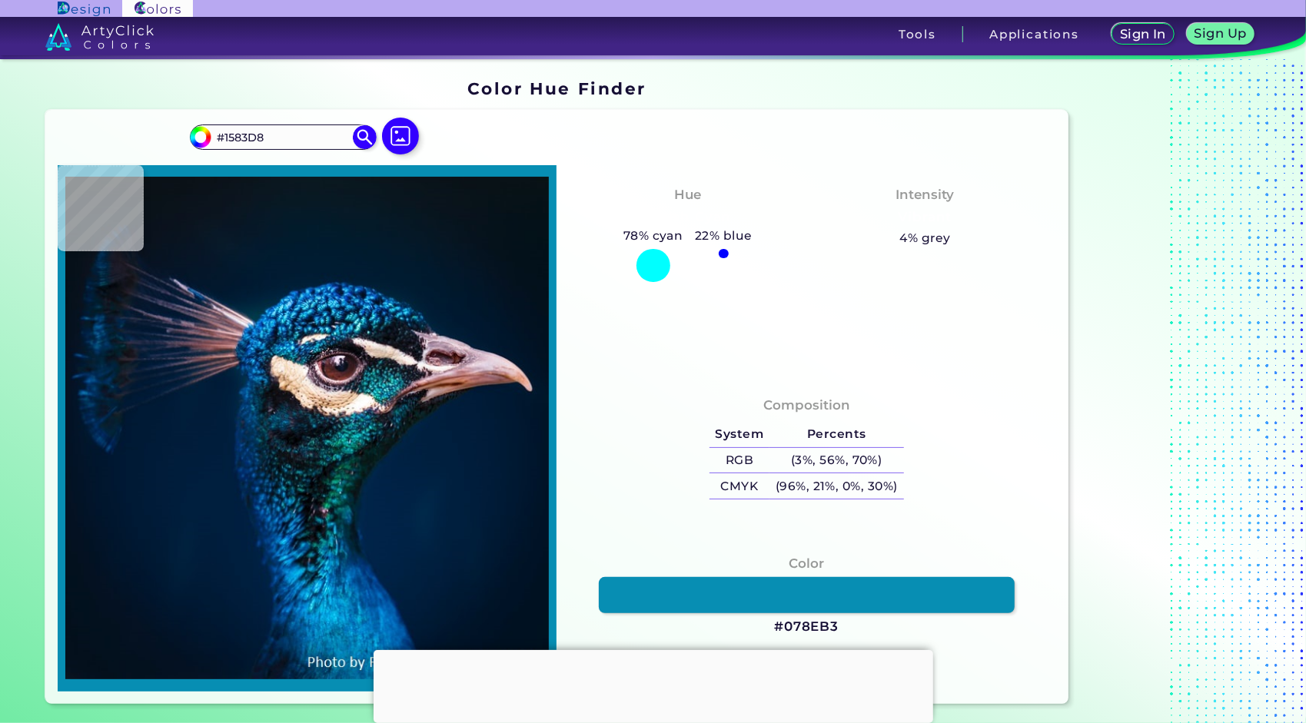
type input "#0B5292"
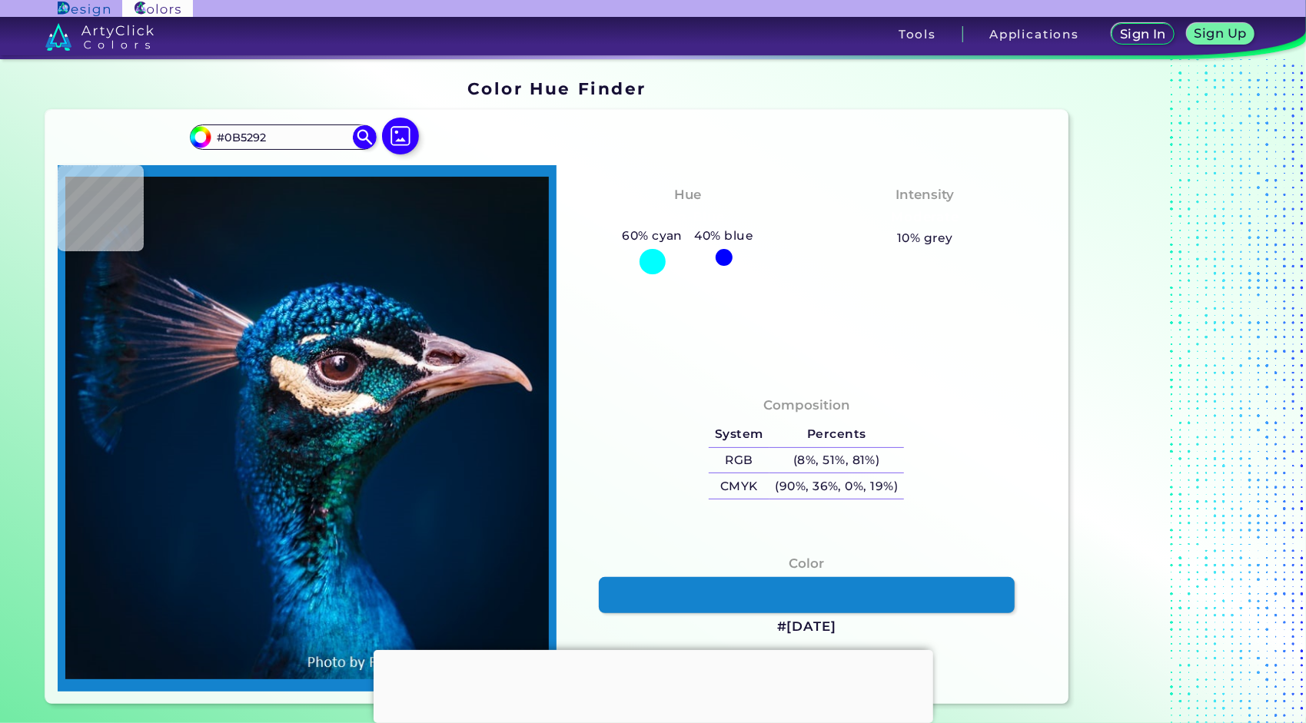
type input "#1483ce"
type input "#1483CE"
type input "#012967"
type input "#1497c3"
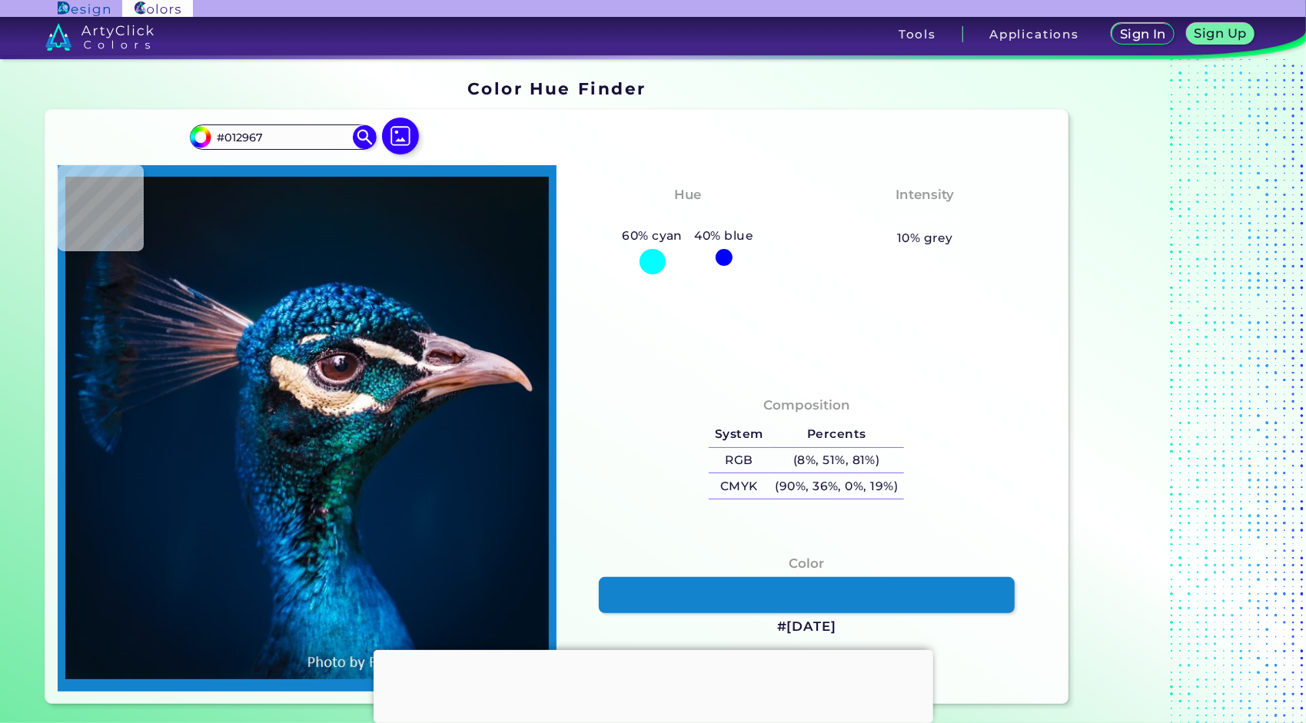
type input "#1497C3"
type input "#148bb7"
type input "#148BB7"
type input "#108cb6"
type input "#108CB6"
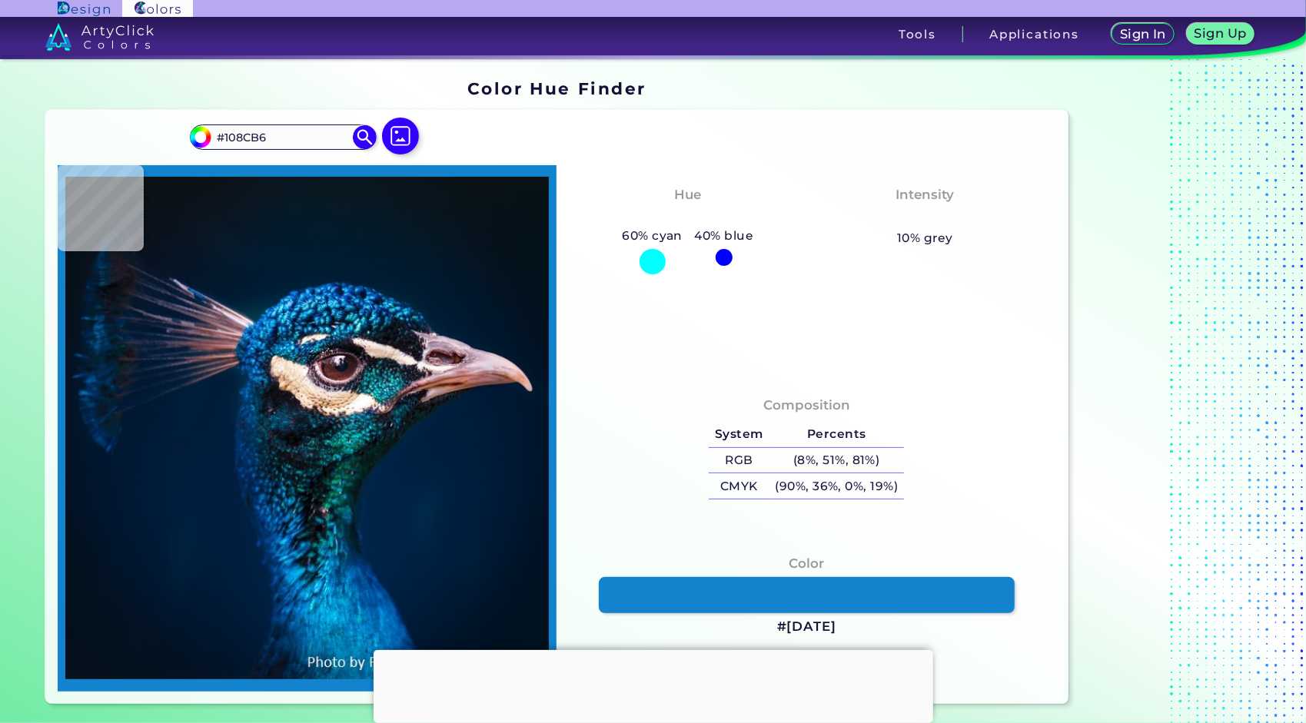
type input "#0672a9"
type input "#0672A9"
type input "#07538a"
type input "#07538A"
type input "#002c41"
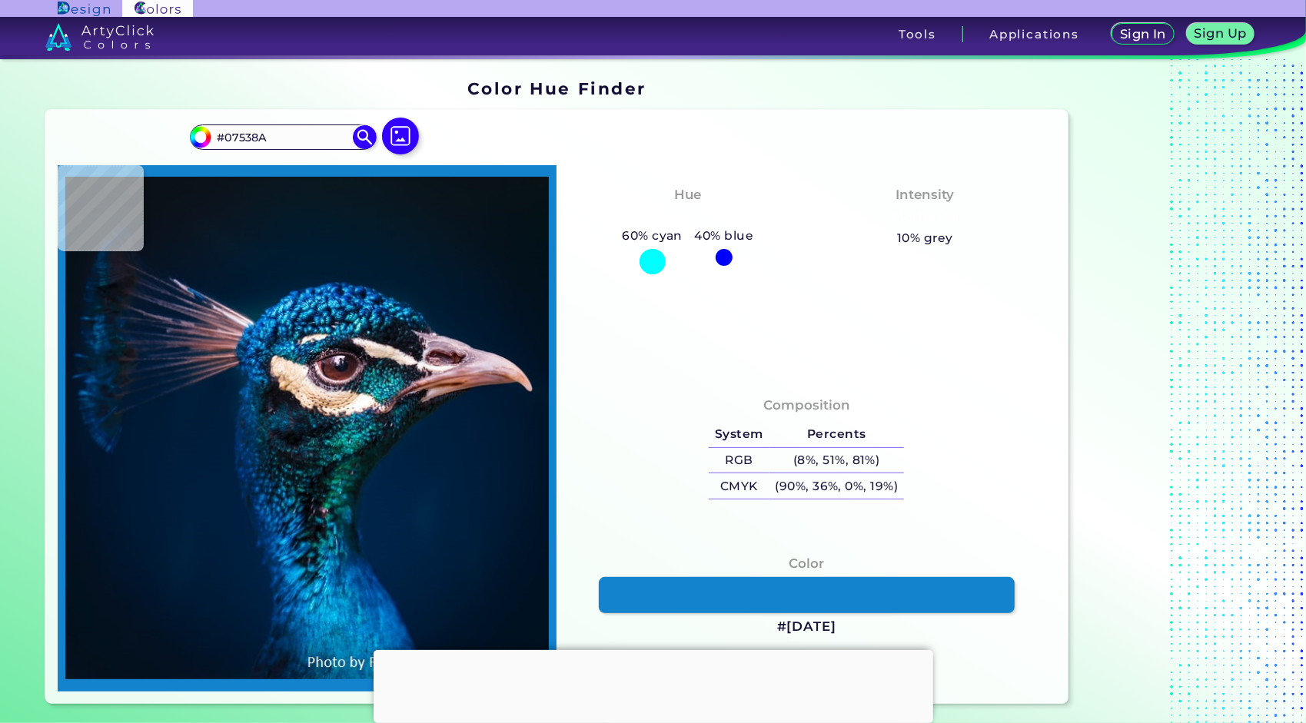
type input "#002C41"
type input "#002b3f"
type input "#002B3F"
type input "#002b40"
type input "#002B40"
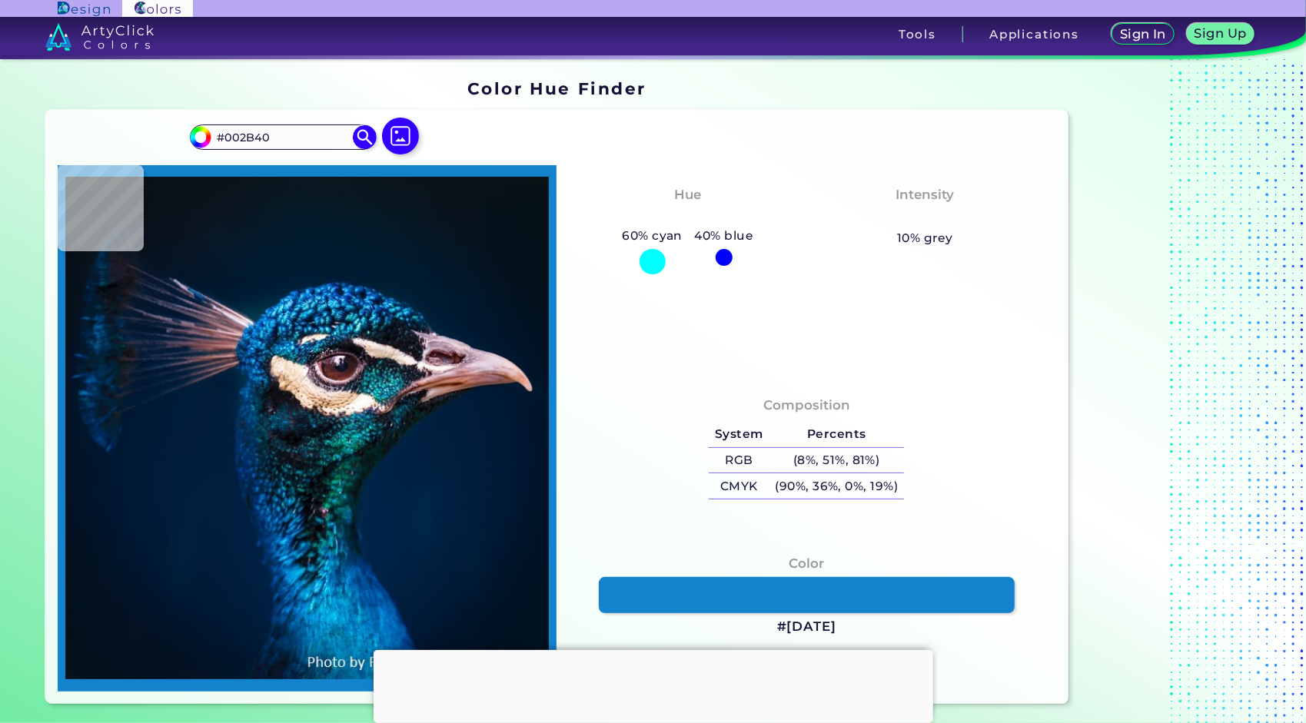
type input "#003644"
type input "#2ab5e3"
type input "#2AB5E3"
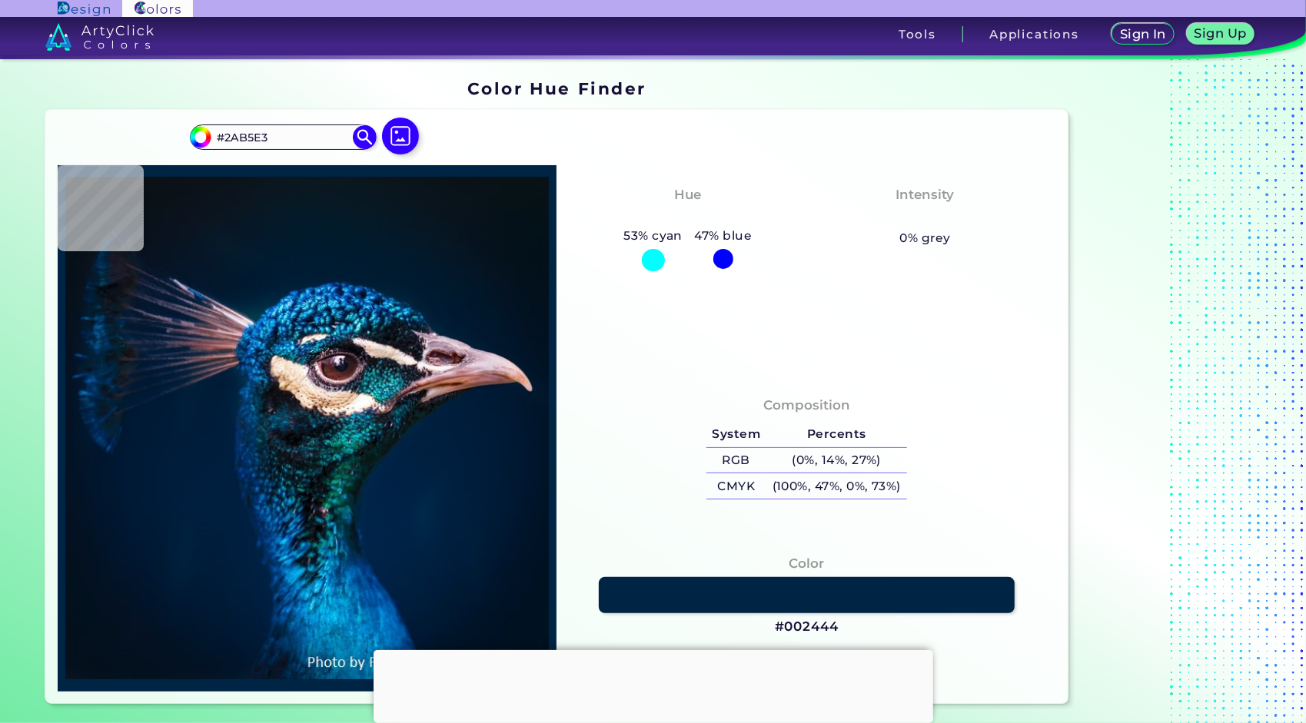
type input "#002444"
type input "#044762"
type input "#886a7b"
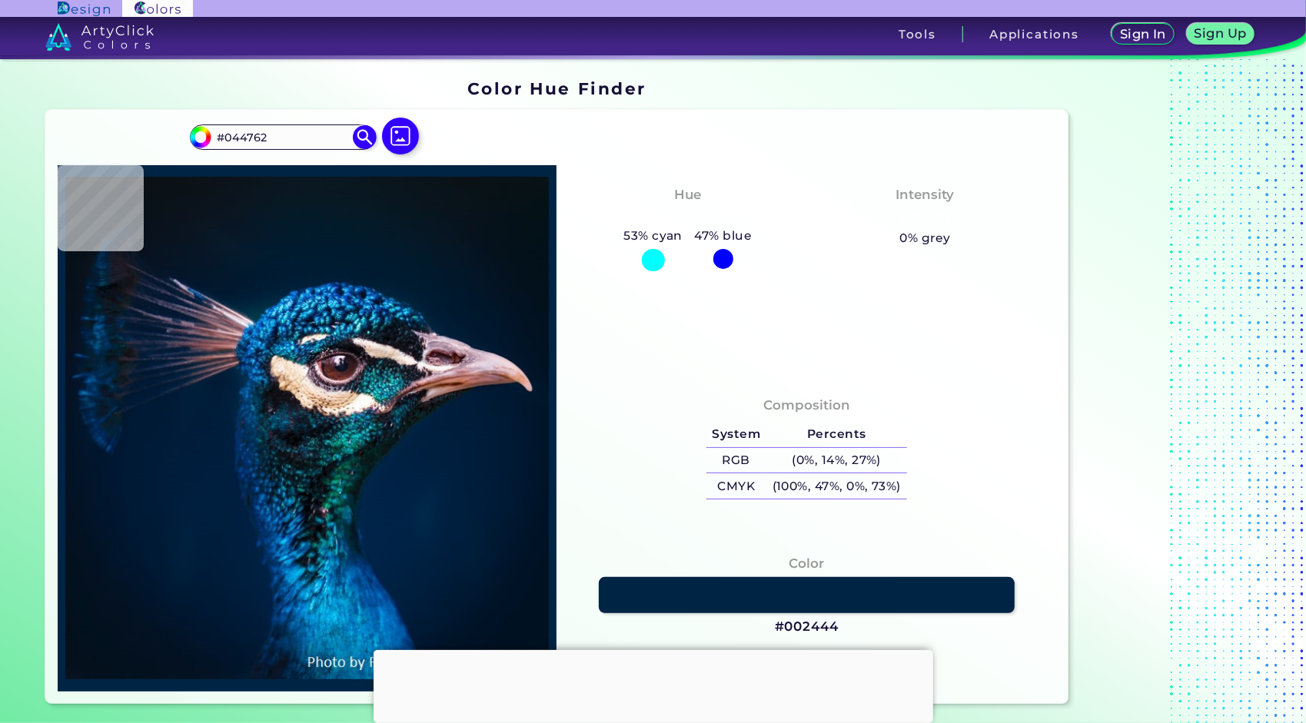
type input "#886A7B"
type input "#fbebe0"
type input "#FBEBE0"
type input "#ecccb6"
type input "#ECCCB6"
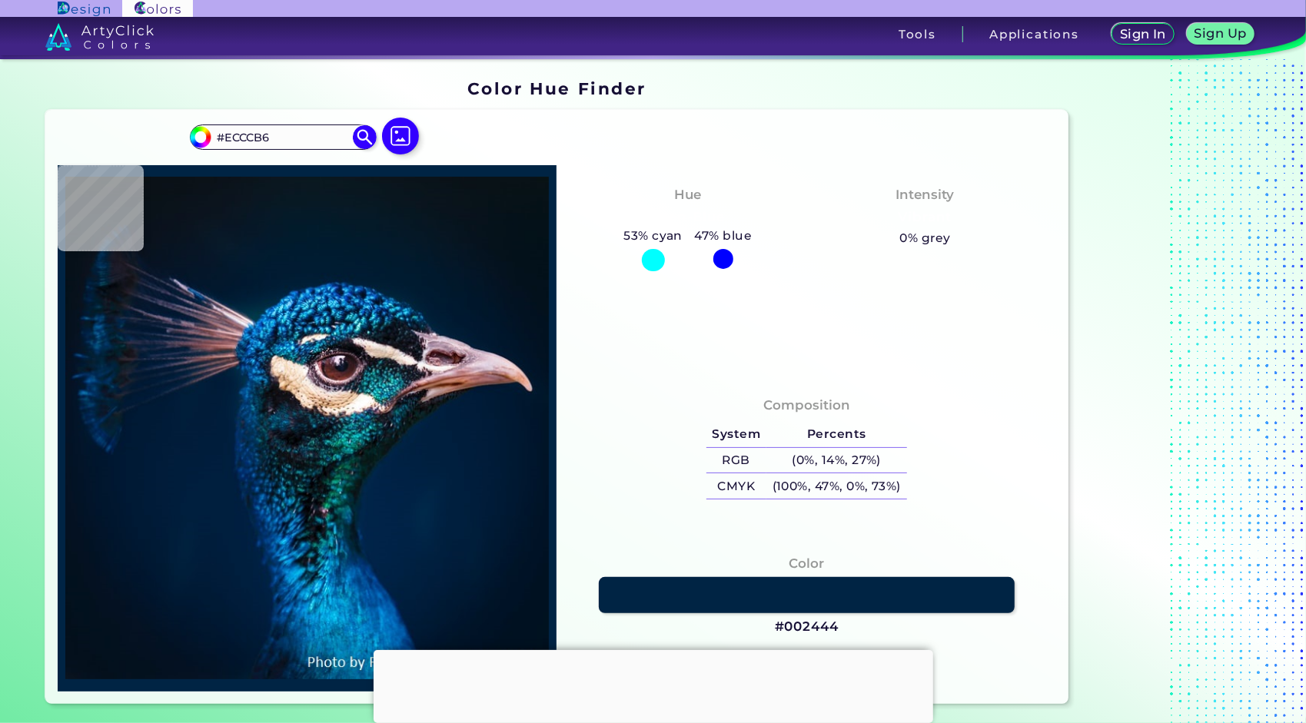
type input "#fddfd2"
type input "#FDDFD2"
type input "#bba5ba"
type input "#BBA5BA"
type input "#163f50"
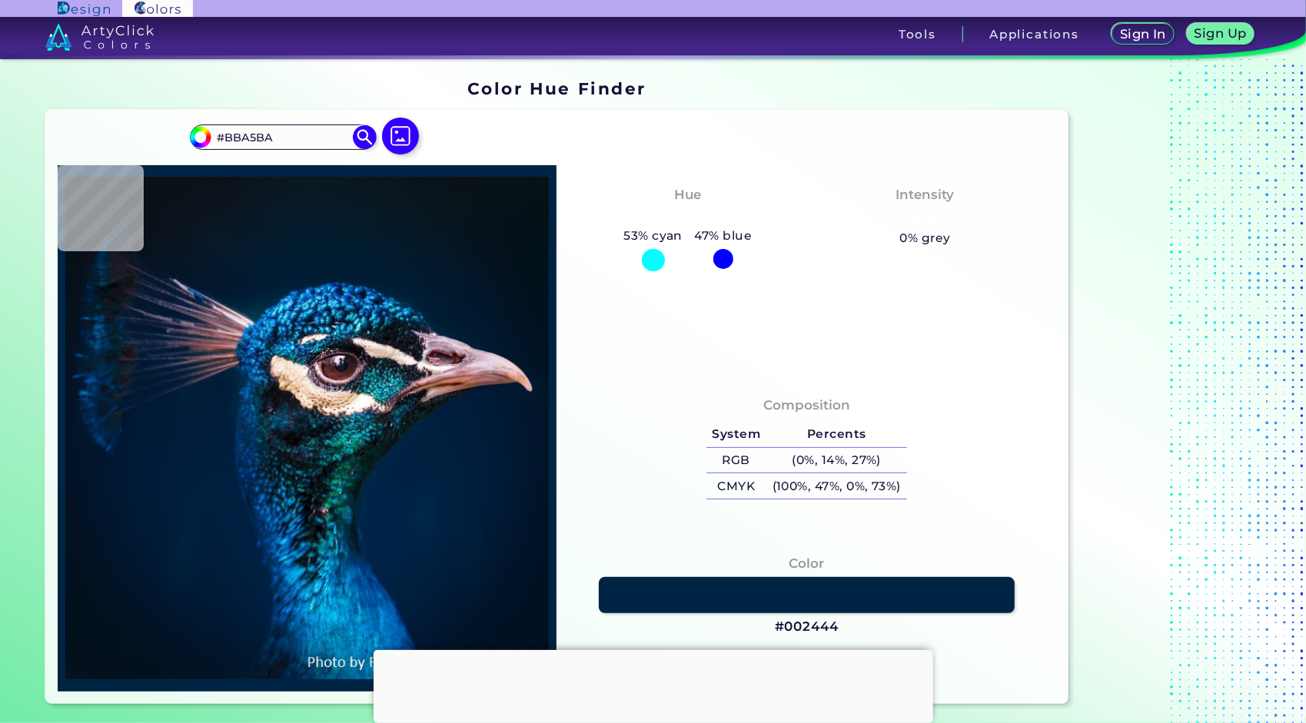
type input "#163F50"
type input "#02477b"
type input "#02477B"
type input "#105c9d"
type input "#105C9D"
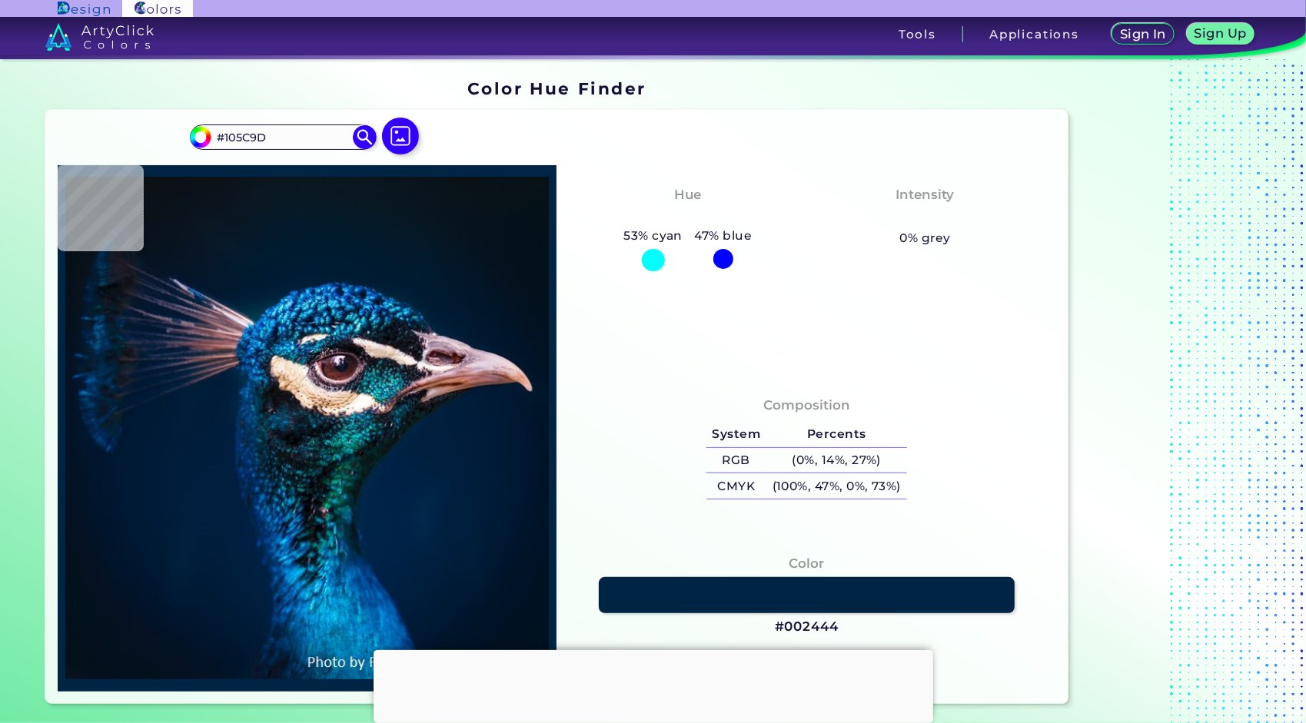
type input "#001c32"
type input "#001C32"
type input "#001e36"
type input "#001E36"
type input "#072b53"
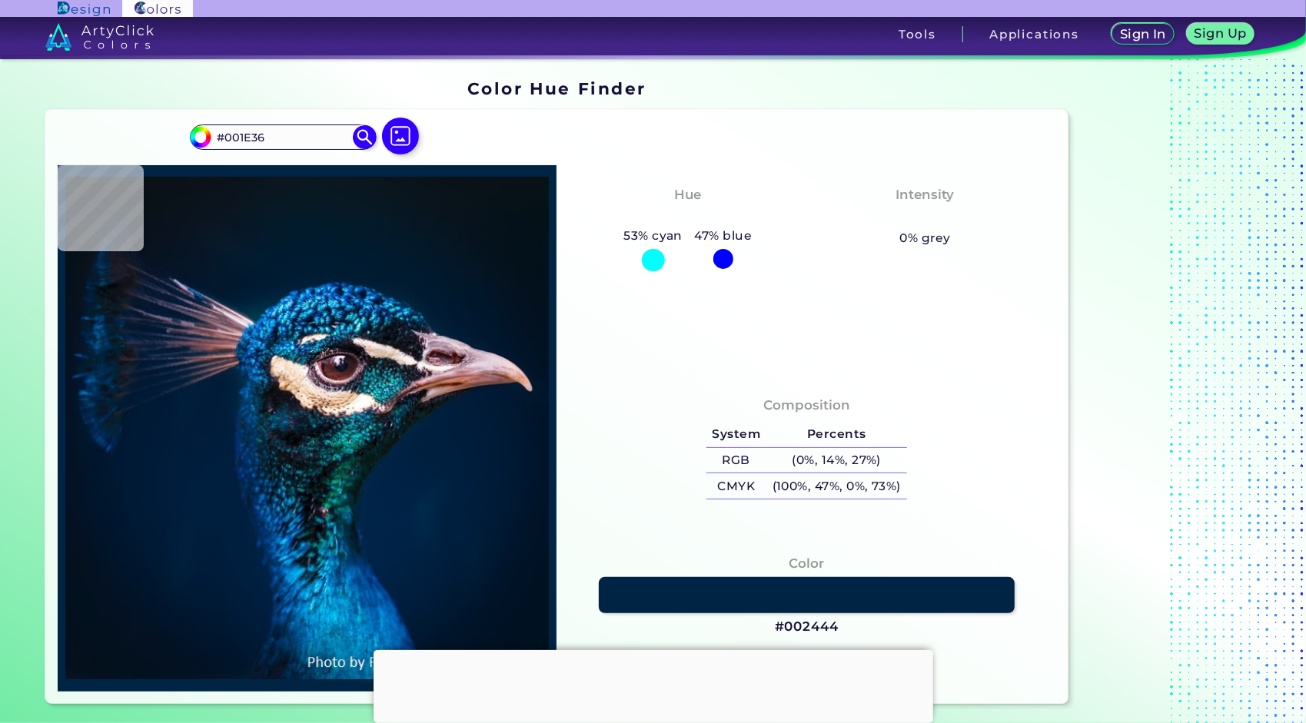
type input "#072B53"
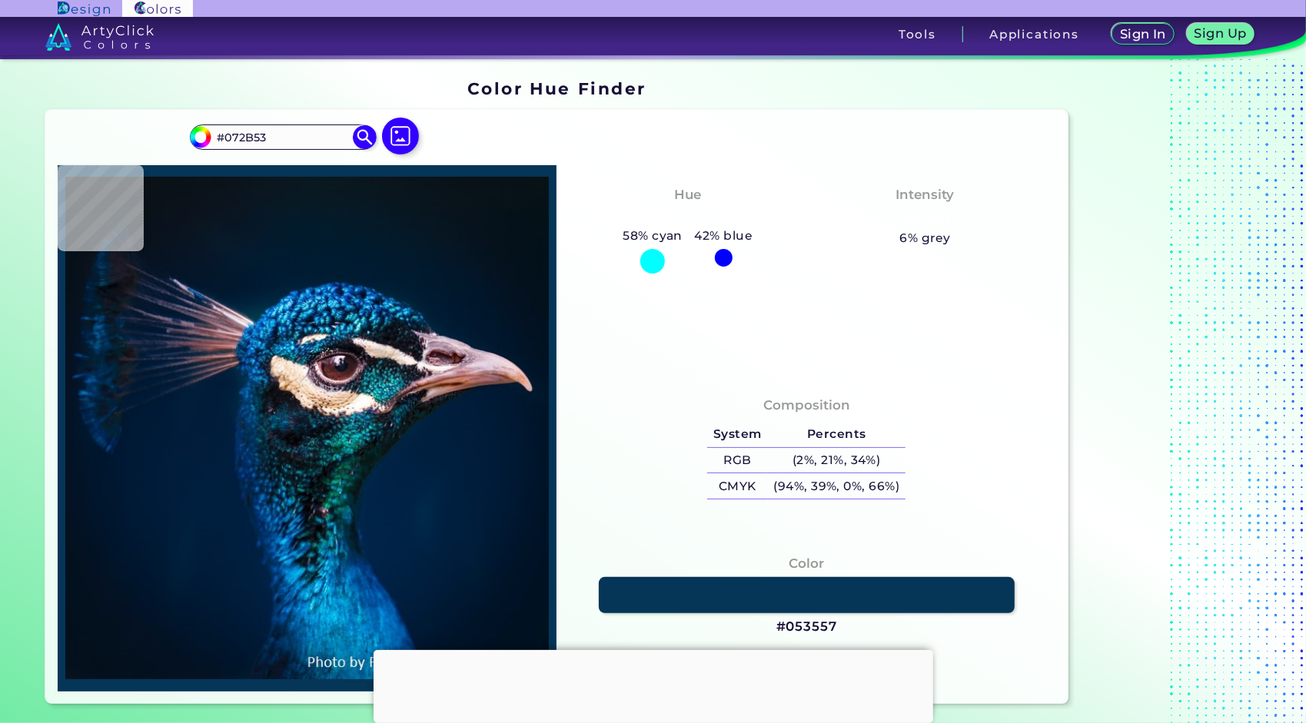
type input "#053557"
type input "#6c4d5c"
type input "#6C4D5C"
type input "#5a4c57"
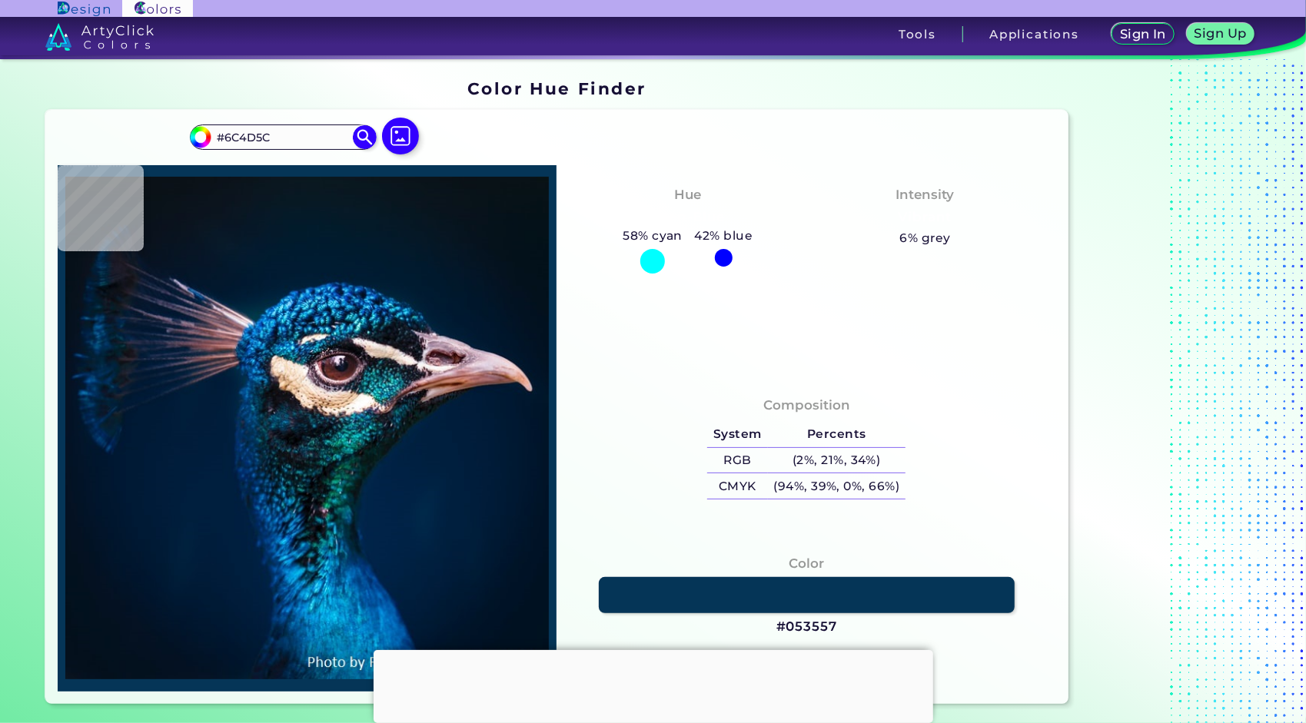
type input "#5A4C57"
type input "#663536"
type input "#ab96a7"
type input "#AB96A7"
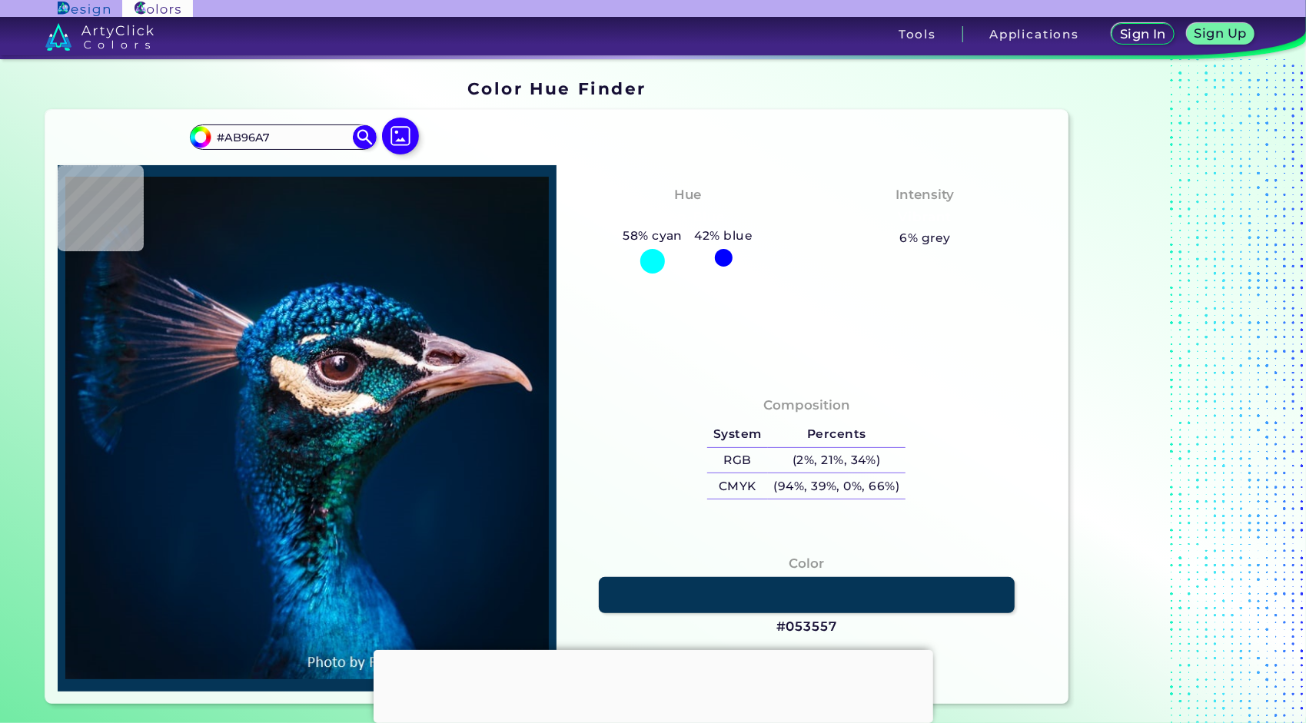
type input "#f5ebe1"
type input "#F5EBE1"
type input "#0b2230"
type input "#0B2230"
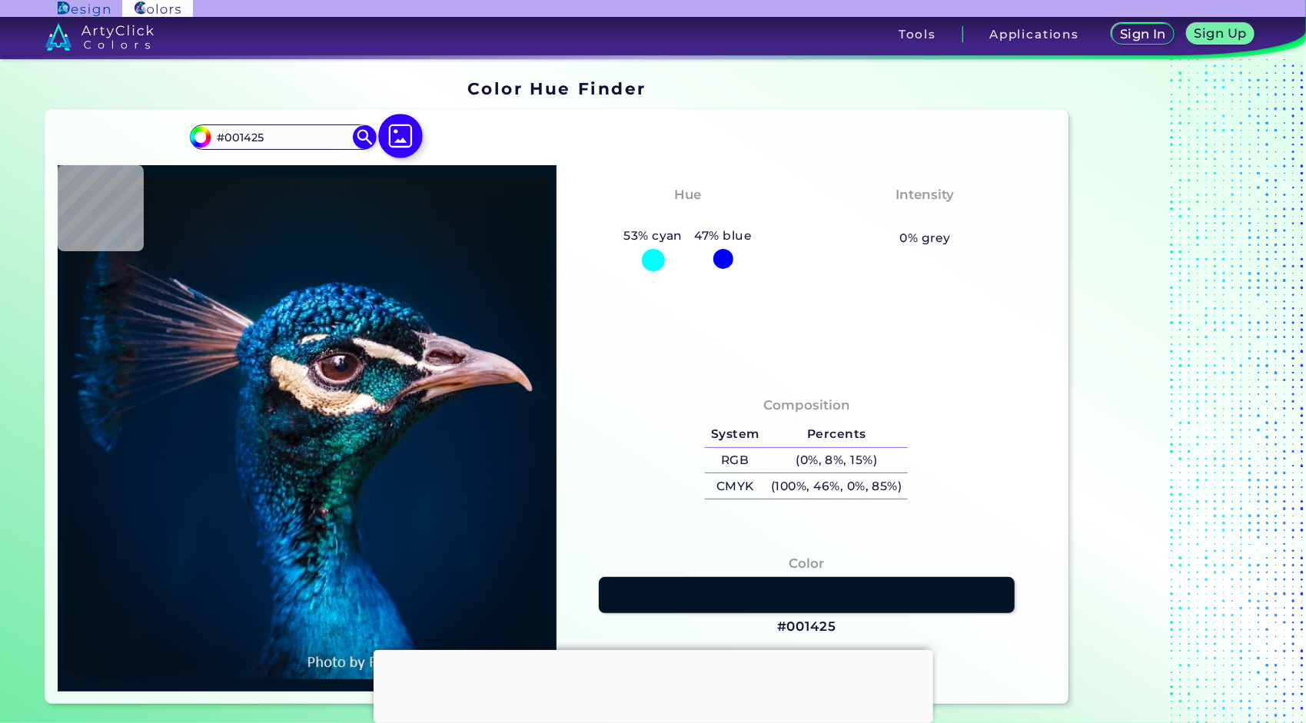
click at [388, 136] on img at bounding box center [400, 136] width 45 height 45
click at [0, 0] on input "file" at bounding box center [0, 0] width 0 height 0
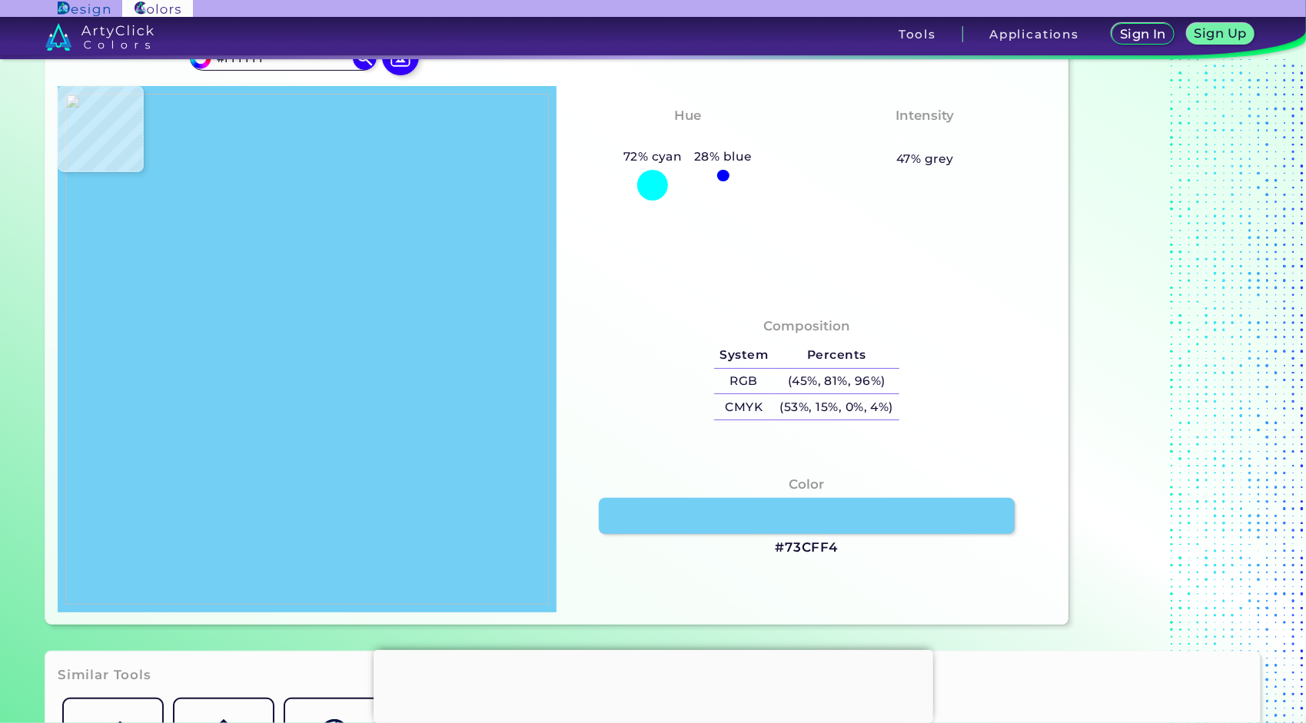
scroll to position [154, 0]
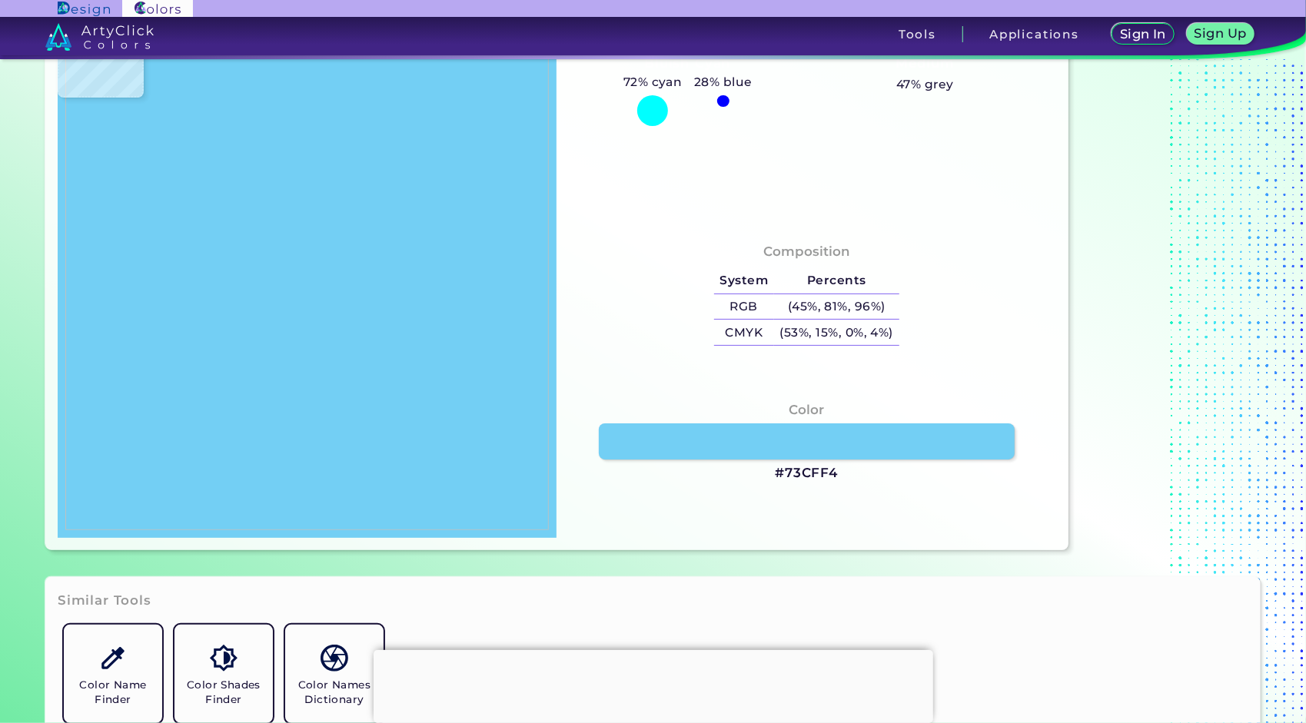
click at [398, 185] on img at bounding box center [307, 274] width 484 height 511
drag, startPoint x: 851, startPoint y: 471, endPoint x: 737, endPoint y: 469, distance: 114.6
click at [737, 472] on div "Color #73CFF4" at bounding box center [806, 442] width 475 height 98
drag, startPoint x: 767, startPoint y: 474, endPoint x: 850, endPoint y: 477, distance: 83.1
click at [850, 477] on div "Color #73CFF4" at bounding box center [806, 442] width 475 height 98
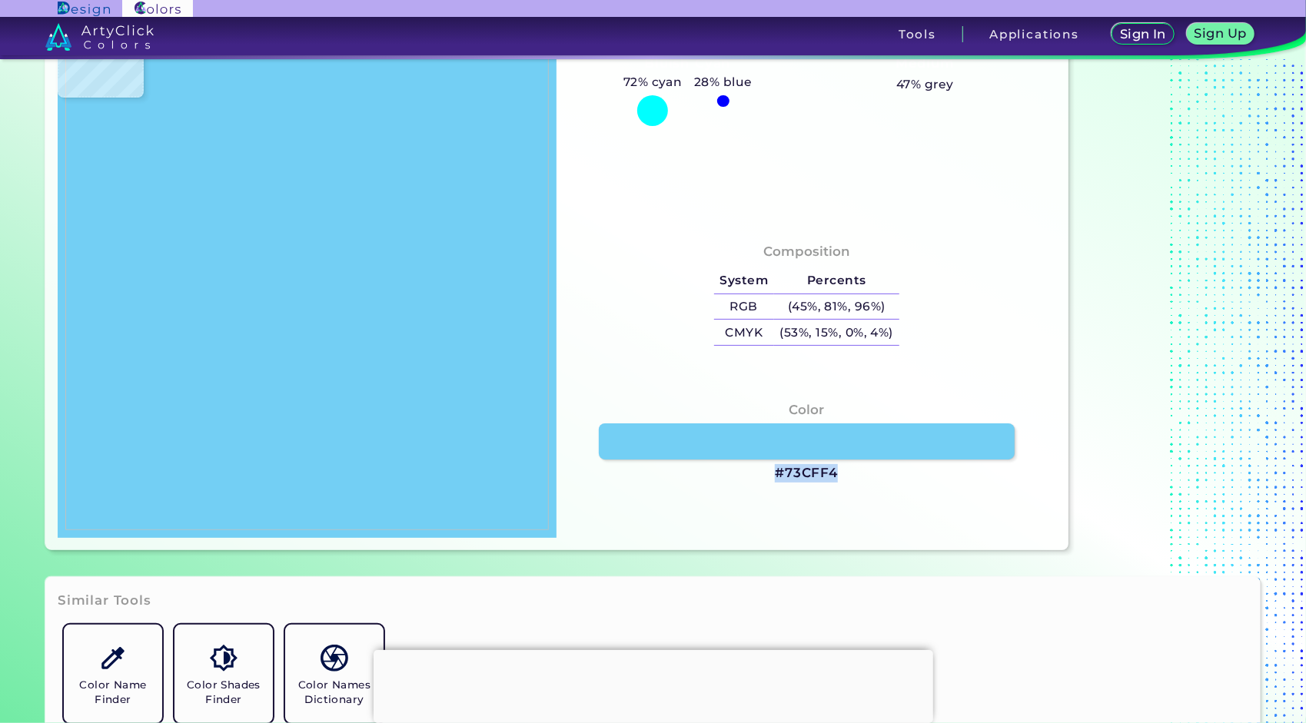
copy h3 "#73CFF4"
click at [463, 322] on img at bounding box center [307, 274] width 484 height 511
click at [461, 332] on img at bounding box center [307, 274] width 484 height 511
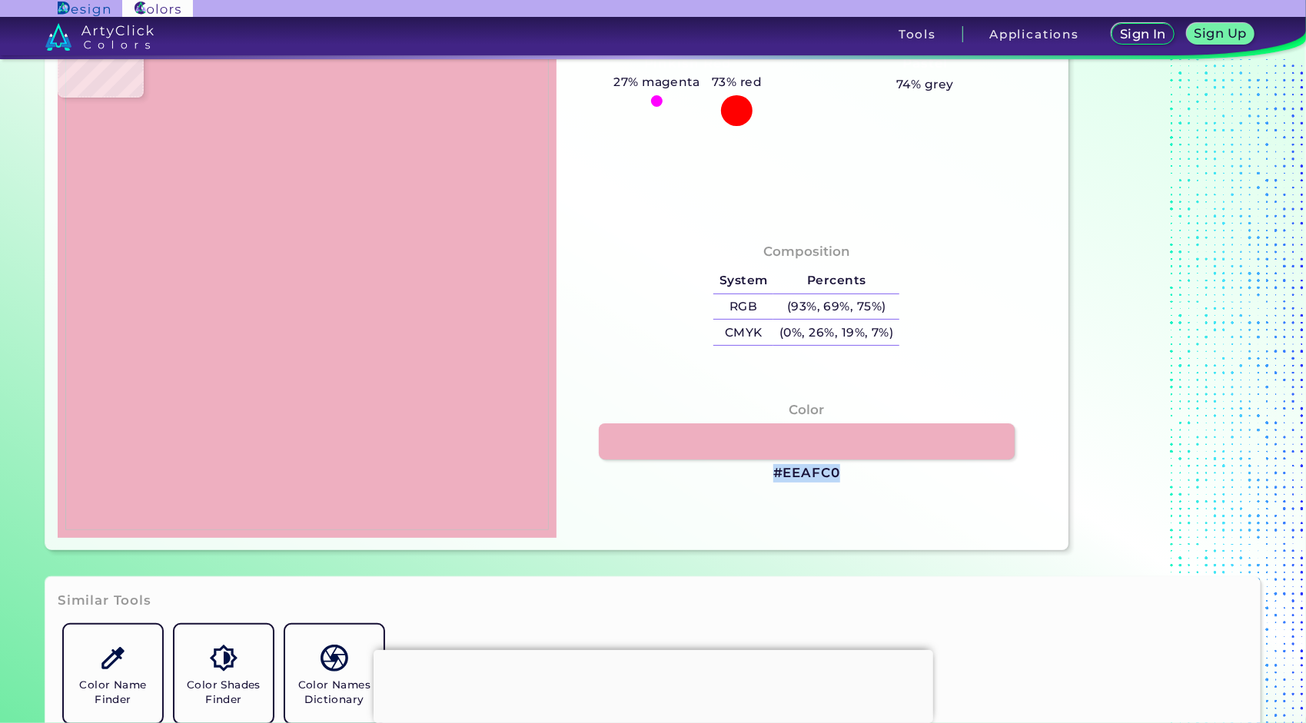
drag, startPoint x: 843, startPoint y: 471, endPoint x: 688, endPoint y: 487, distance: 155.5
click at [689, 487] on div "Color #EEAFC0" at bounding box center [806, 442] width 475 height 98
copy div "#EEAFC0"
